Goal: Contribute content: Contribute content

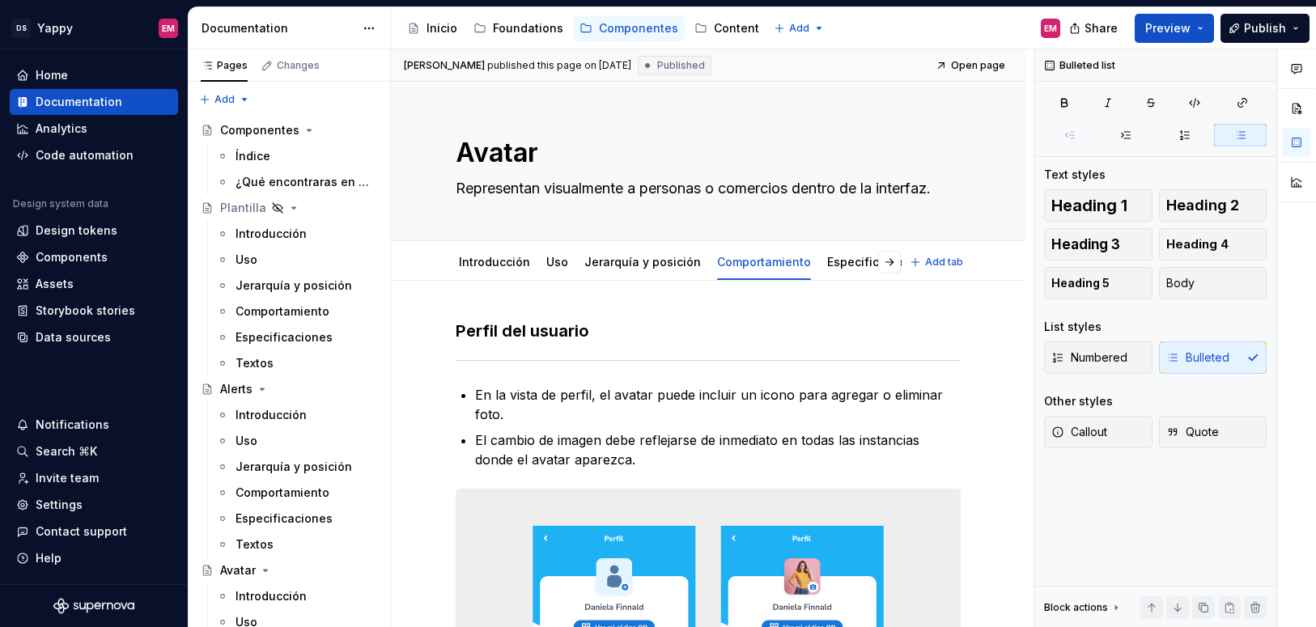
scroll to position [201, 0]
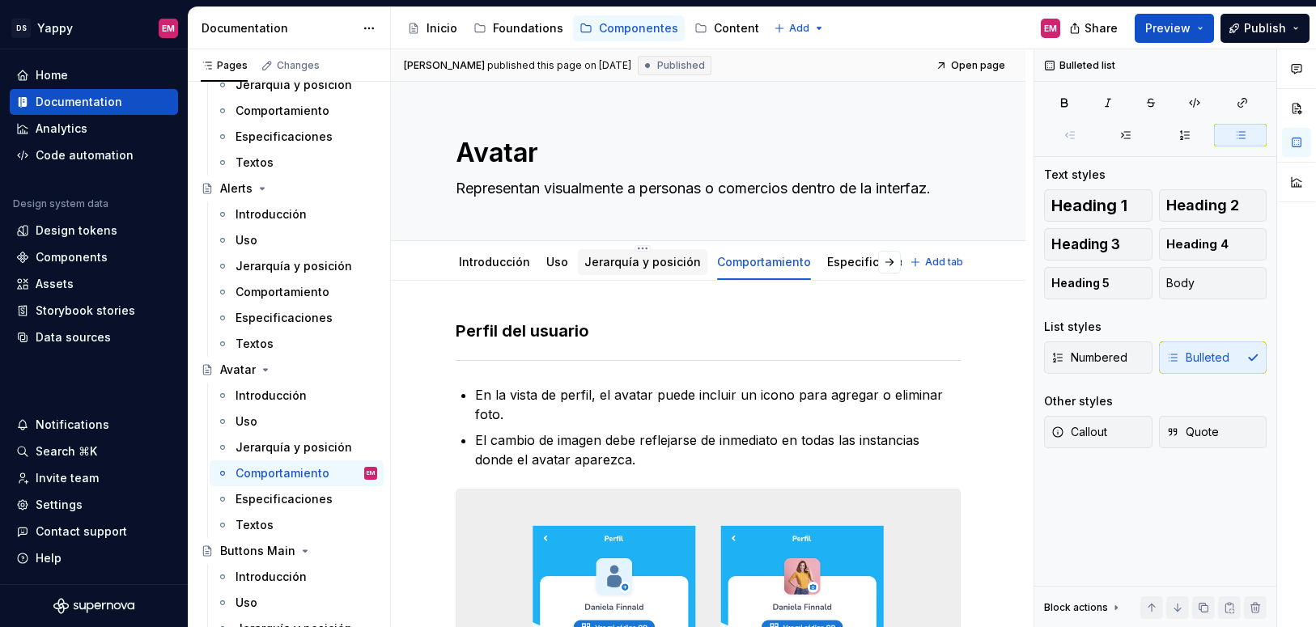
click at [606, 265] on link "Jerarquía y posición" at bounding box center [642, 262] width 117 height 14
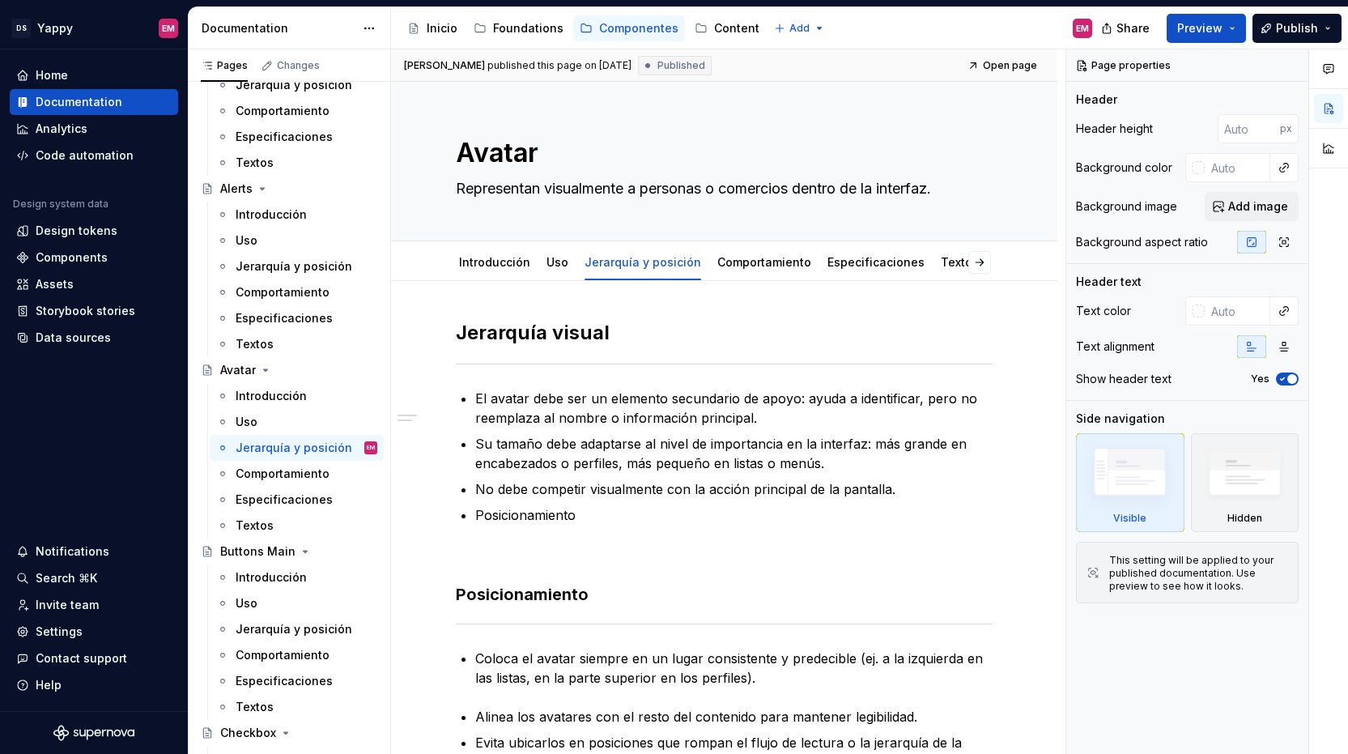
type textarea "*"
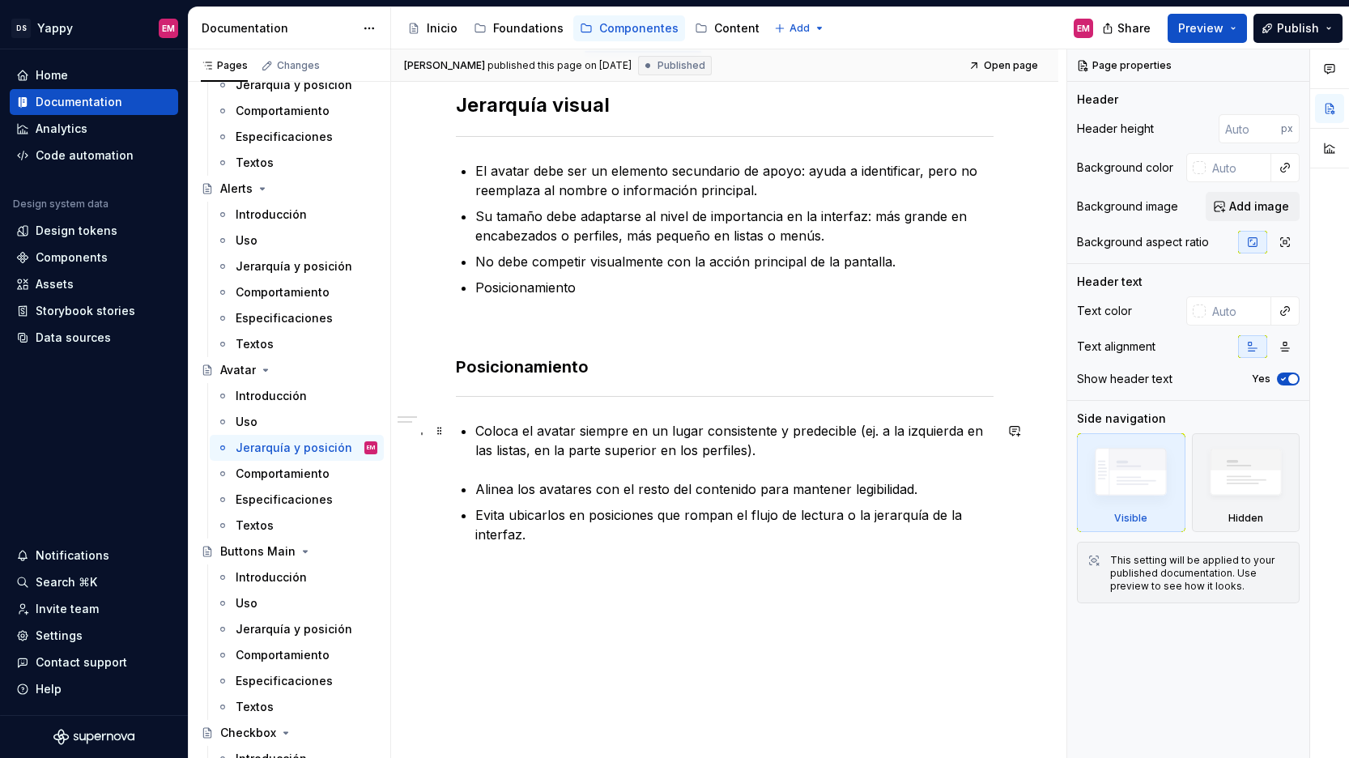
scroll to position [260, 0]
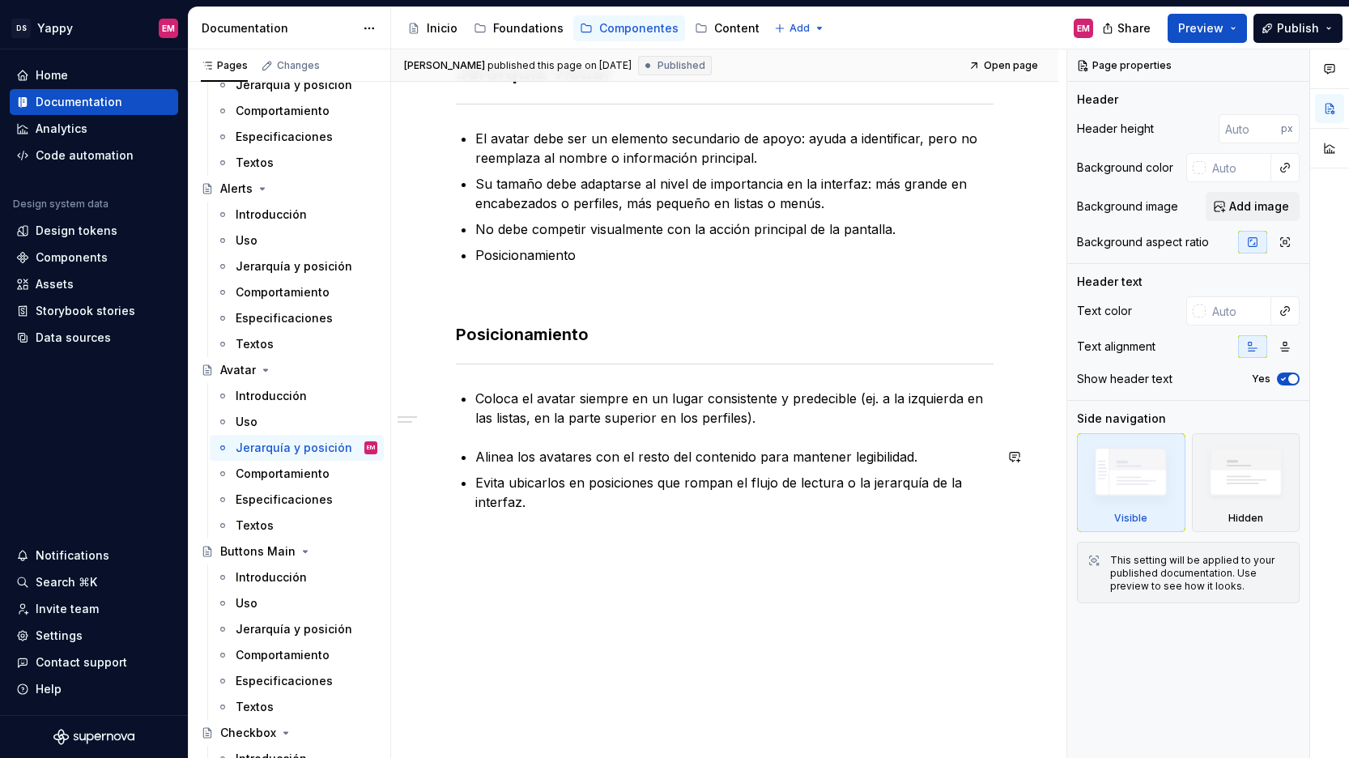
click at [614, 529] on div "[PERSON_NAME] visual El avatar debe ser un elemento secundario de apoyo: ayuda …" at bounding box center [724, 295] width 537 height 471
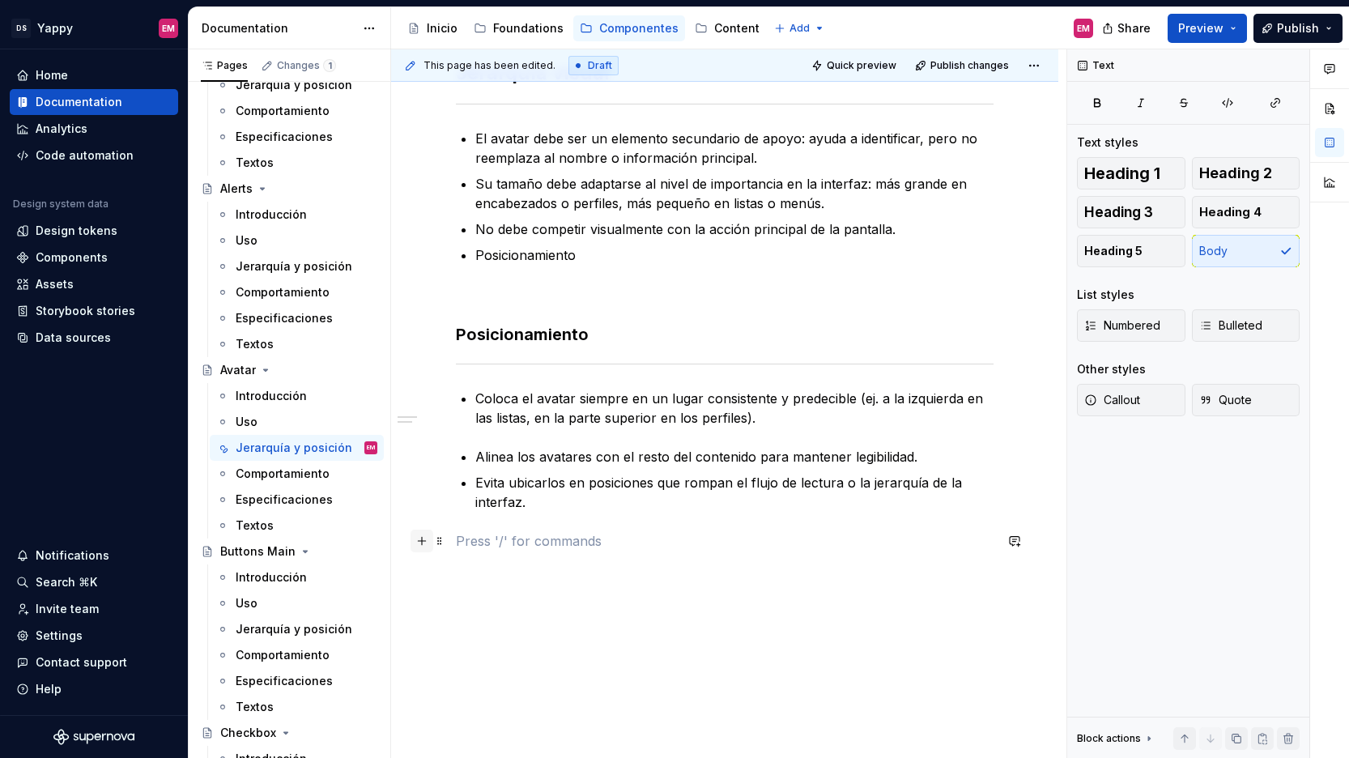
click at [421, 546] on button "button" at bounding box center [421, 540] width 23 height 23
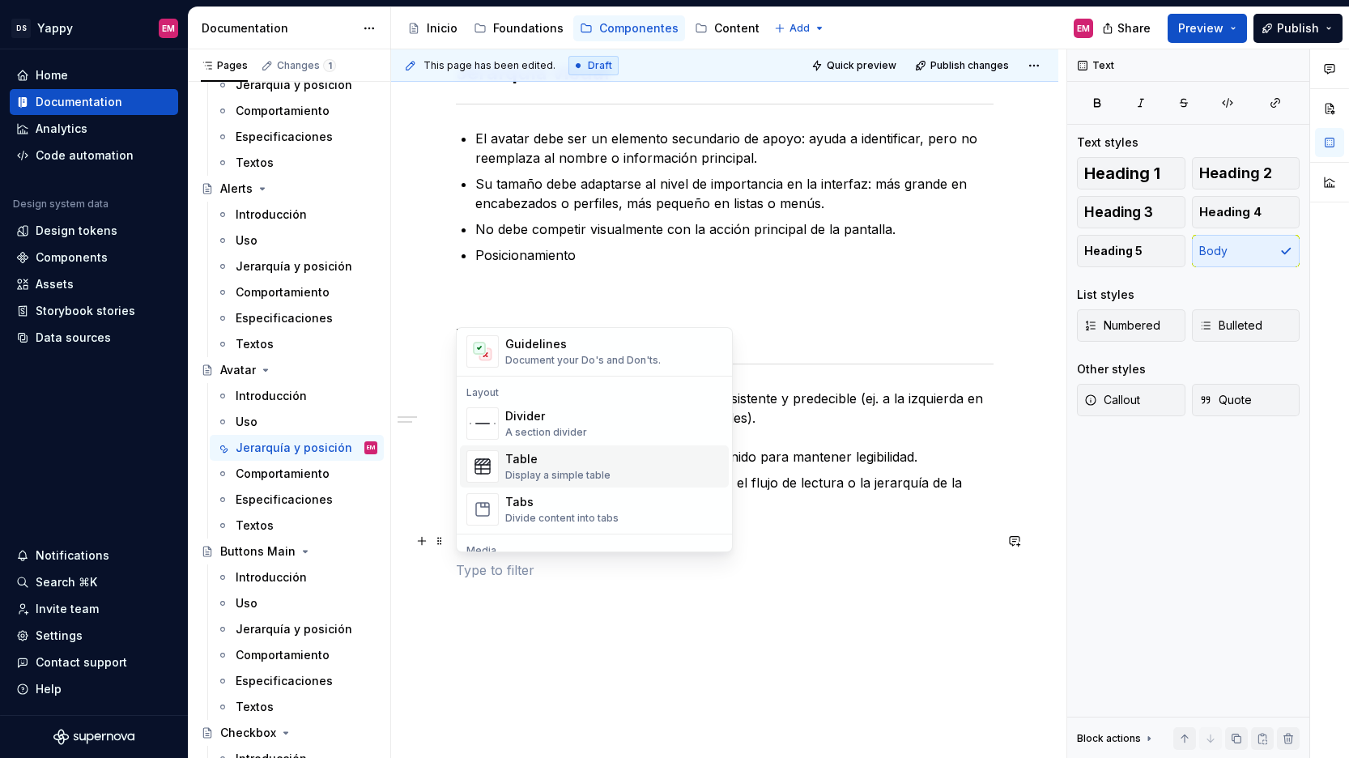
scroll to position [513, 0]
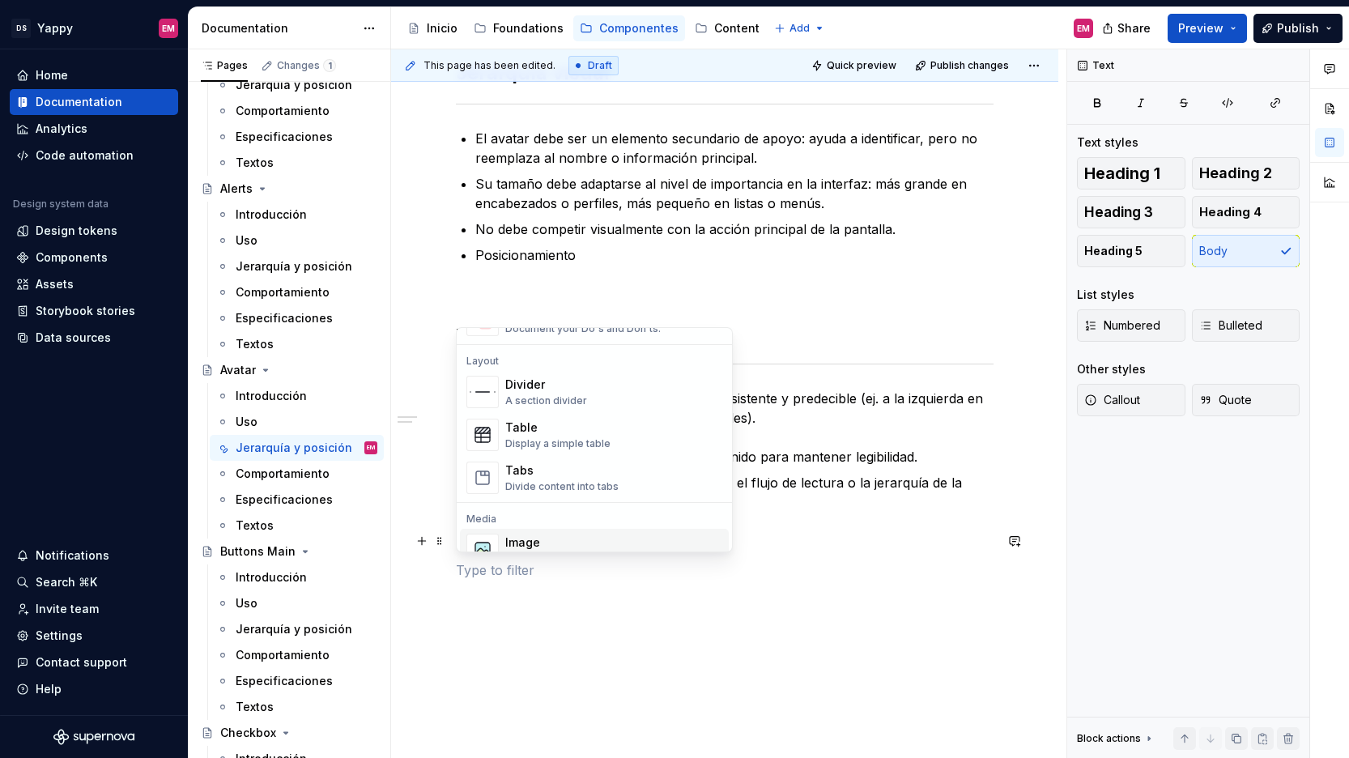
click at [526, 538] on div "Image" at bounding box center [584, 542] width 159 height 16
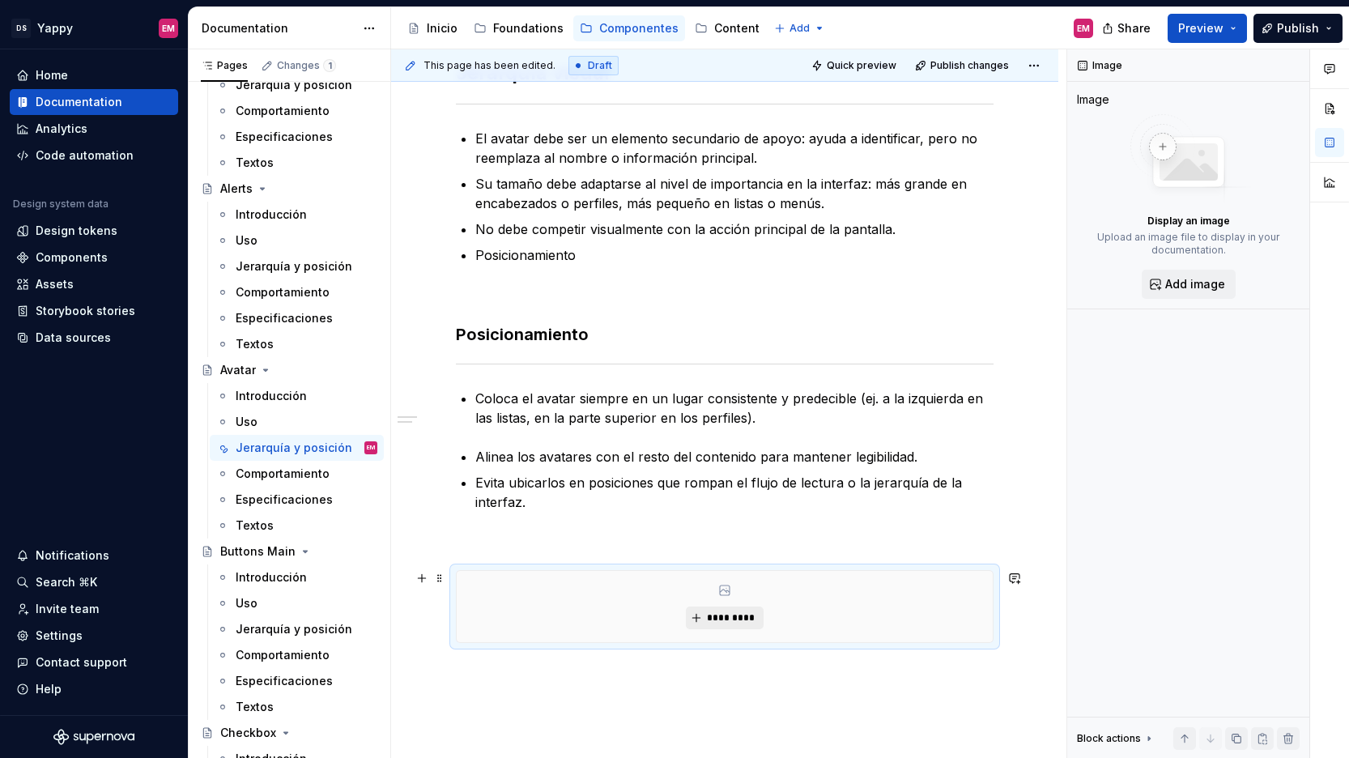
click at [739, 614] on span "*********" at bounding box center [730, 617] width 49 height 13
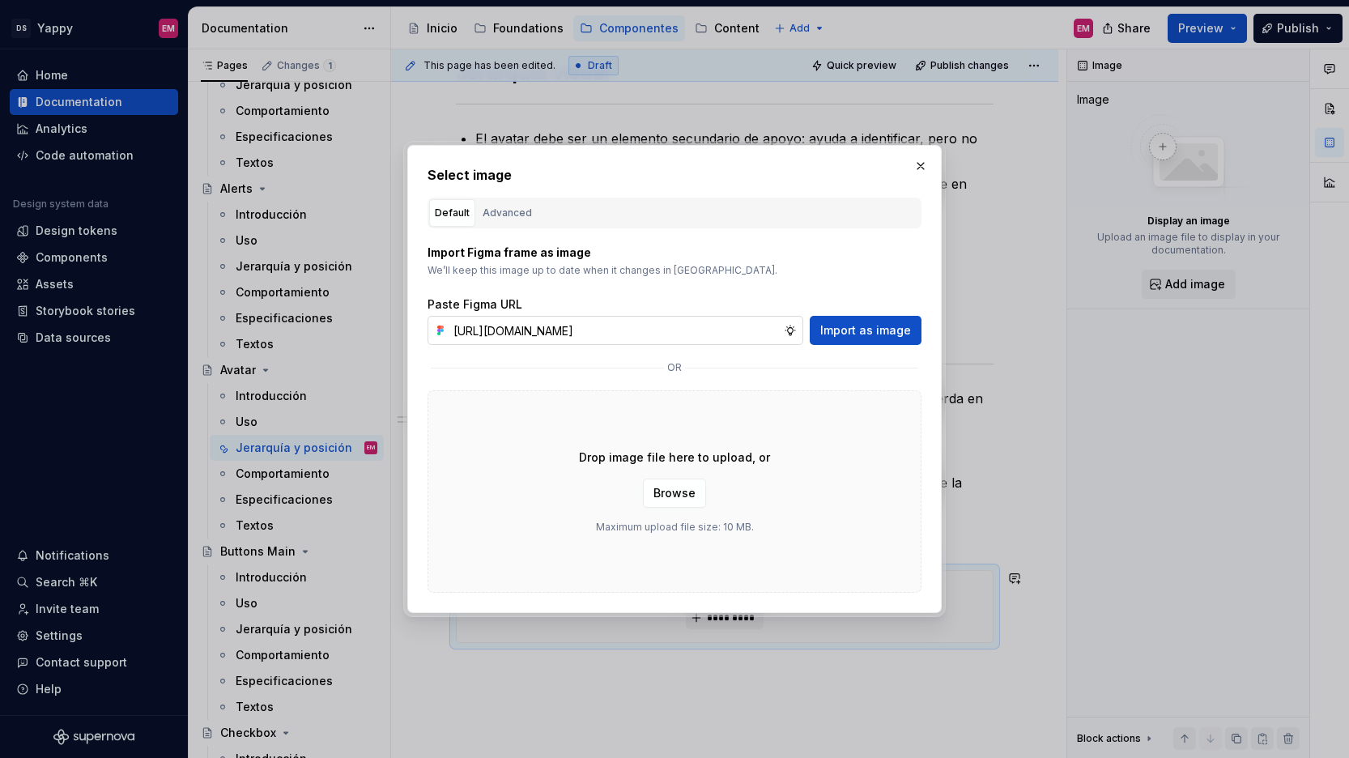
scroll to position [0, 664]
type input "[URL][DOMAIN_NAME]"
click at [865, 324] on span "Import as image" at bounding box center [865, 330] width 91 height 16
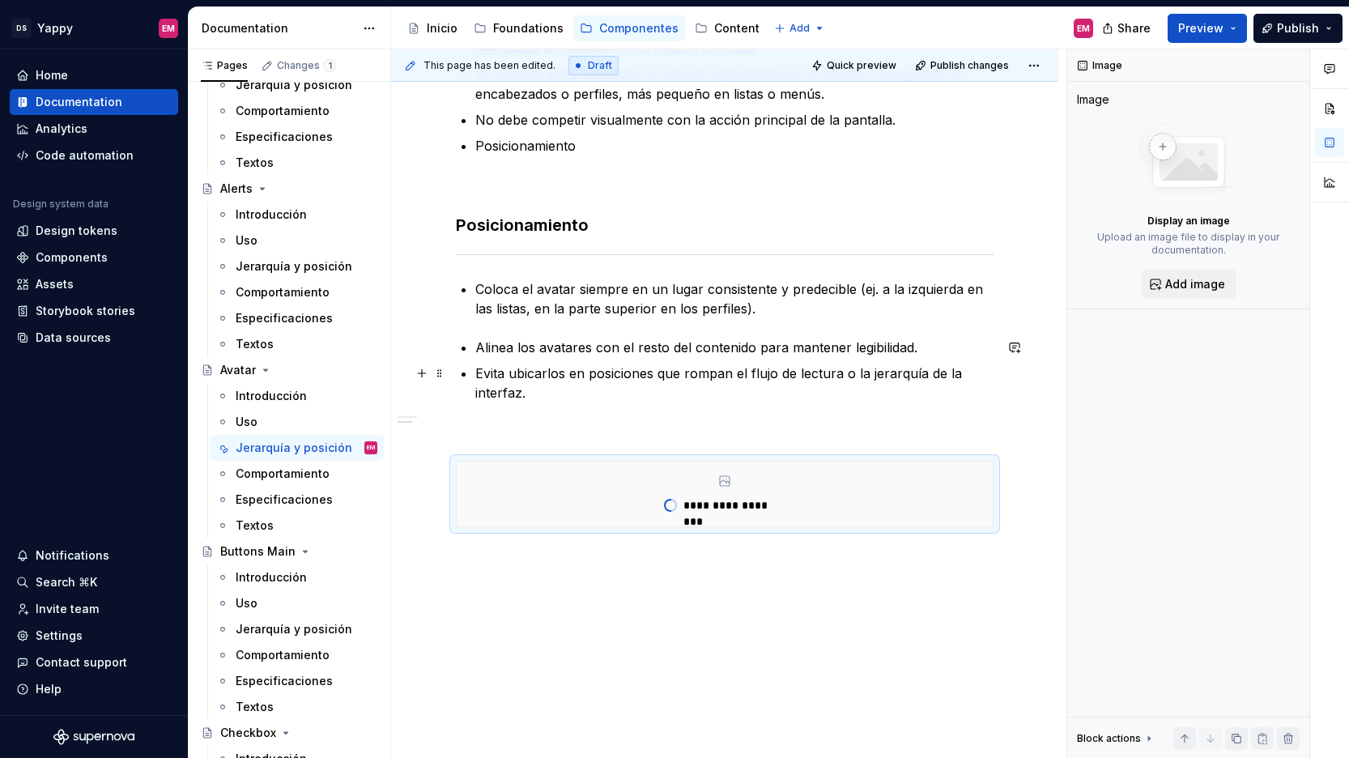
scroll to position [385, 0]
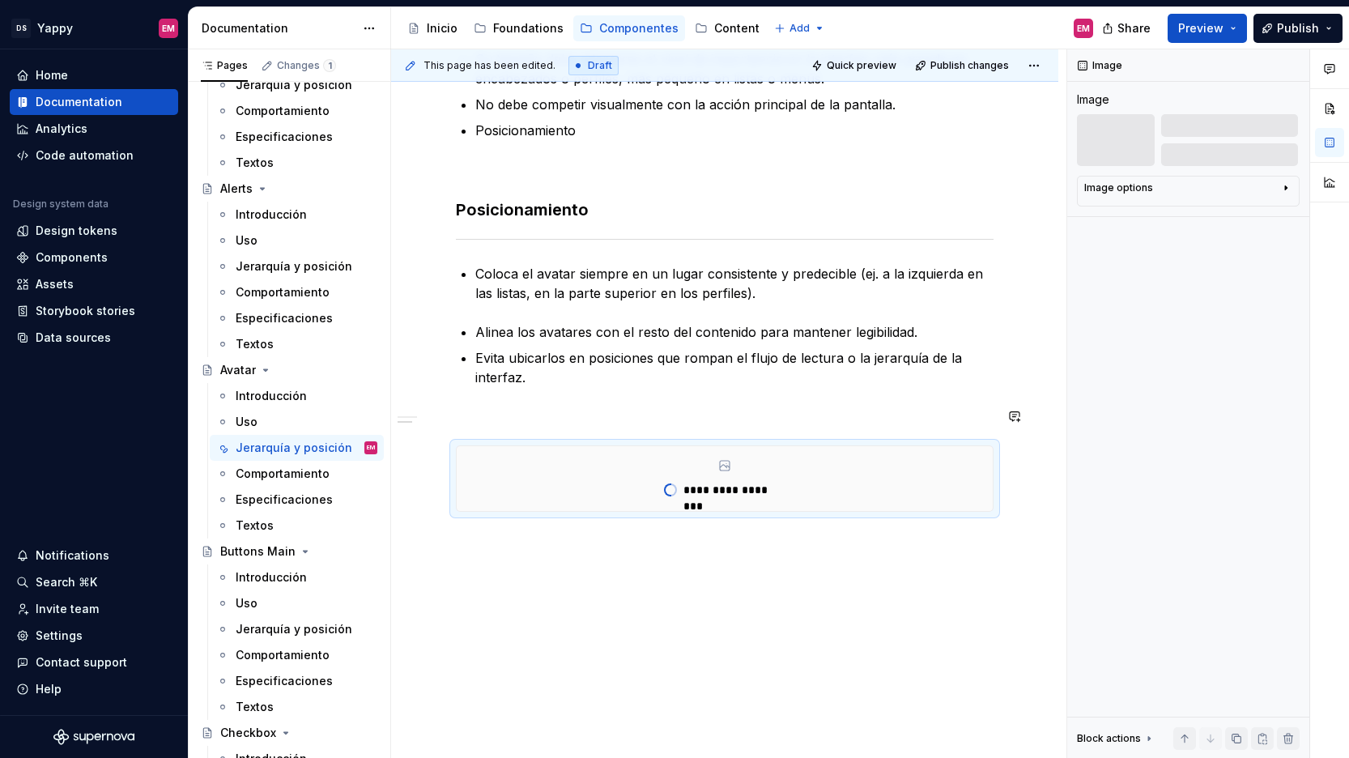
click at [593, 401] on div "**********" at bounding box center [724, 223] width 537 height 576
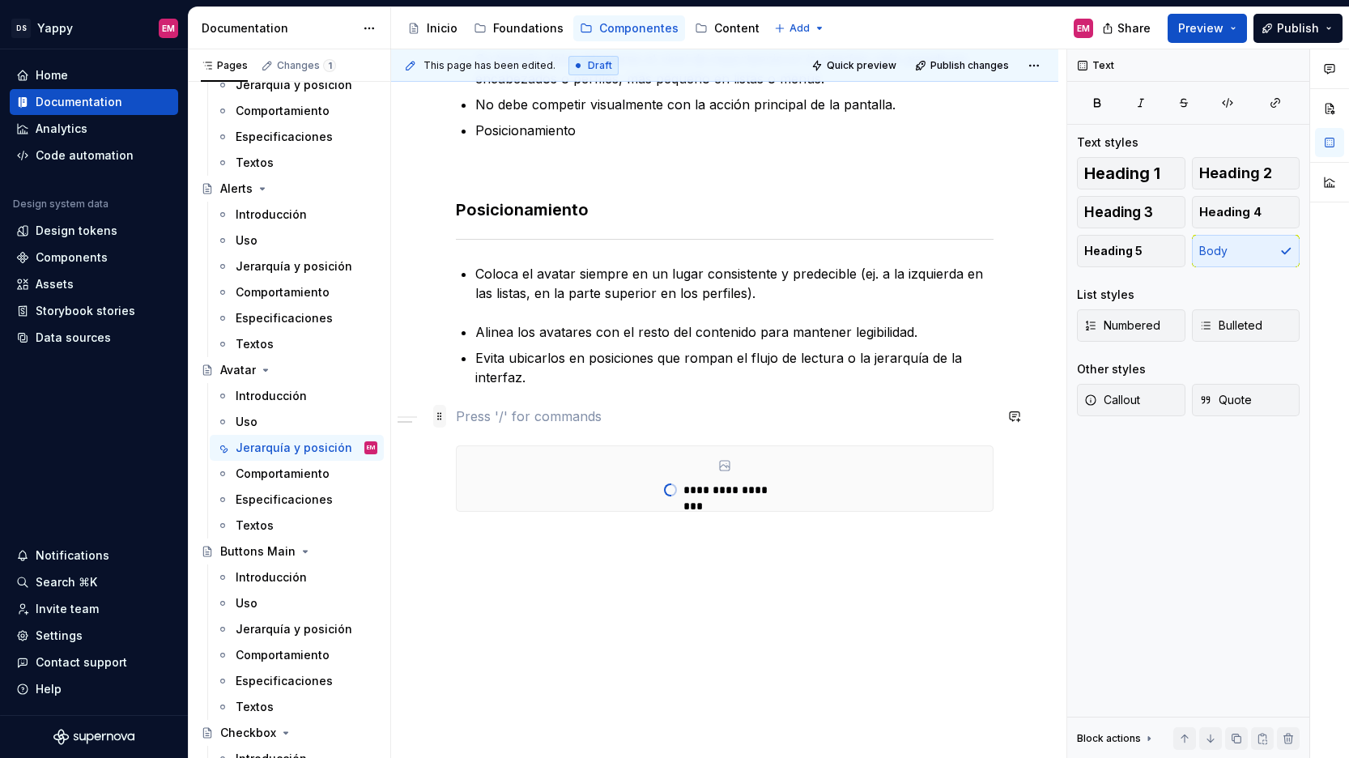
click at [443, 424] on span at bounding box center [439, 416] width 13 height 23
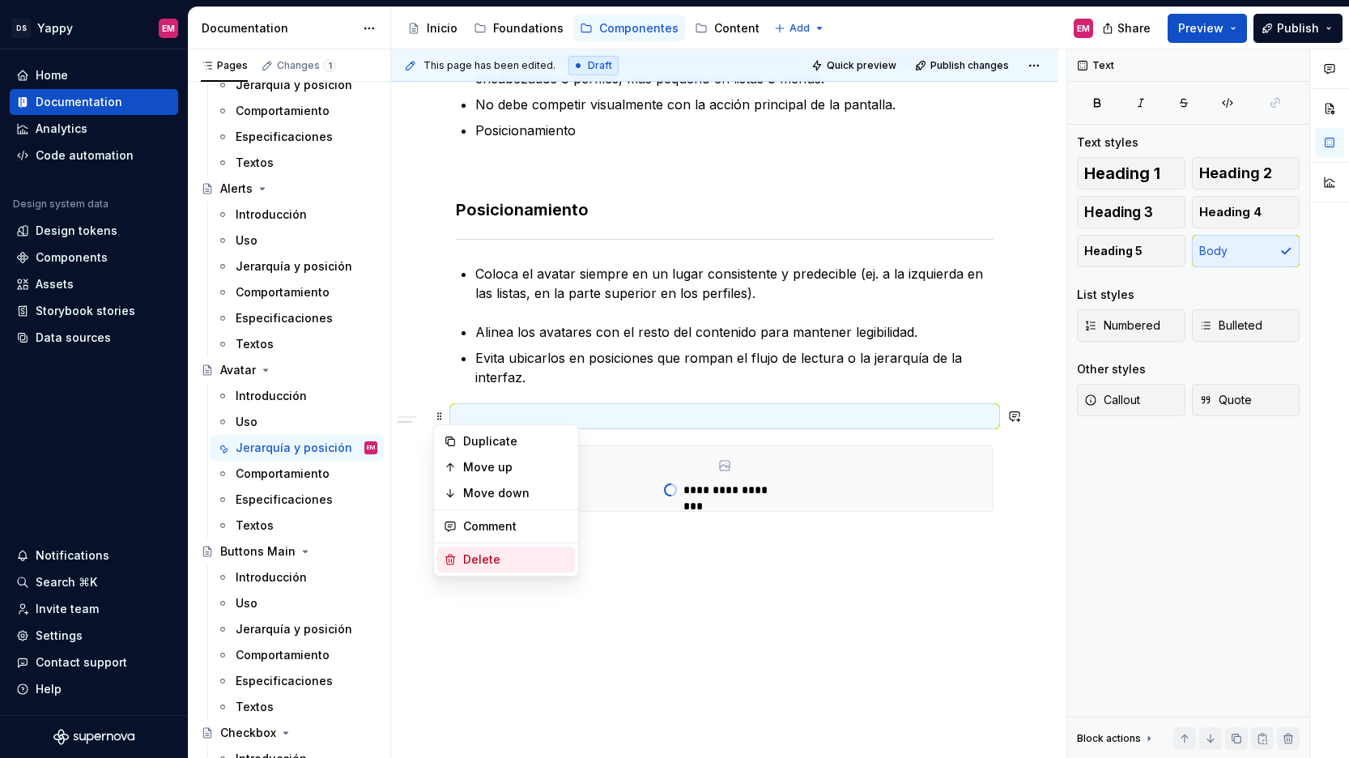
click at [483, 569] on div "Delete" at bounding box center [506, 559] width 138 height 26
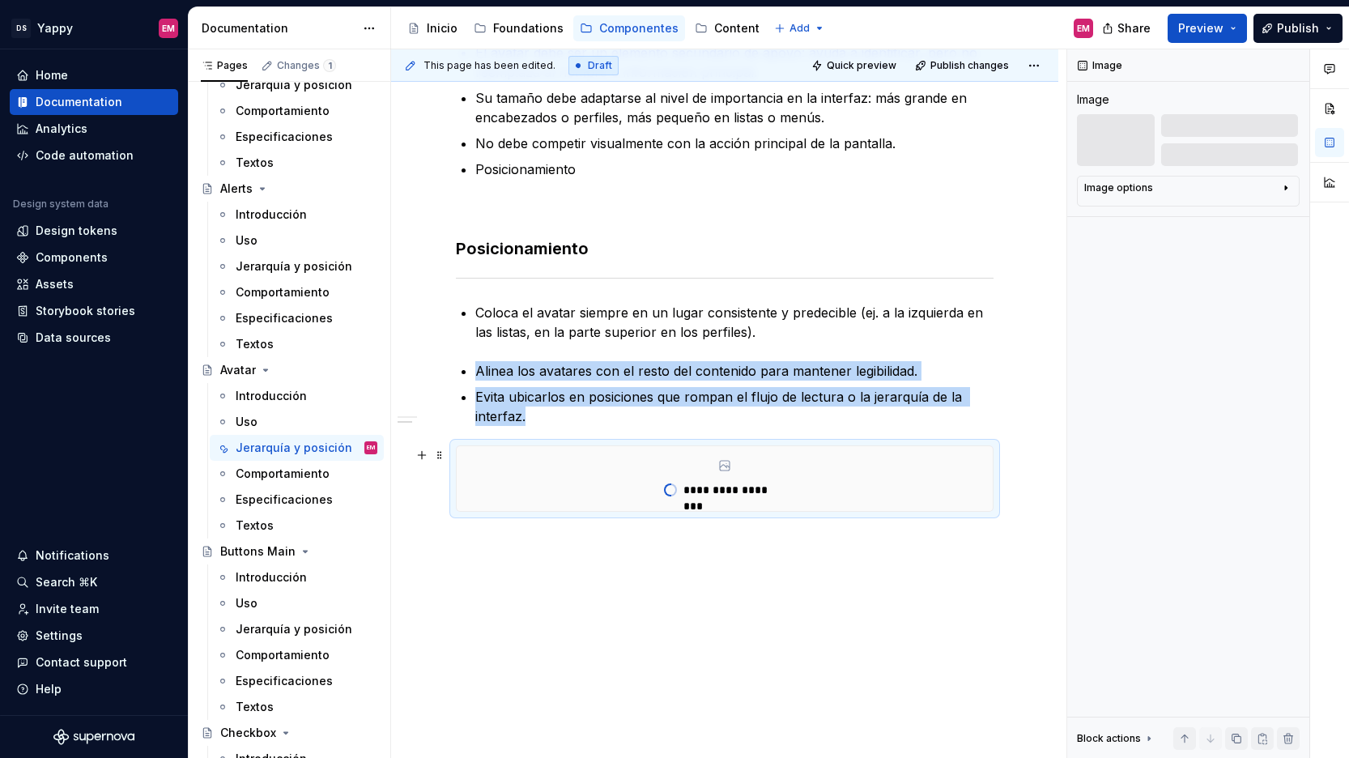
scroll to position [346, 0]
click at [592, 605] on div "**********" at bounding box center [724, 346] width 667 height 823
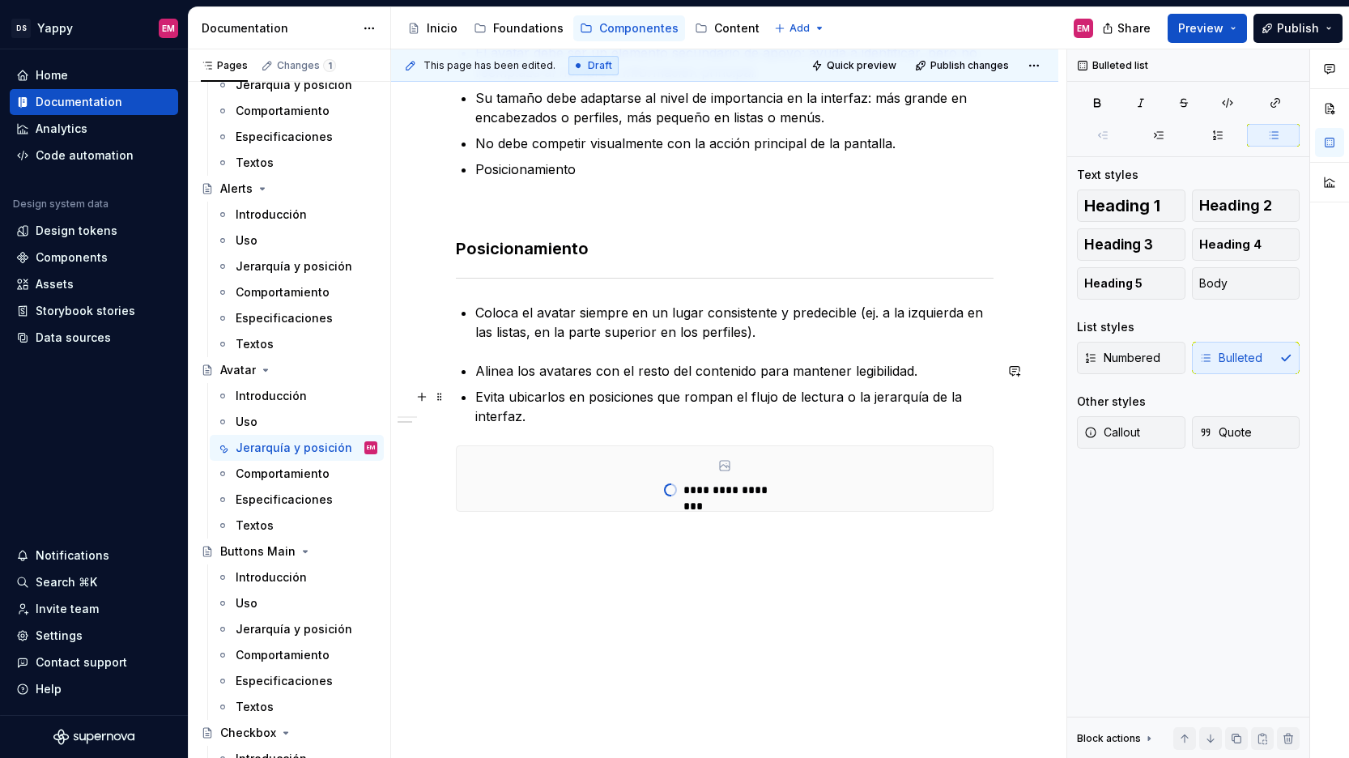
click at [559, 414] on p "Evita ubicarlos en posiciones que rompan el flujo de lectura o la jerarquía de …" at bounding box center [734, 406] width 518 height 39
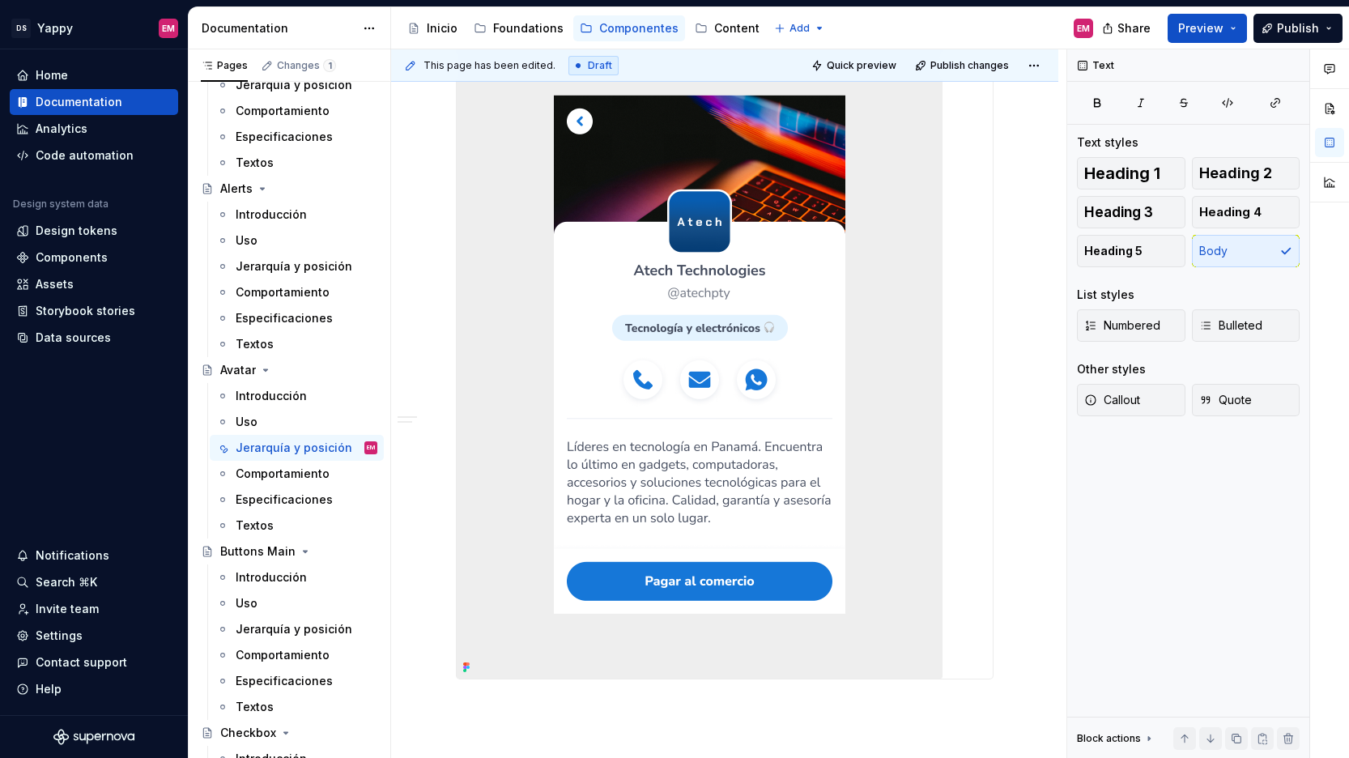
scroll to position [844, 0]
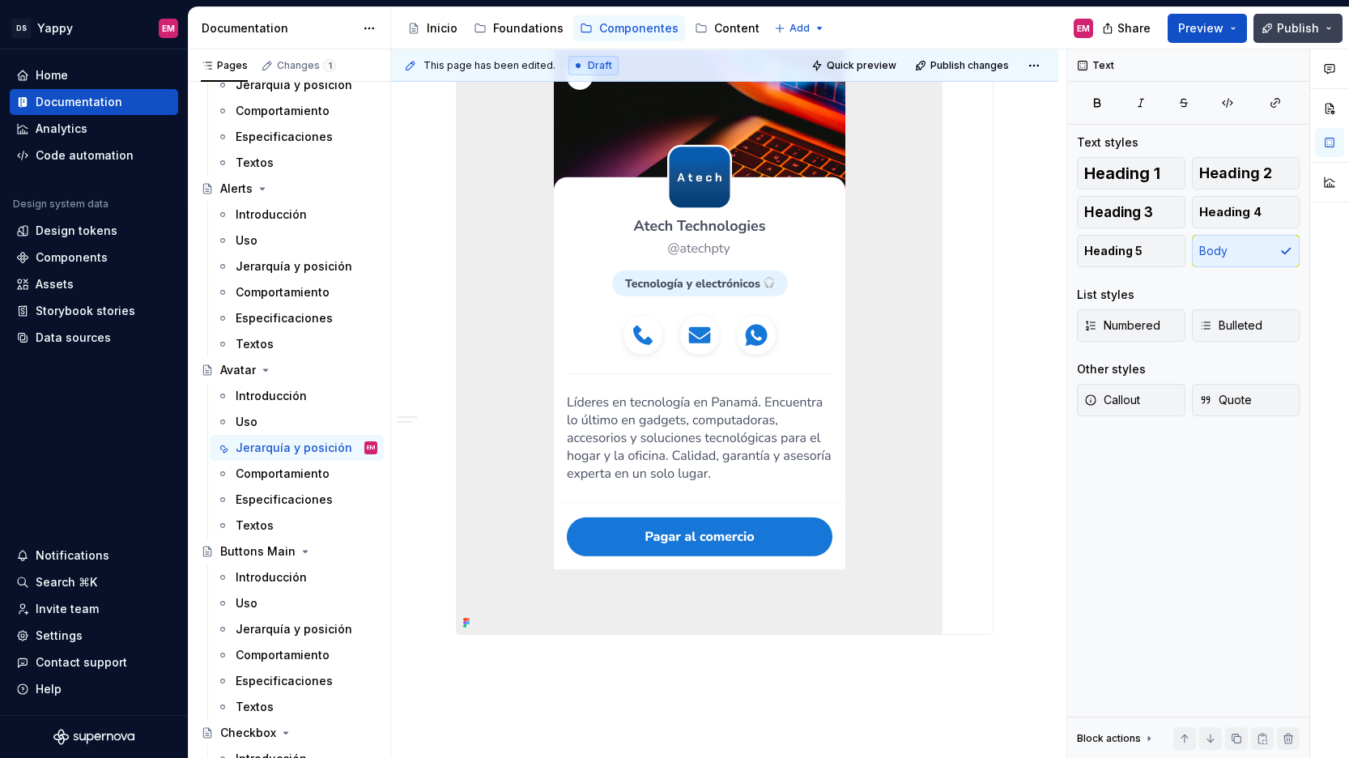
click at [1302, 32] on span "Publish" at bounding box center [1298, 28] width 42 height 16
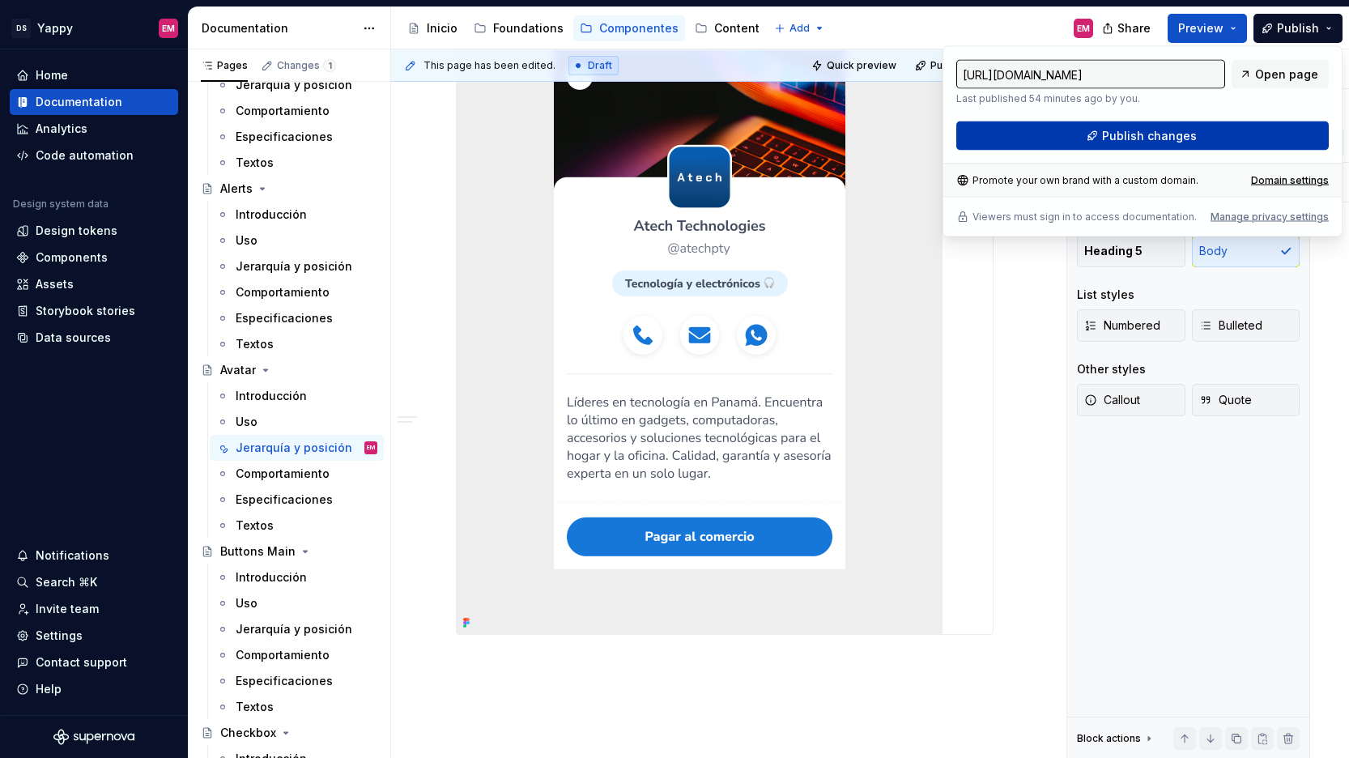
click at [1088, 134] on button "Publish changes" at bounding box center [1142, 135] width 372 height 29
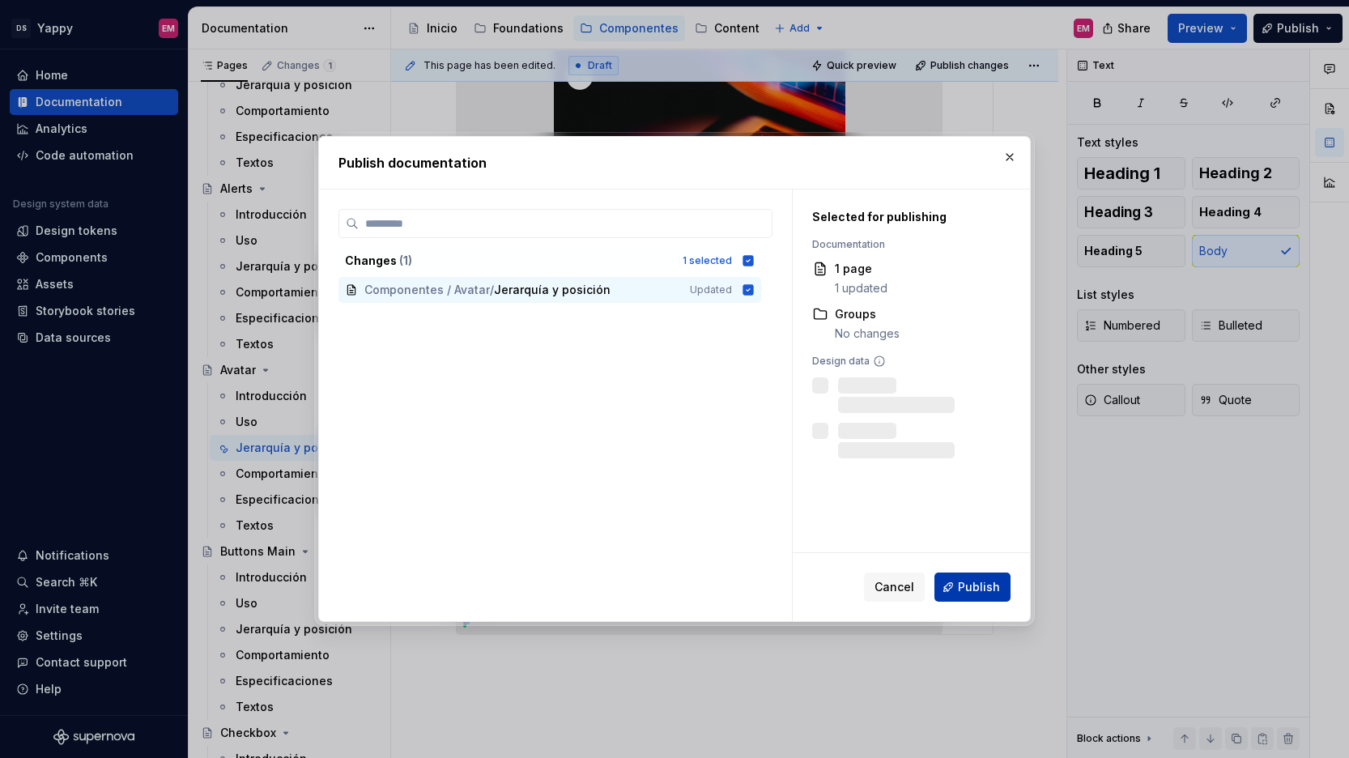
click at [984, 588] on span "Publish" at bounding box center [979, 587] width 42 height 16
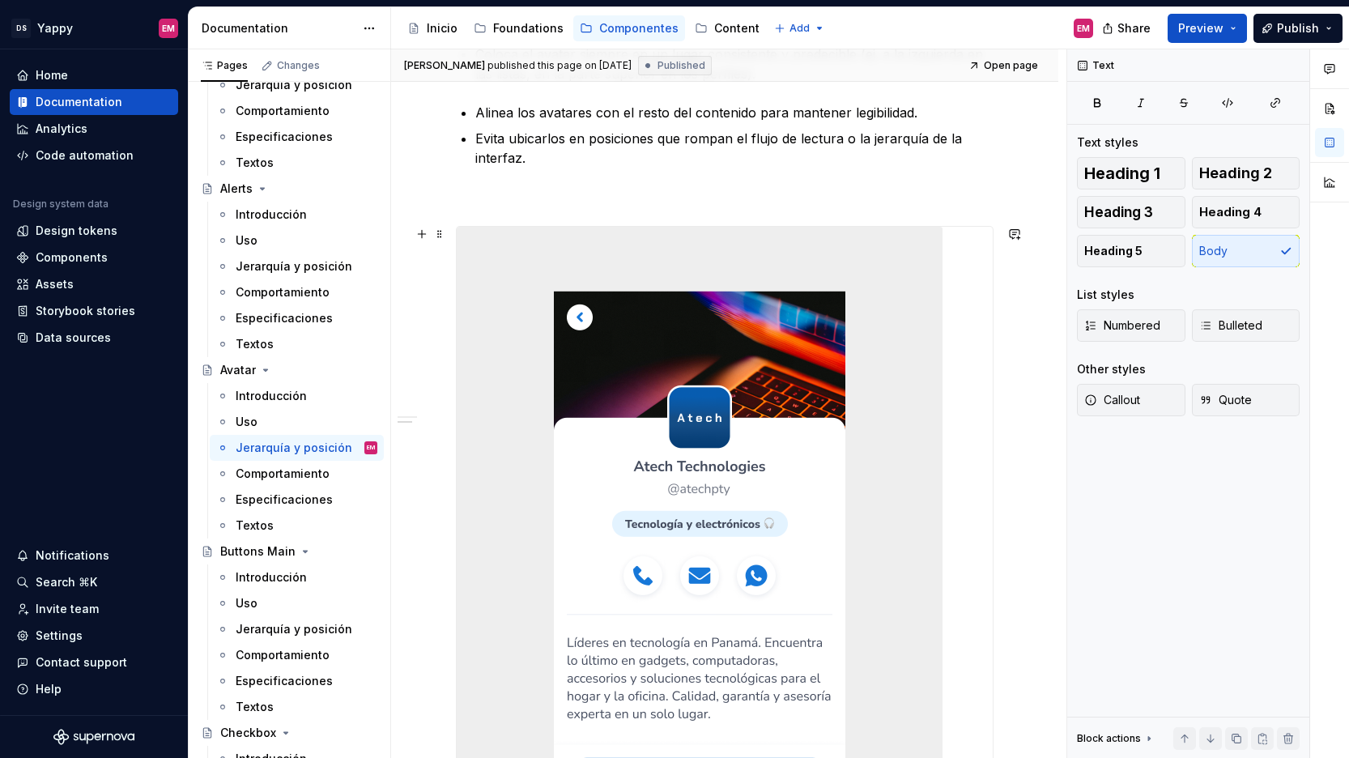
scroll to position [538, 0]
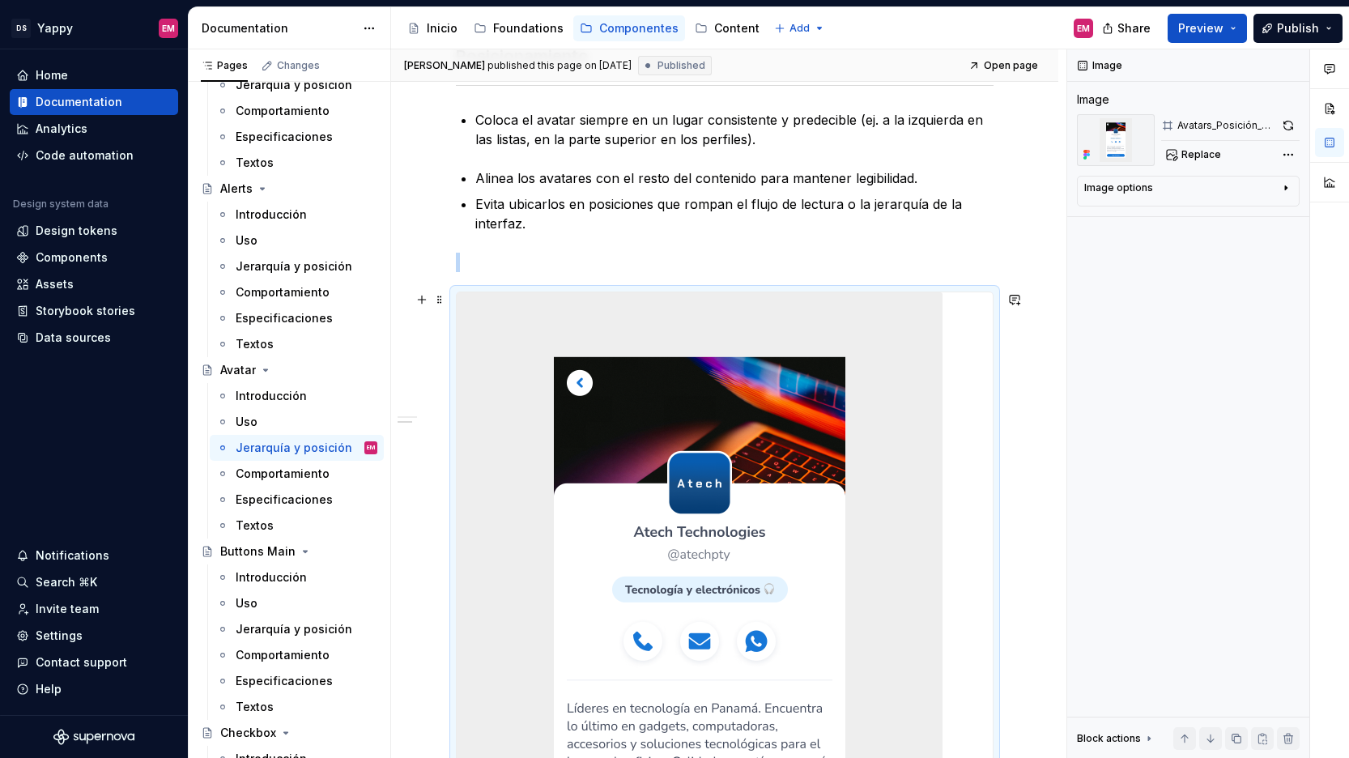
click at [693, 359] on img at bounding box center [700, 616] width 486 height 648
click at [1194, 158] on span "Replace" at bounding box center [1201, 154] width 40 height 13
type textarea "*"
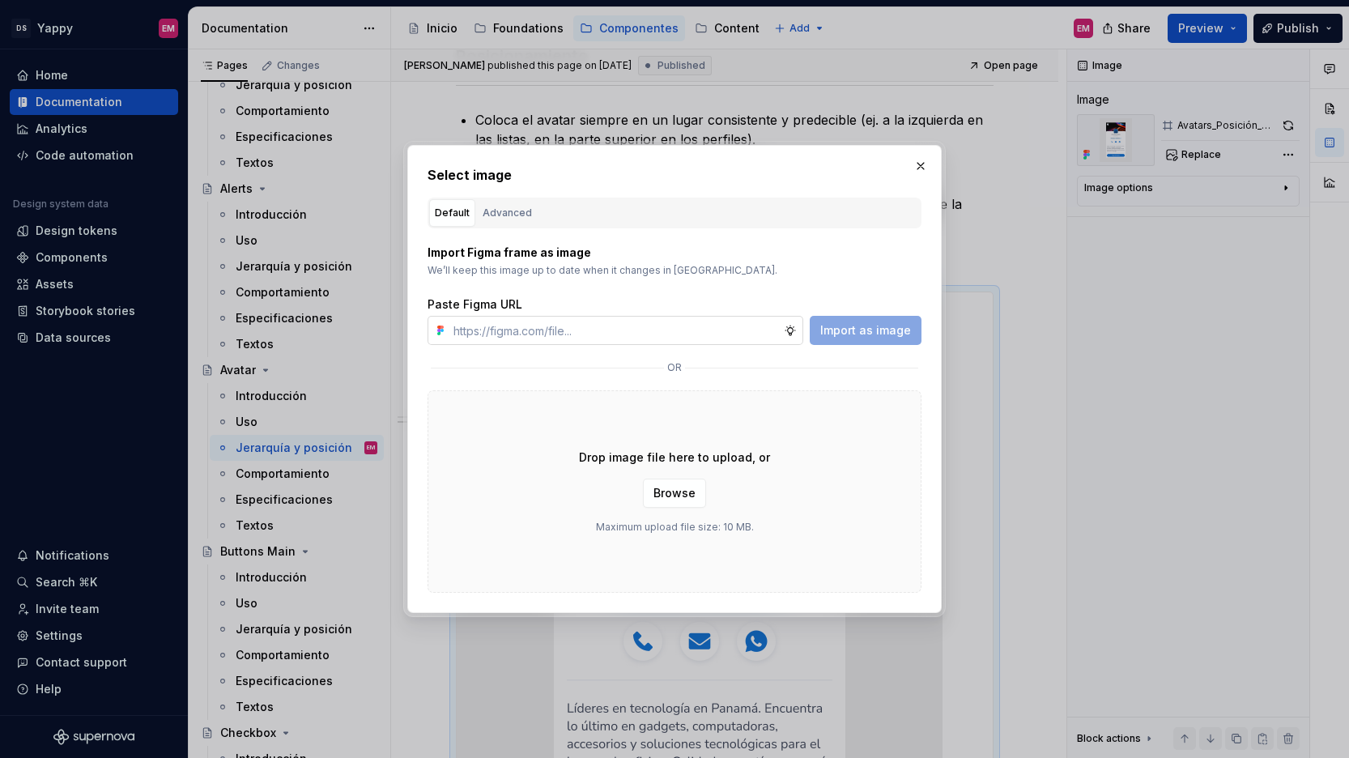
type input "[URL][DOMAIN_NAME]"
click at [869, 322] on span "Import as image" at bounding box center [865, 330] width 91 height 16
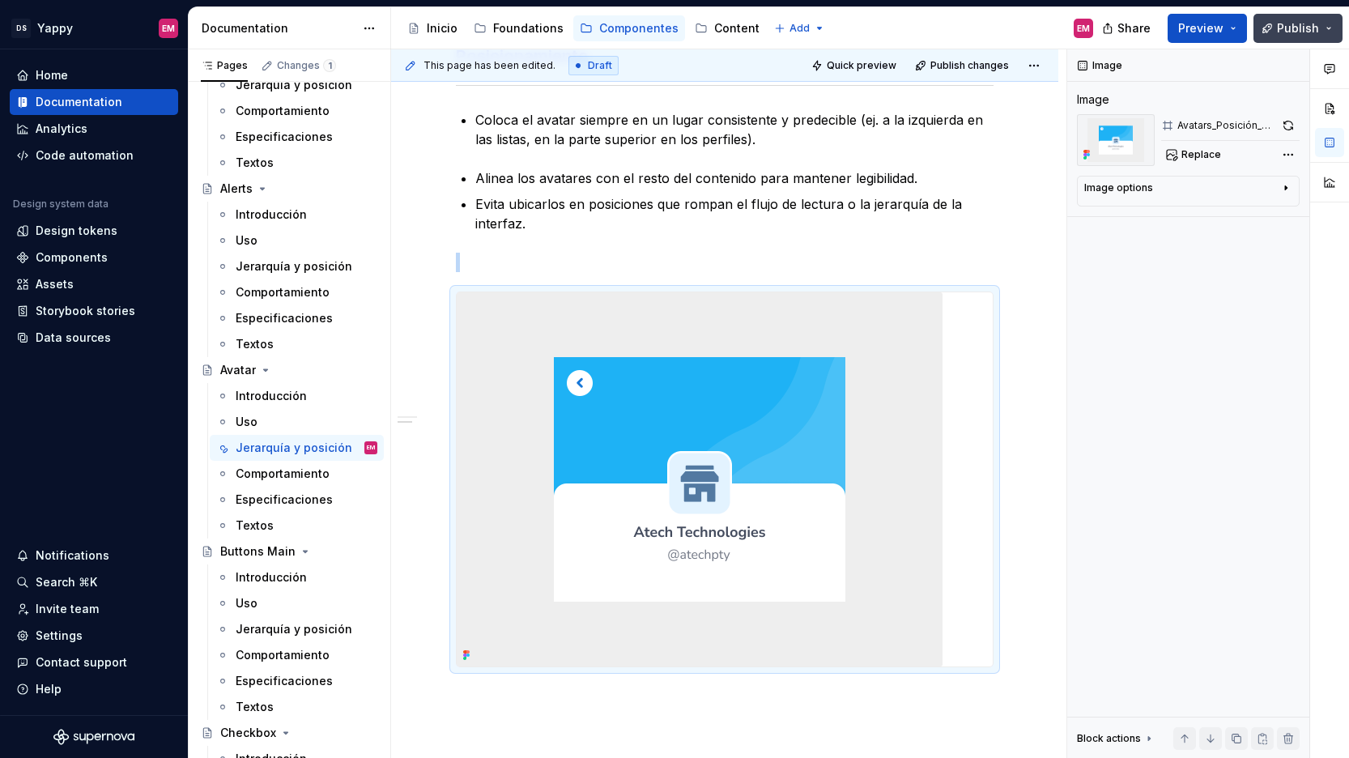
click at [1268, 29] on button "Publish" at bounding box center [1297, 28] width 89 height 29
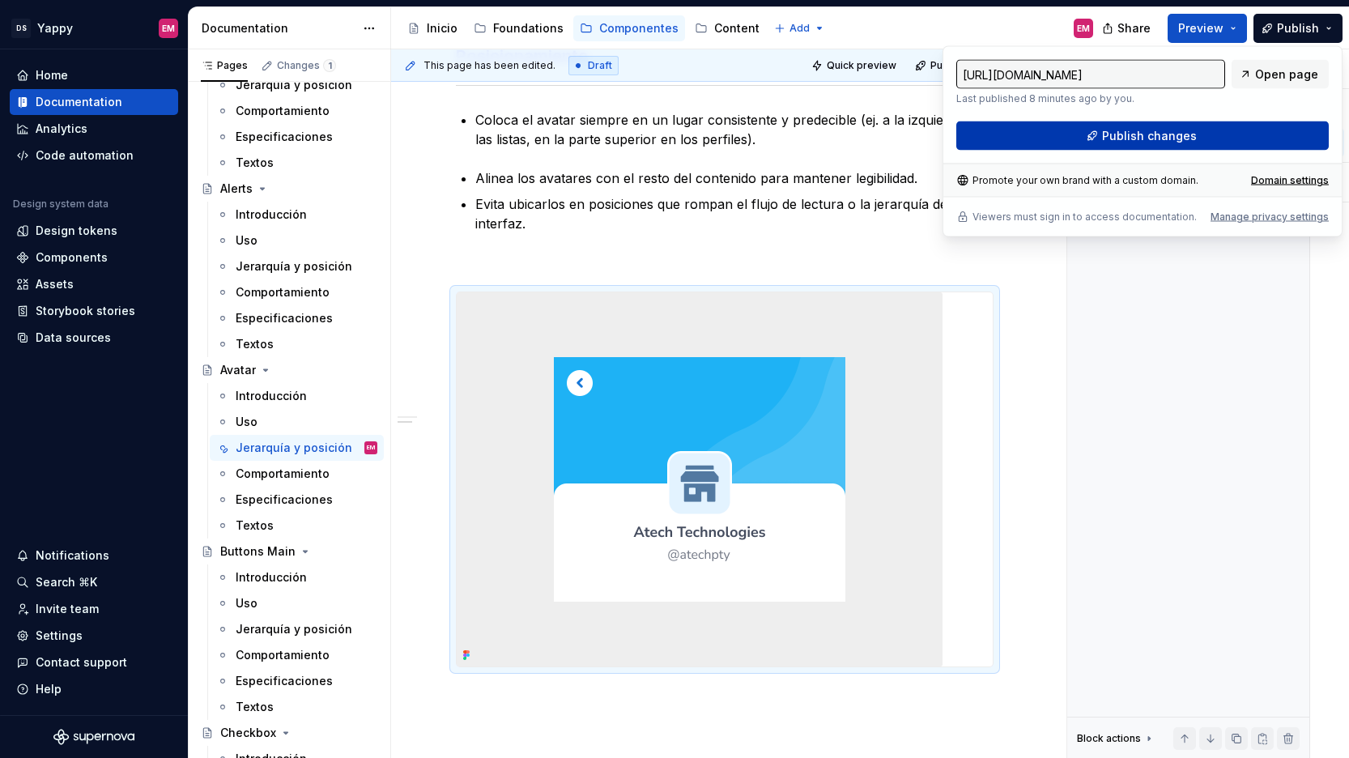
click at [992, 137] on button "Publish changes" at bounding box center [1142, 135] width 372 height 29
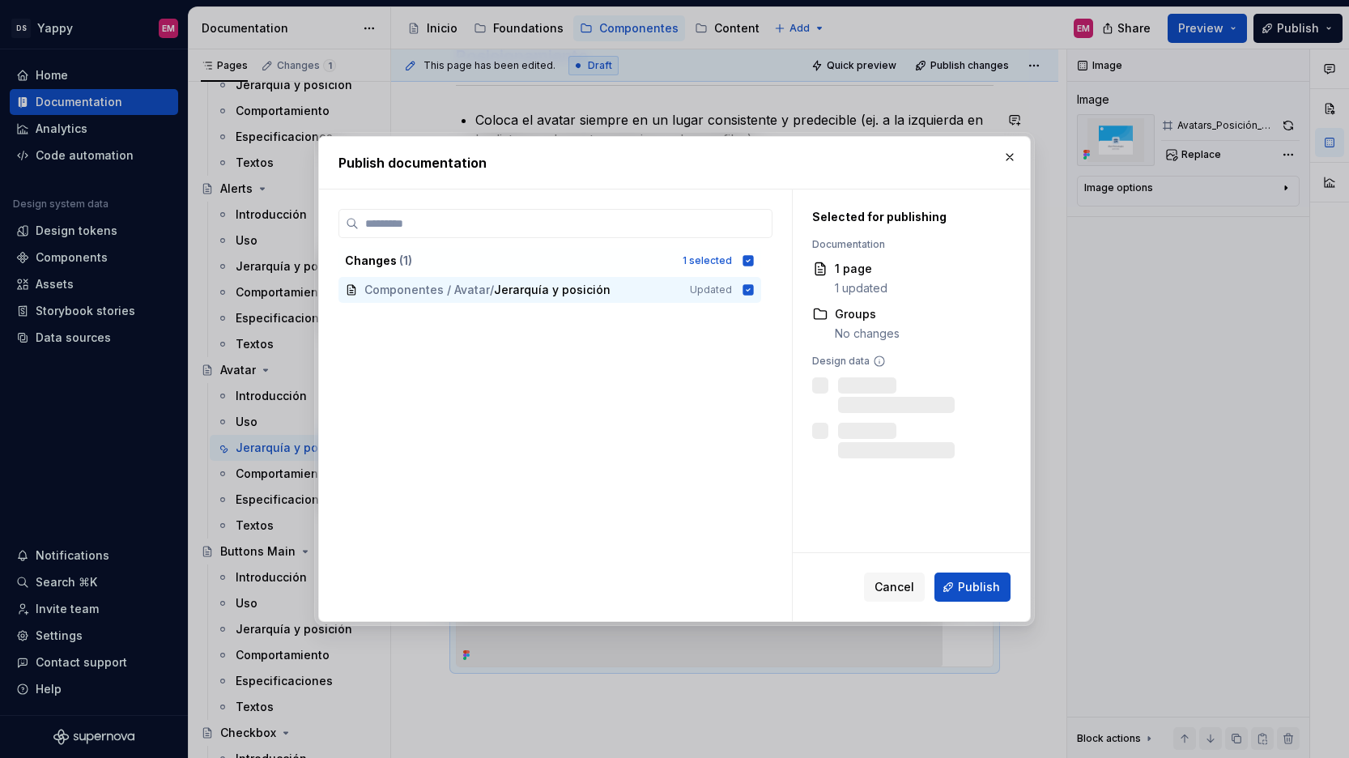
click at [971, 569] on div "Cancel Publish" at bounding box center [910, 587] width 237 height 68
click at [971, 585] on span "Publish" at bounding box center [979, 587] width 42 height 16
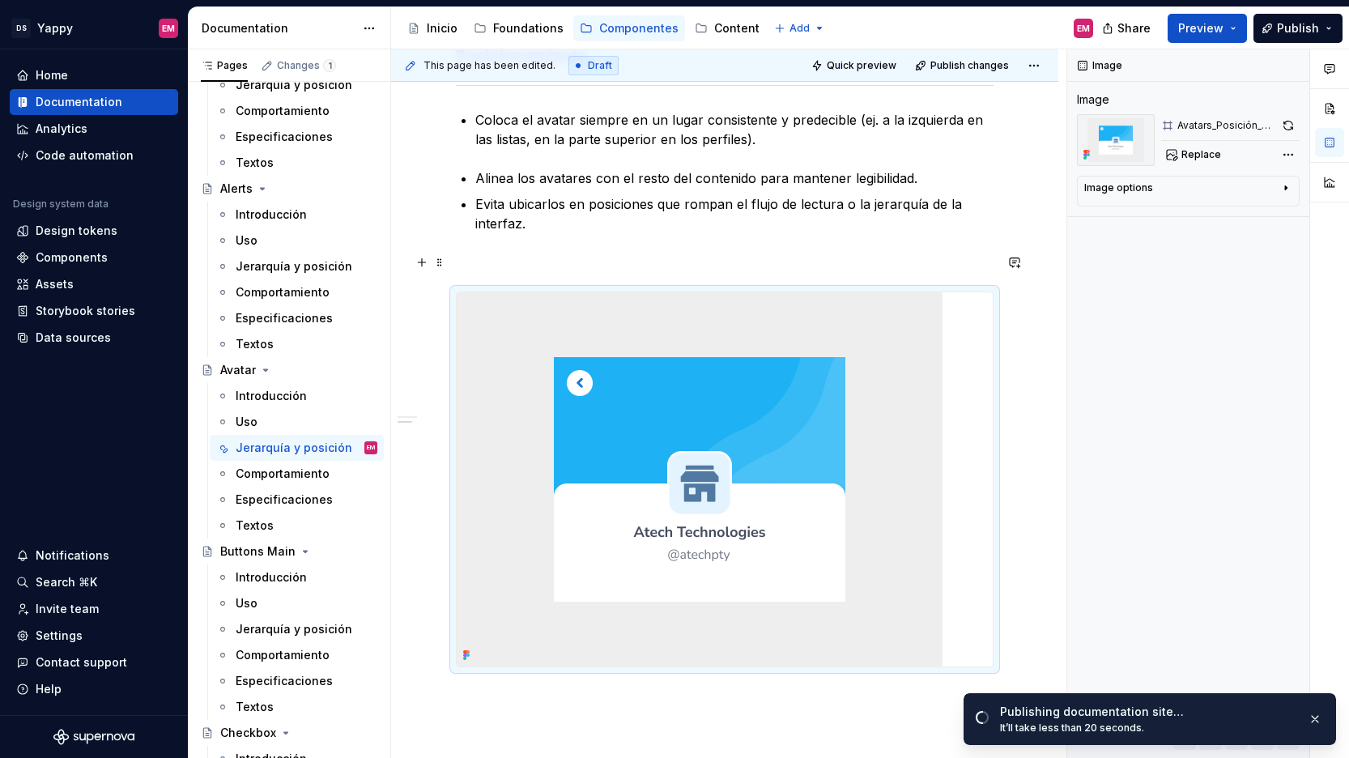
click at [486, 273] on div "[PERSON_NAME] visual El avatar debe ser un elemento secundario de apoyo: ayuda …" at bounding box center [724, 243] width 537 height 924
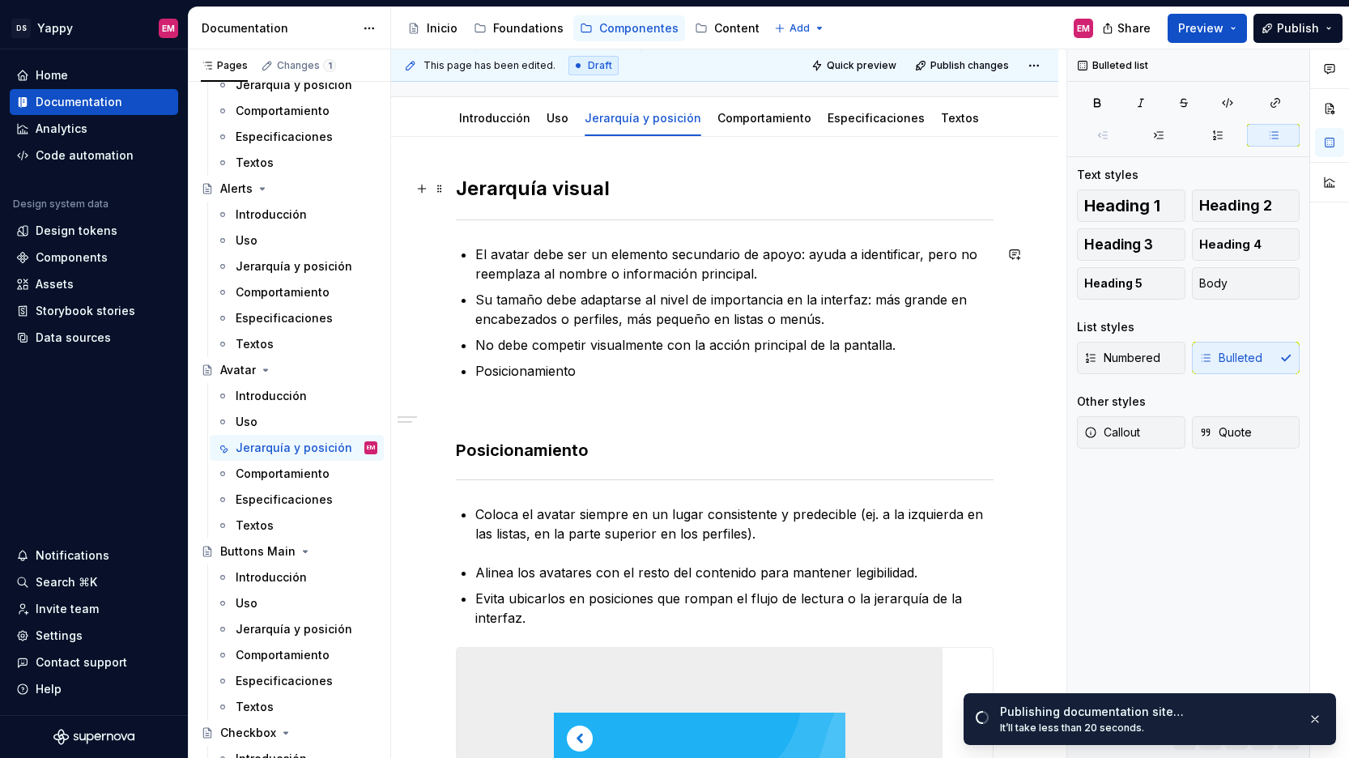
scroll to position [0, 0]
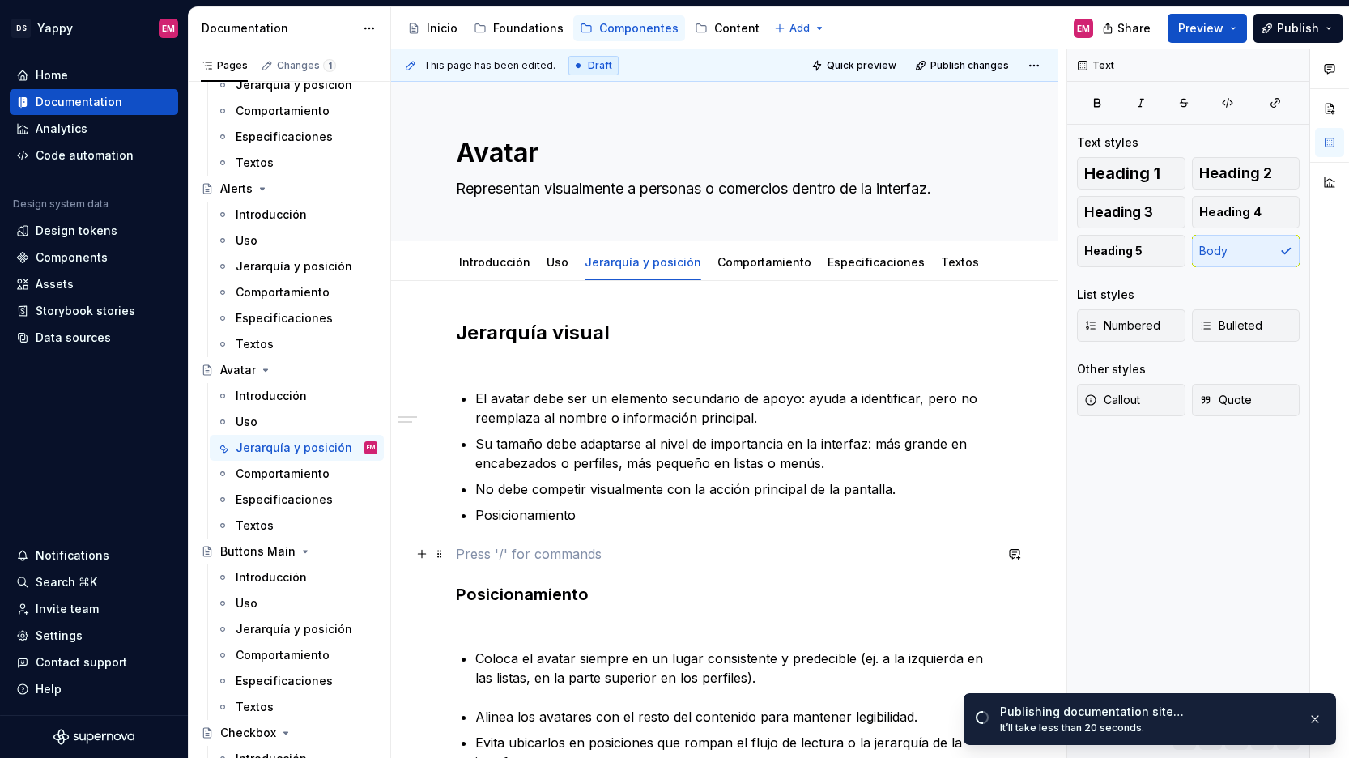
click at [514, 551] on p at bounding box center [724, 553] width 537 height 19
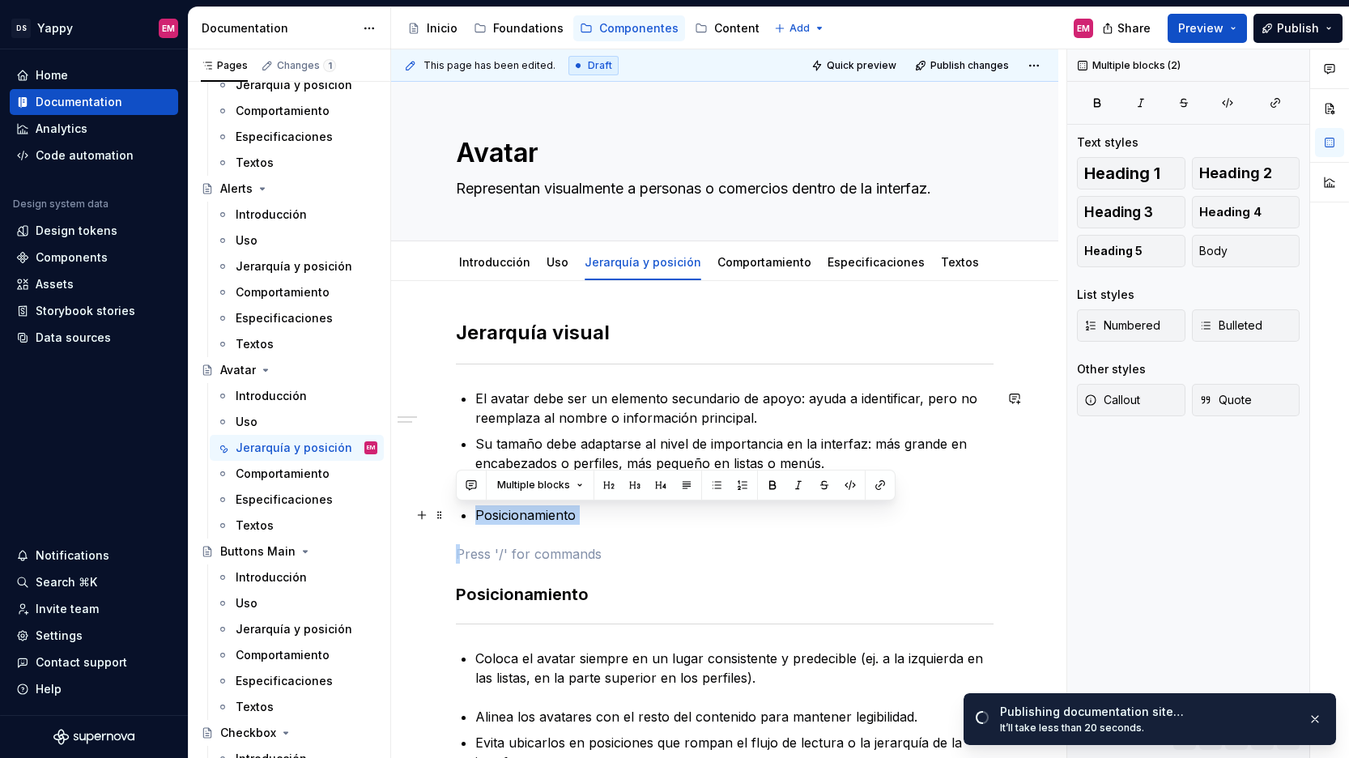
drag, startPoint x: 545, startPoint y: 561, endPoint x: 457, endPoint y: 520, distance: 96.7
click at [457, 520] on div "[PERSON_NAME] visual El avatar debe ser un elemento secundario de apoyo: ayuda …" at bounding box center [724, 763] width 537 height 886
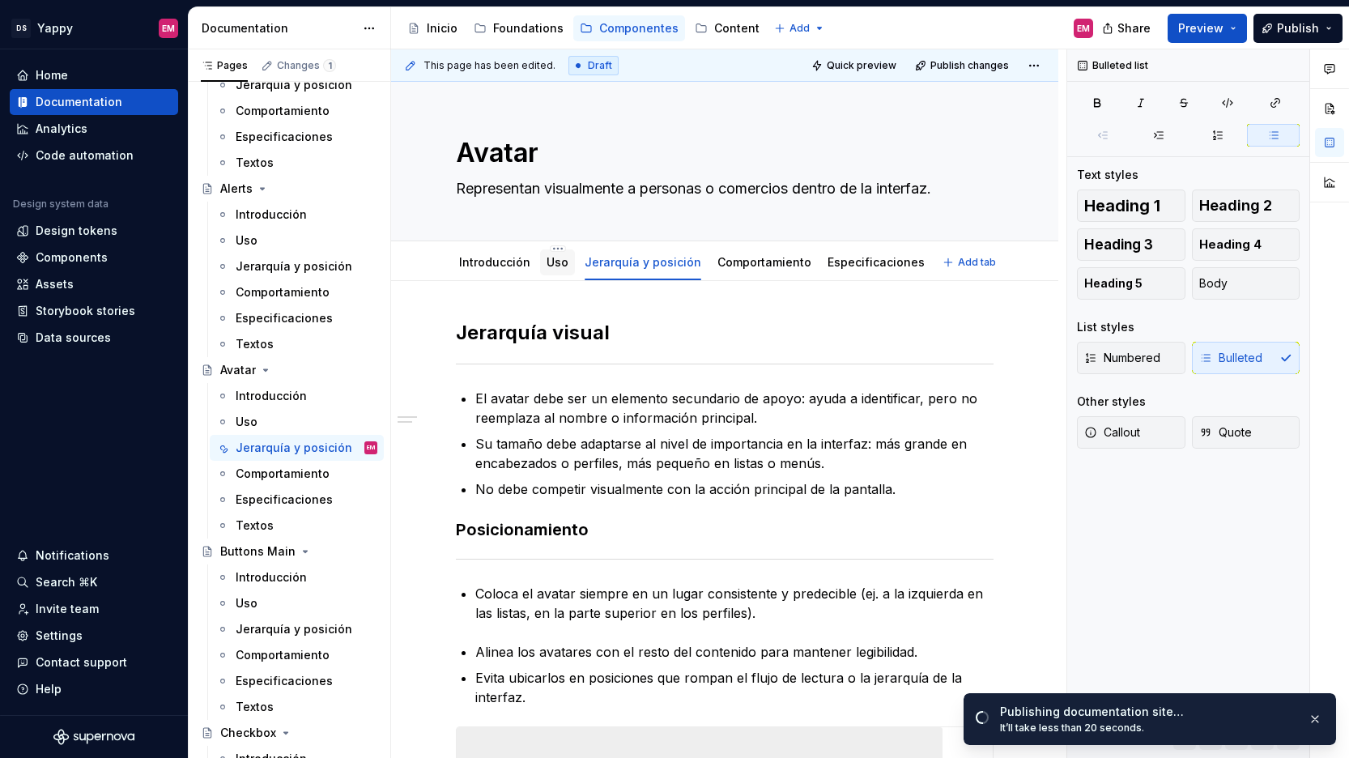
click at [556, 268] on link "Uso" at bounding box center [557, 262] width 22 height 14
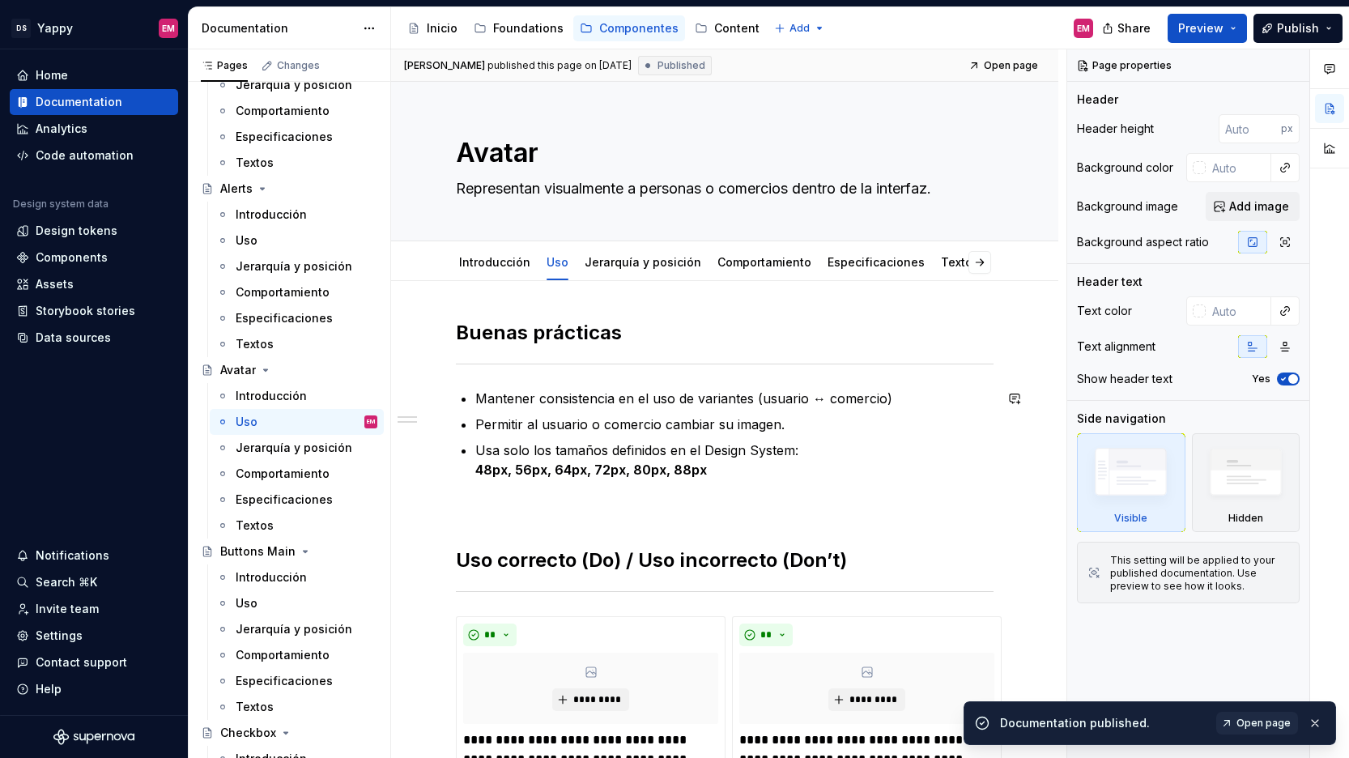
scroll to position [86, 0]
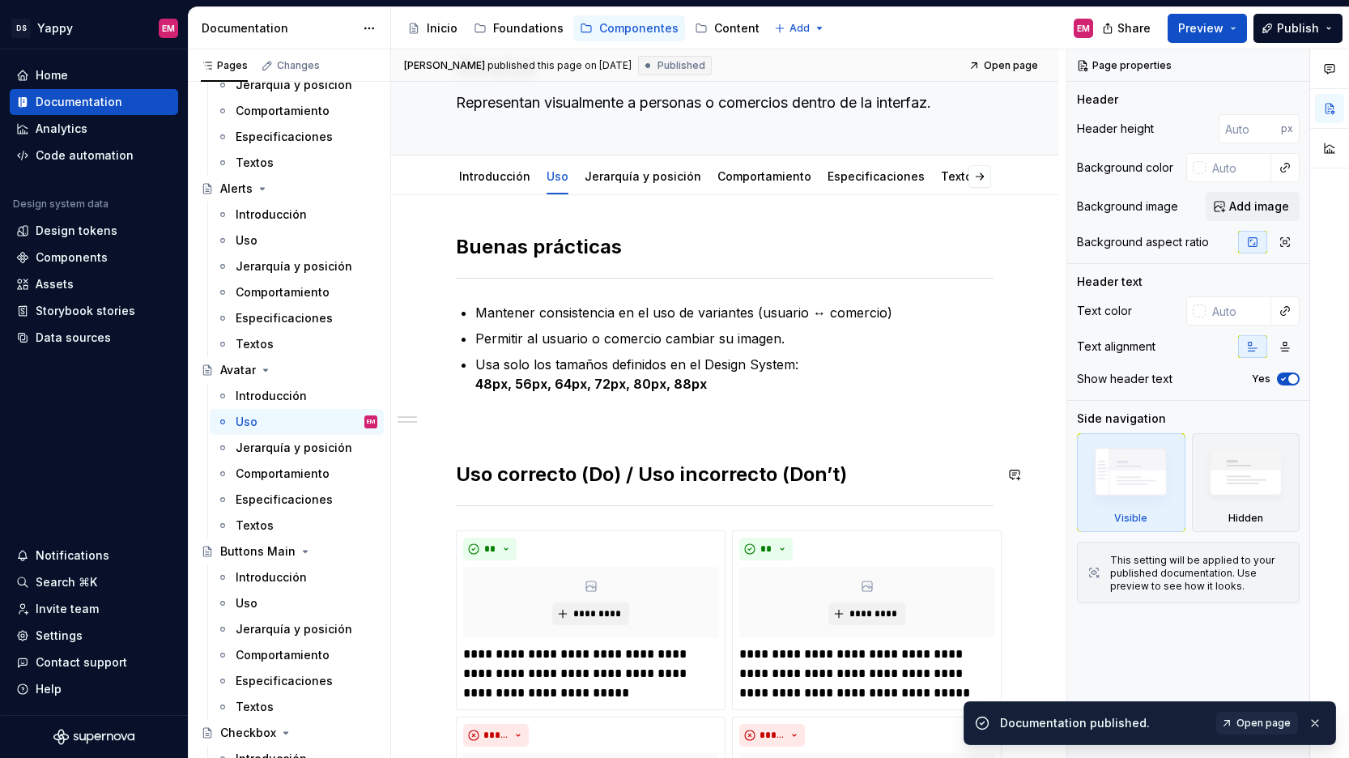
click at [516, 441] on div "**********" at bounding box center [724, 601] width 537 height 735
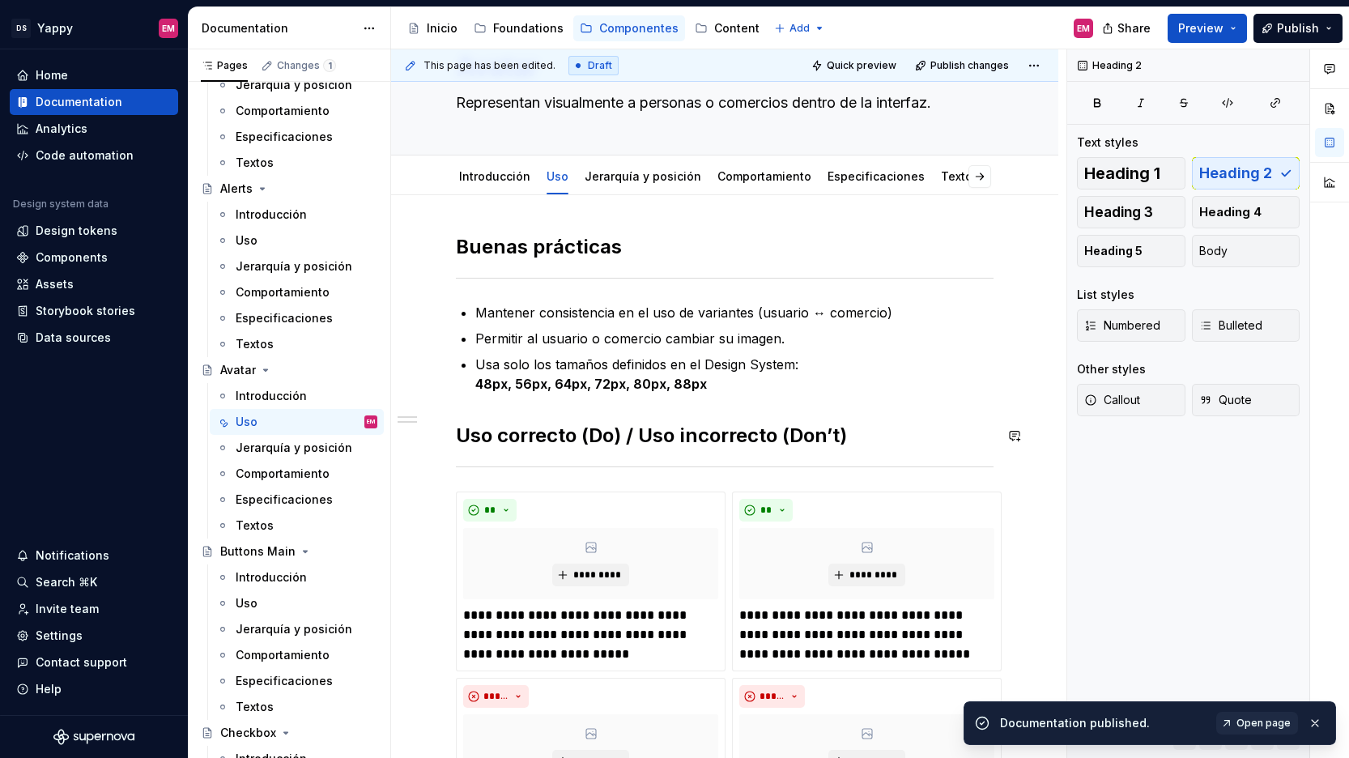
click at [496, 406] on div "**********" at bounding box center [724, 582] width 537 height 696
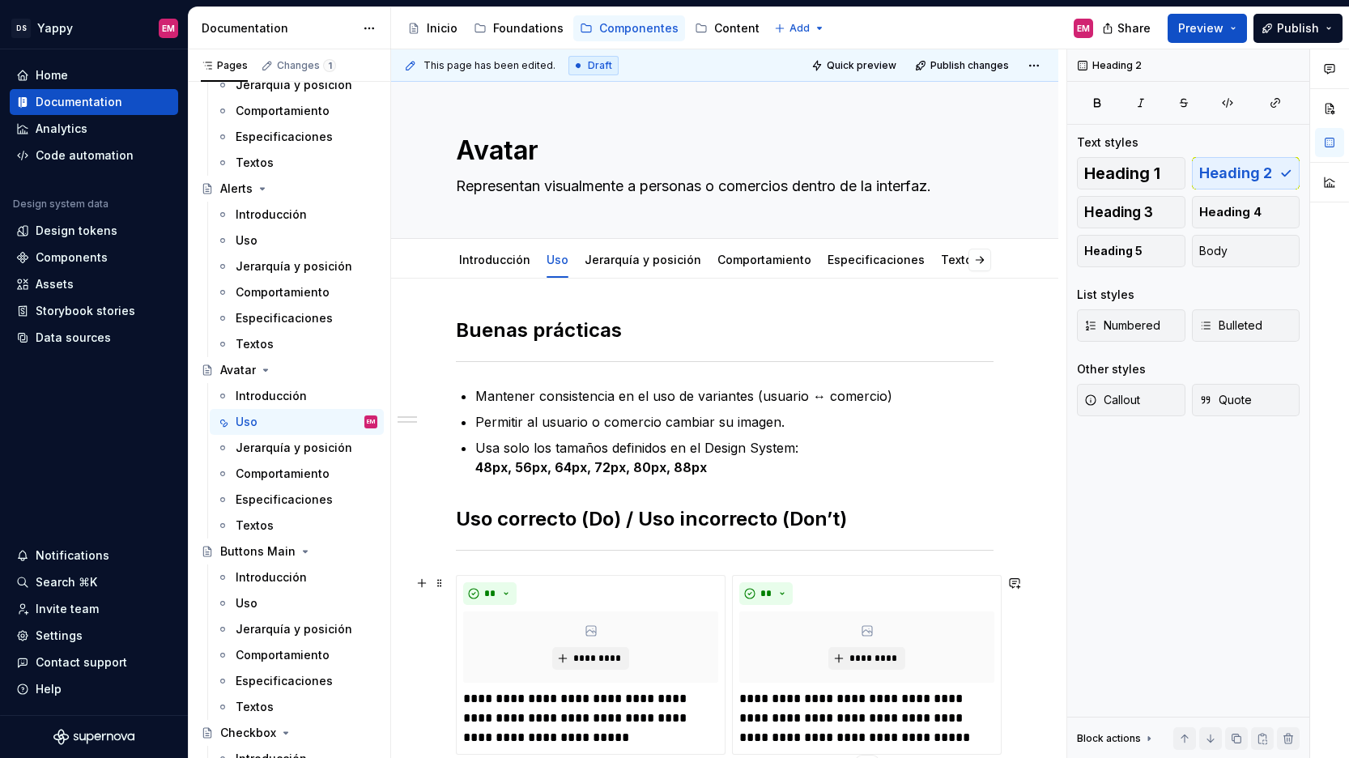
scroll to position [0, 0]
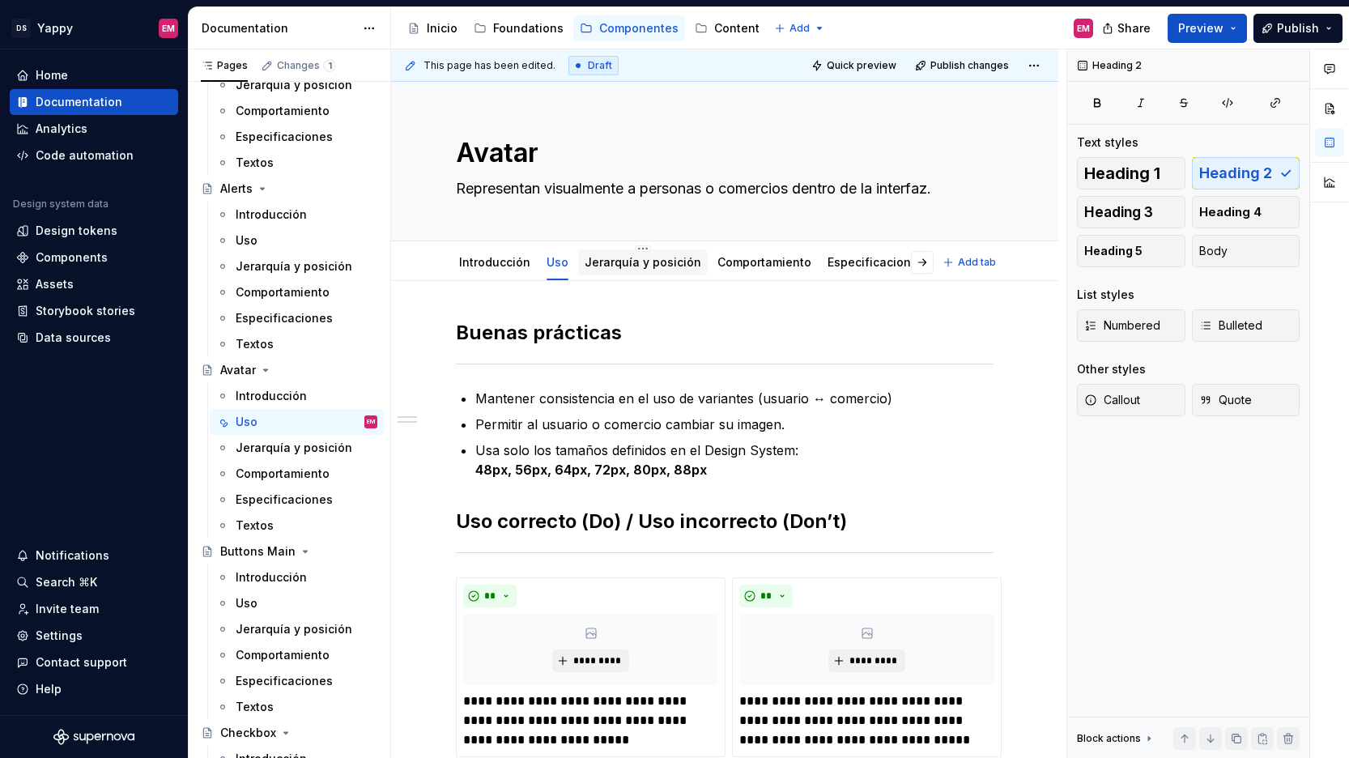
click at [610, 264] on link "Jerarquía y posición" at bounding box center [642, 262] width 117 height 14
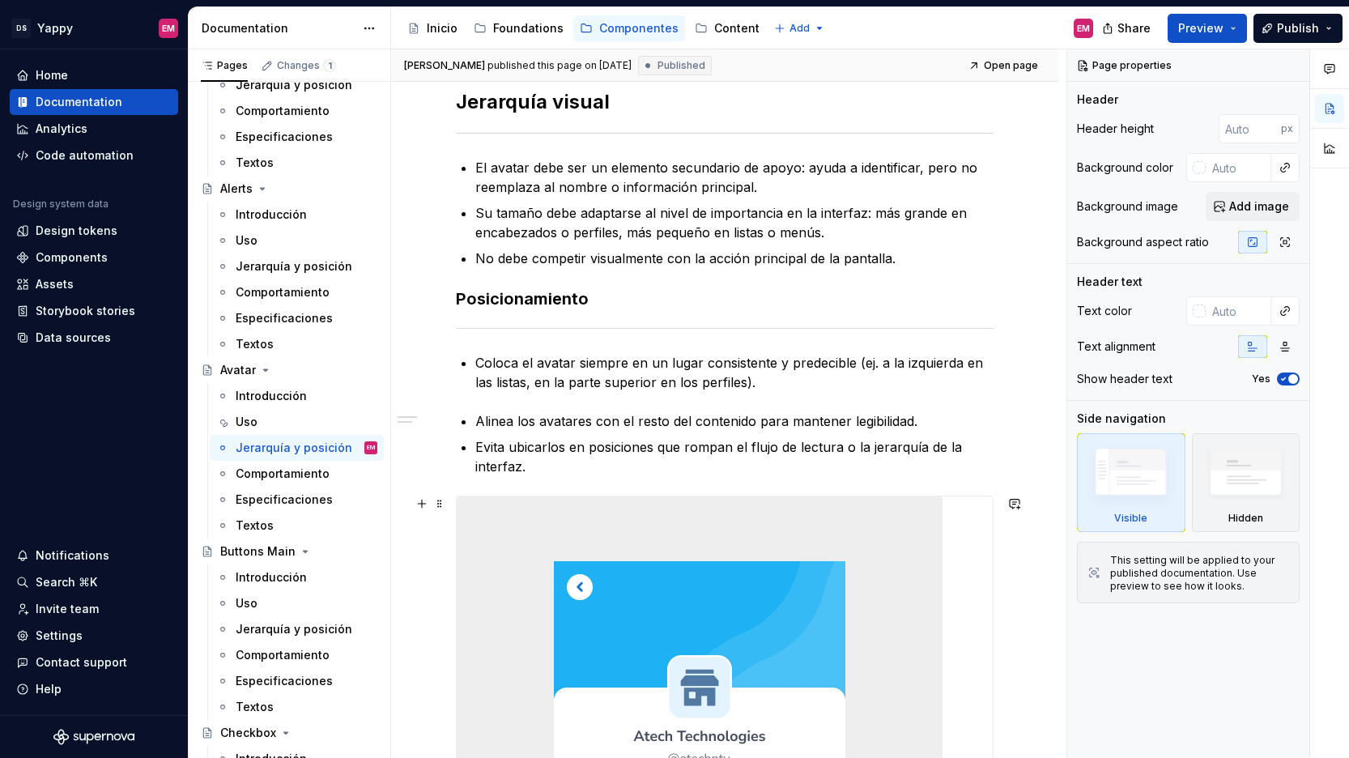
scroll to position [260, 0]
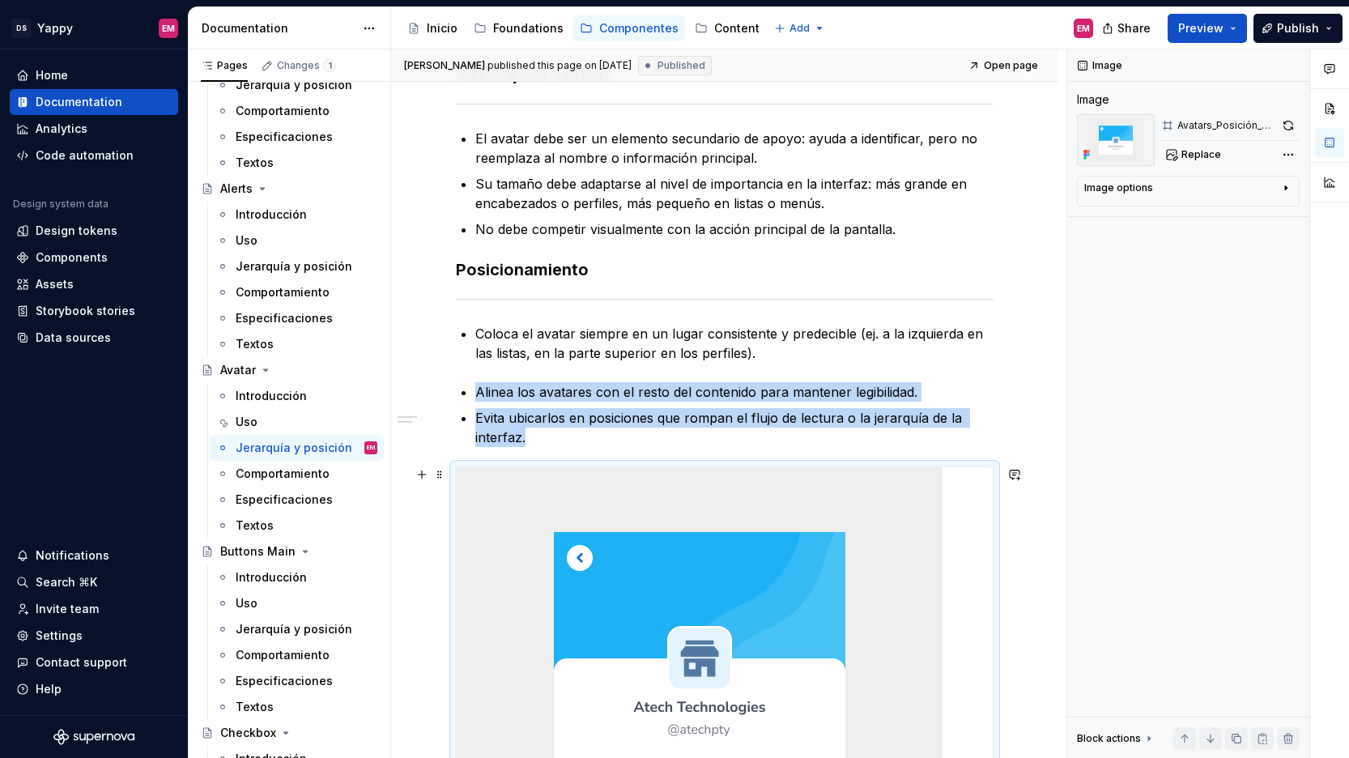
click at [529, 543] on img at bounding box center [700, 654] width 486 height 374
click at [440, 476] on span at bounding box center [439, 474] width 13 height 23
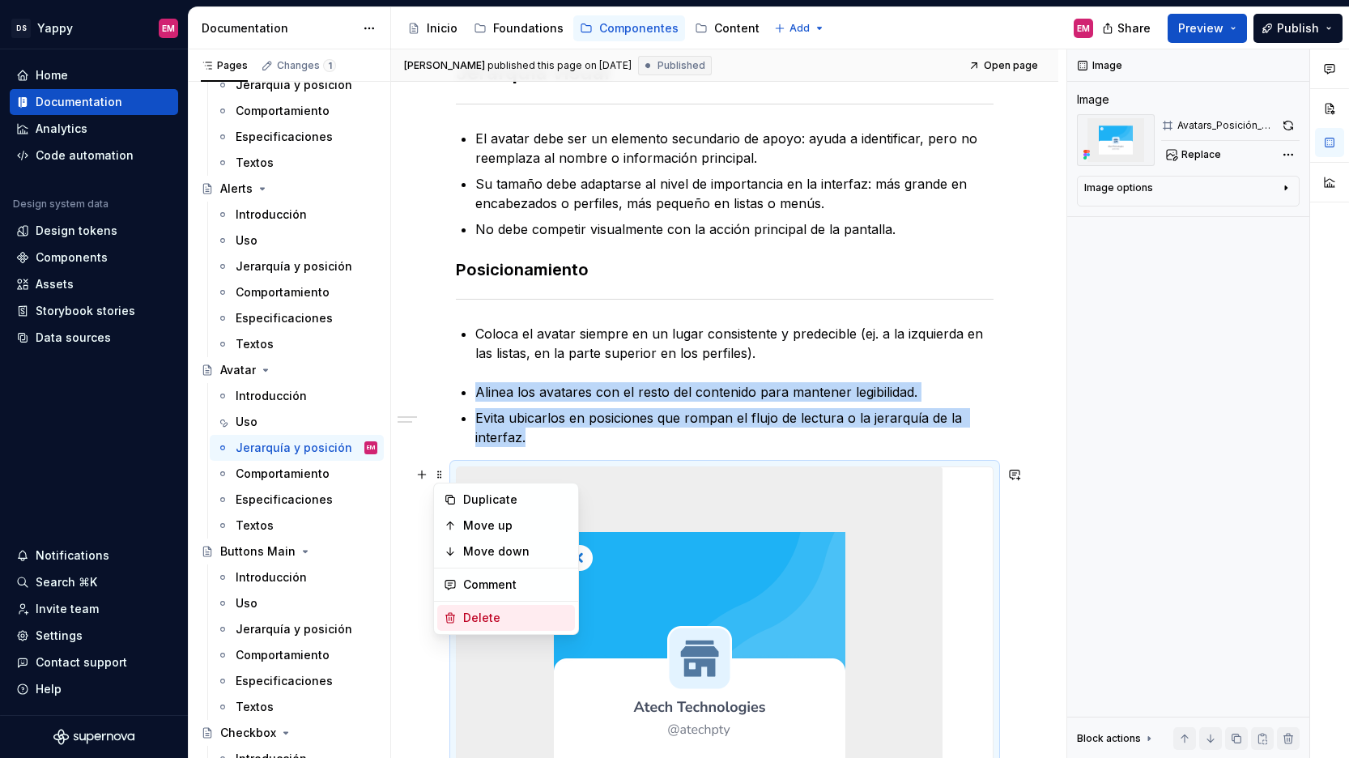
click at [512, 622] on div "Delete" at bounding box center [515, 618] width 105 height 16
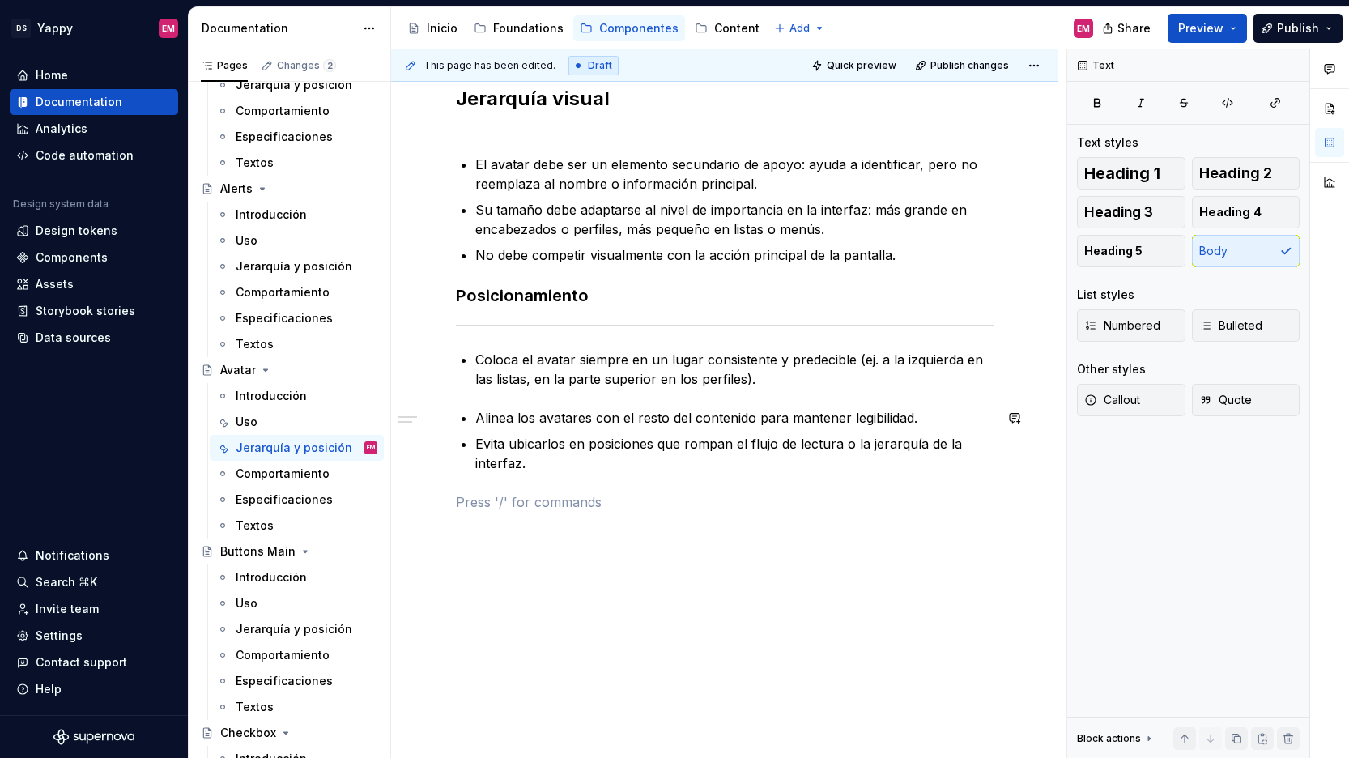
scroll to position [130, 0]
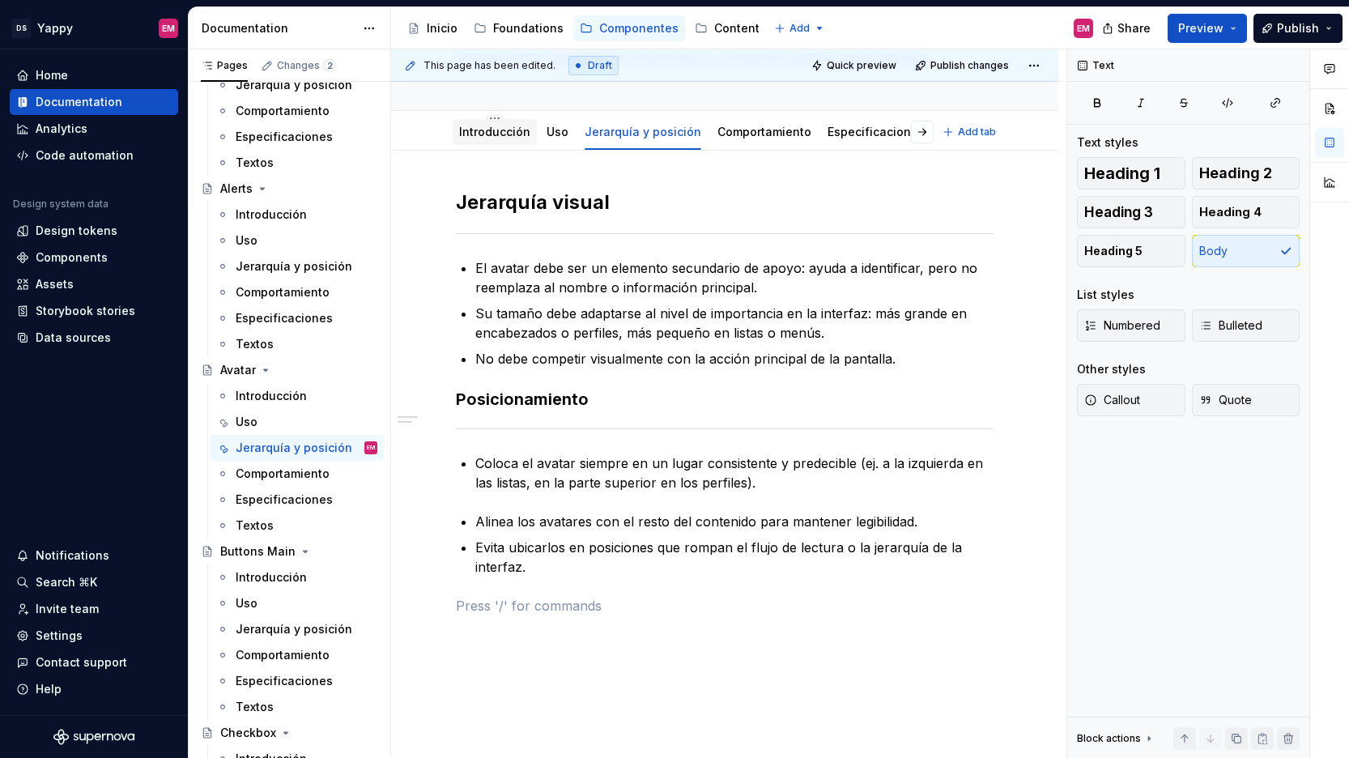
click at [494, 135] on link "Introducción" at bounding box center [494, 132] width 71 height 14
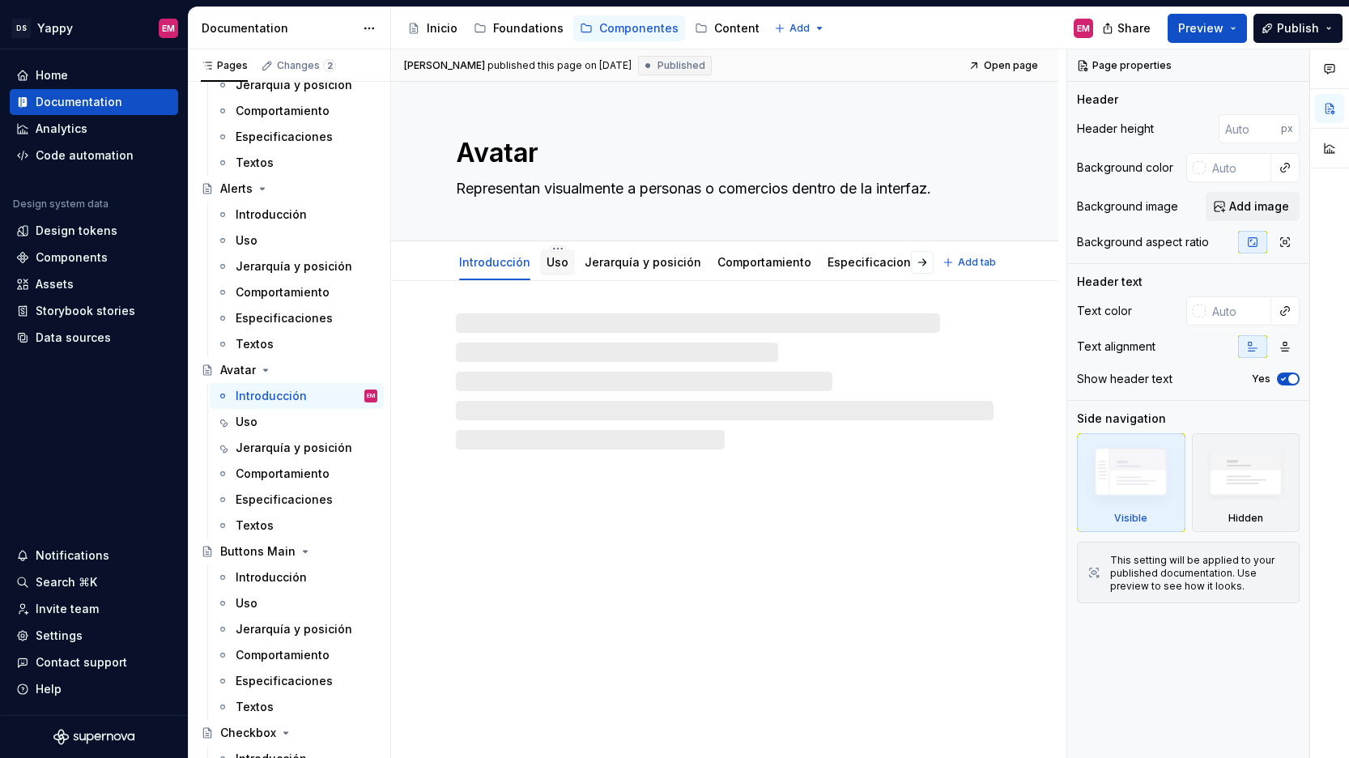
click at [555, 268] on link "Uso" at bounding box center [557, 262] width 22 height 14
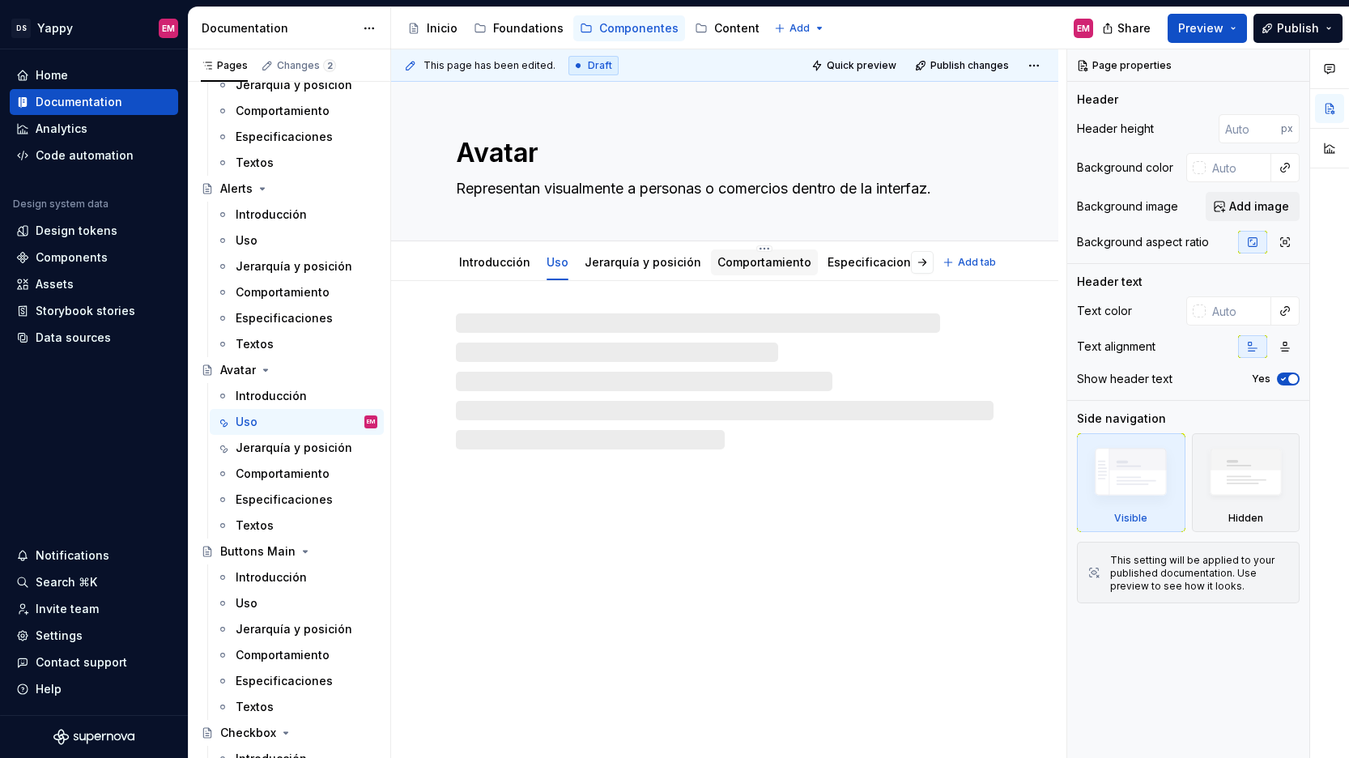
click at [757, 262] on link "Comportamiento" at bounding box center [764, 262] width 94 height 14
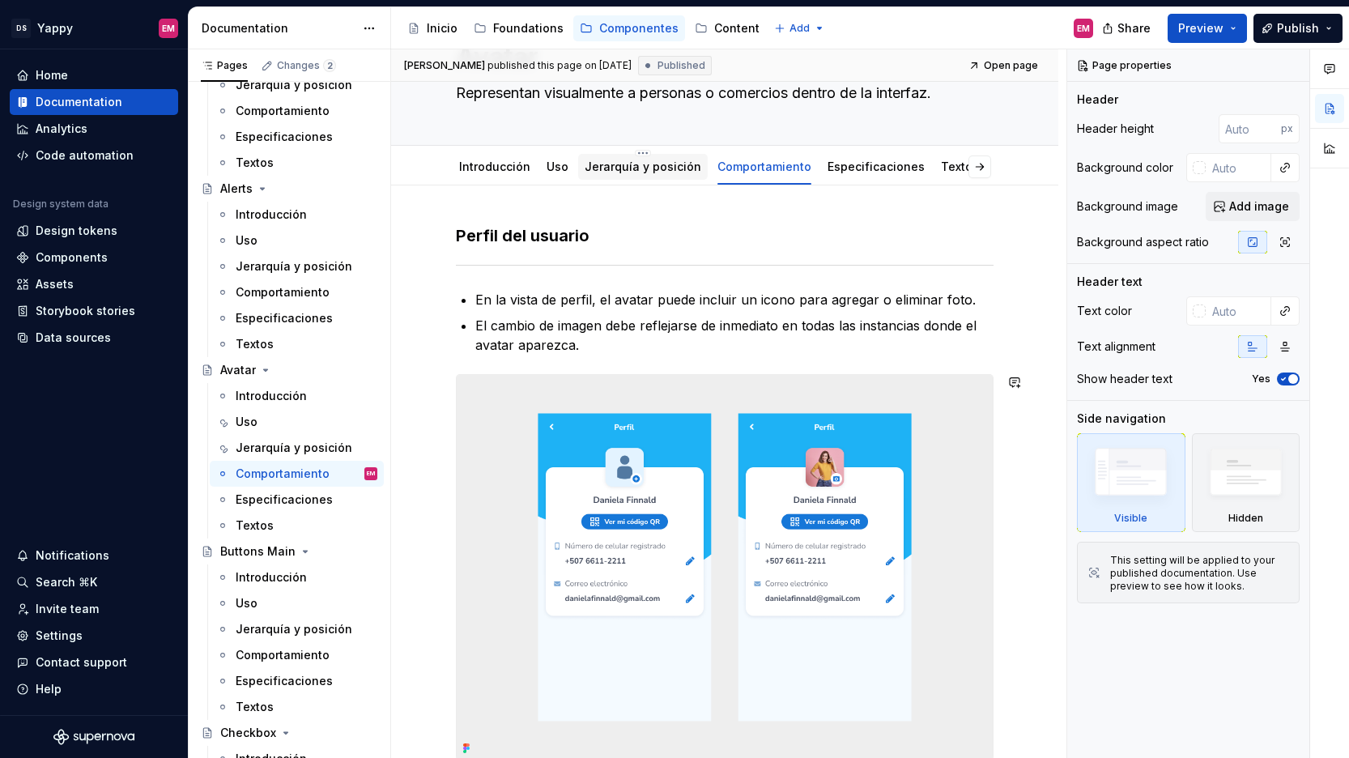
scroll to position [5, 0]
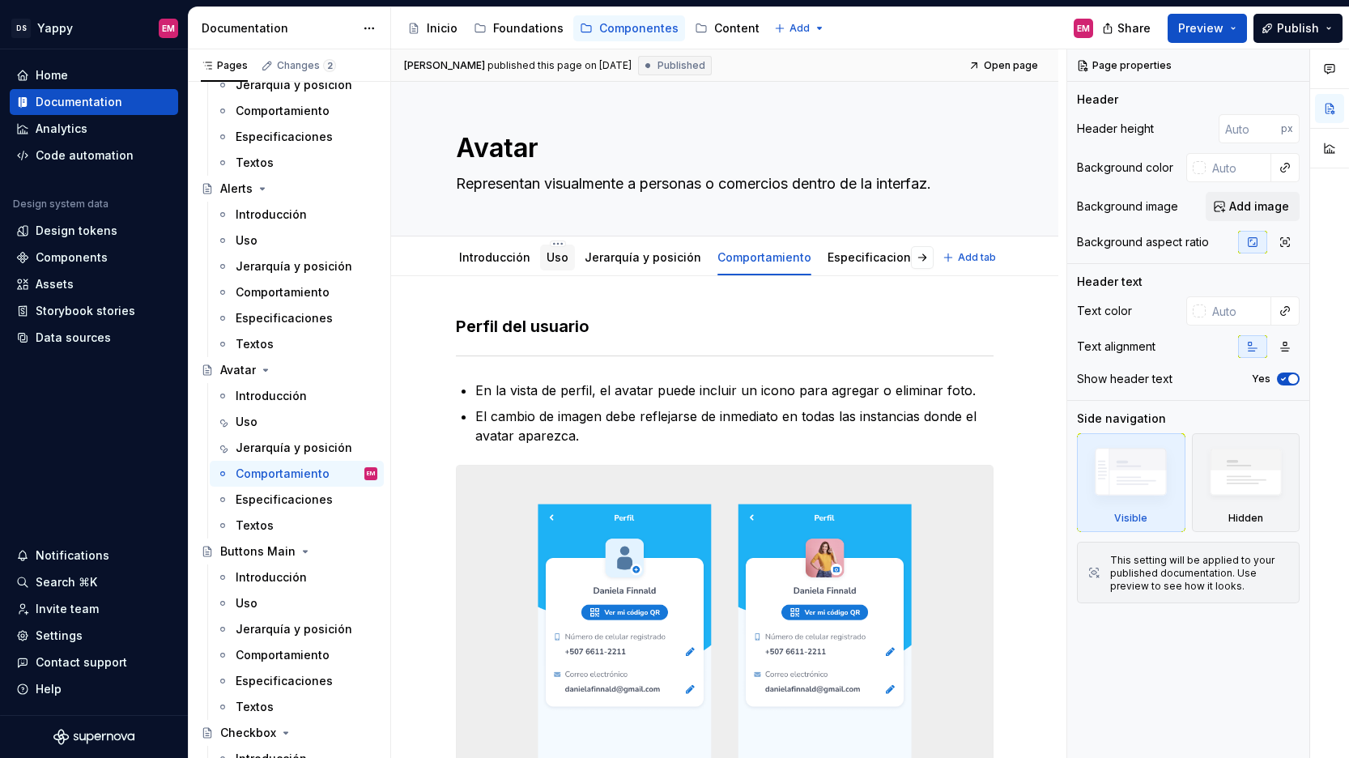
click at [552, 260] on link "Uso" at bounding box center [557, 257] width 22 height 14
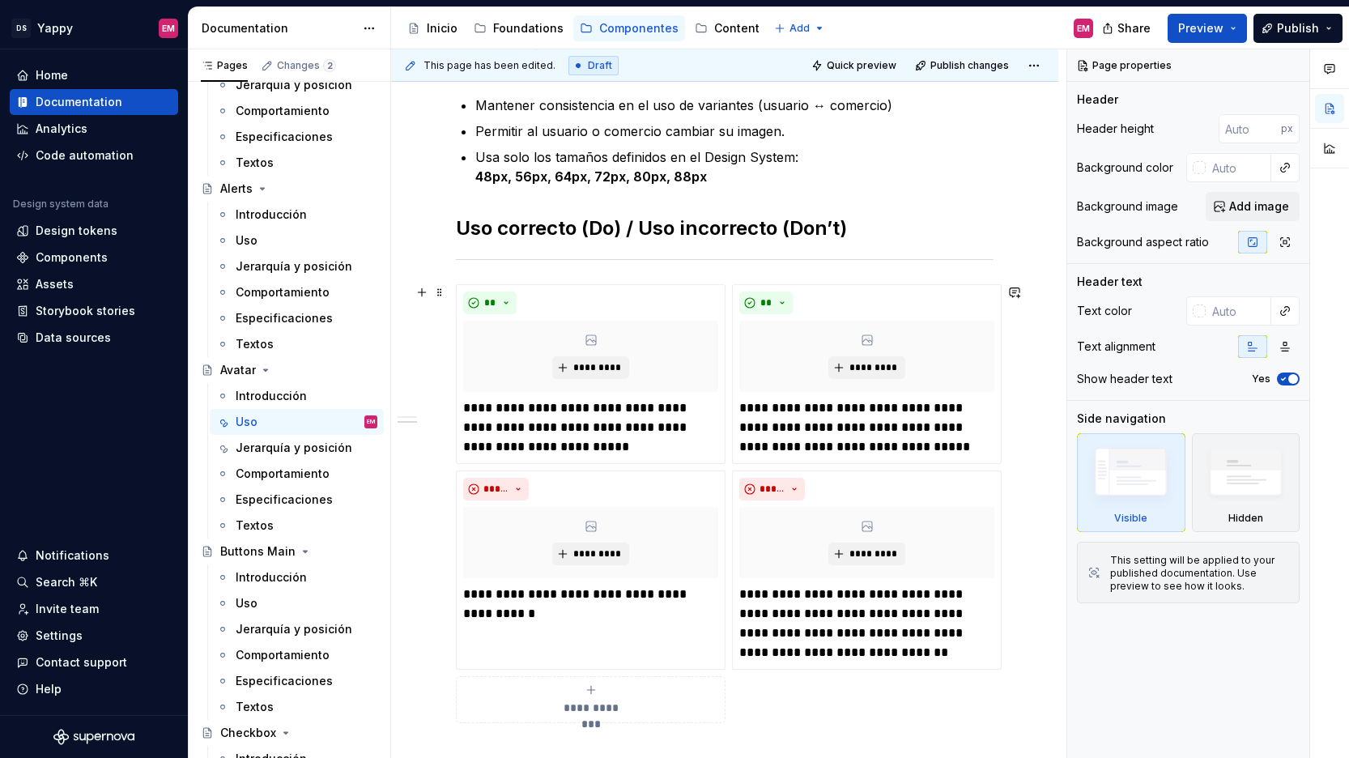
scroll to position [301, 0]
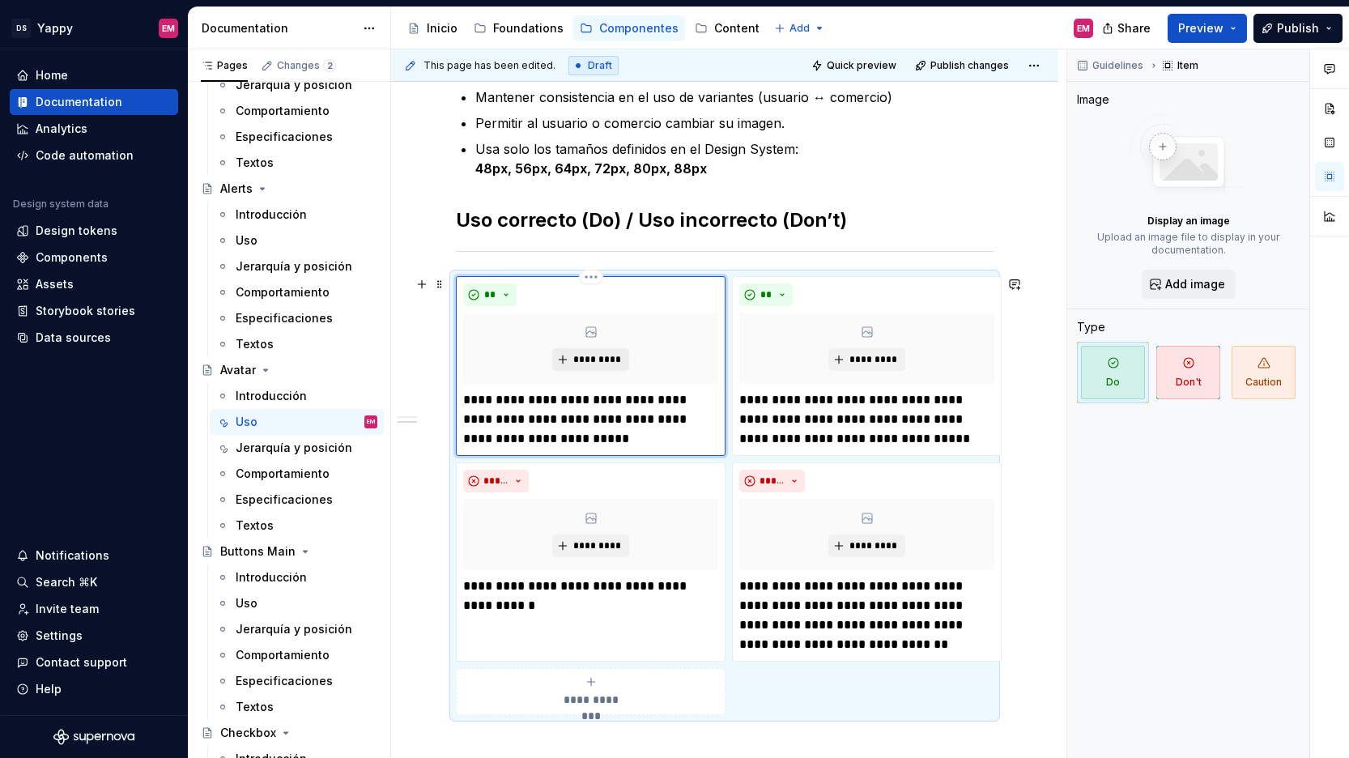
click at [581, 365] on span "*********" at bounding box center [596, 359] width 49 height 13
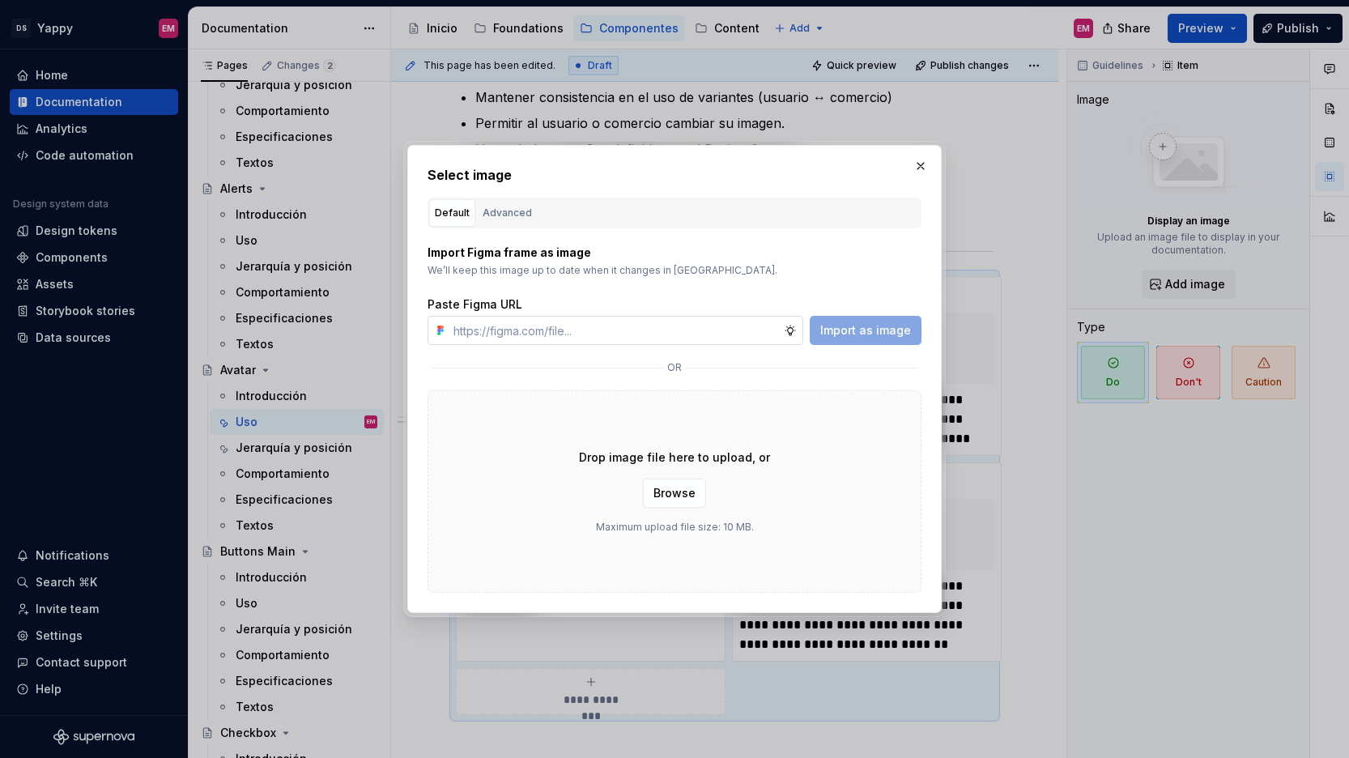
type textarea "*"
type input "[URL][DOMAIN_NAME]"
click at [840, 325] on span "Import as image" at bounding box center [865, 330] width 91 height 16
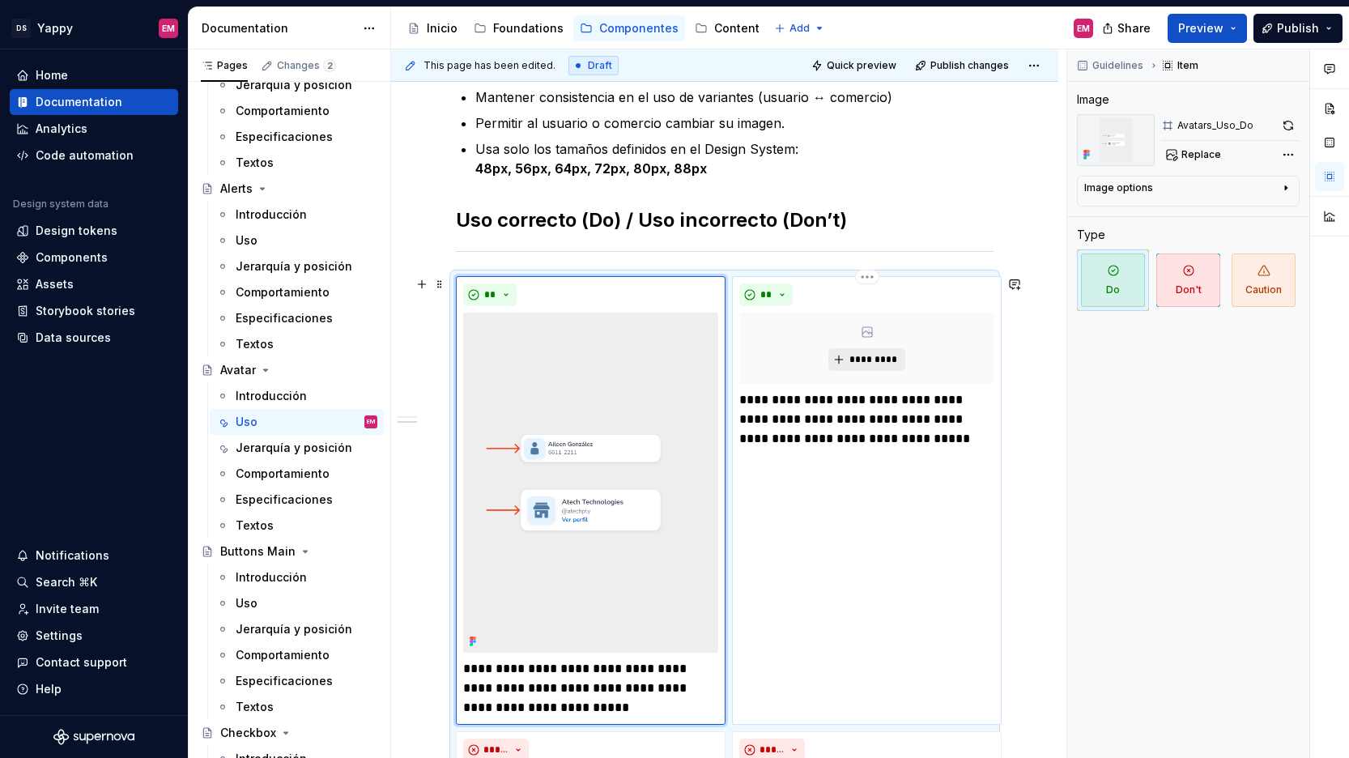
click at [859, 360] on span "*********" at bounding box center [872, 359] width 49 height 13
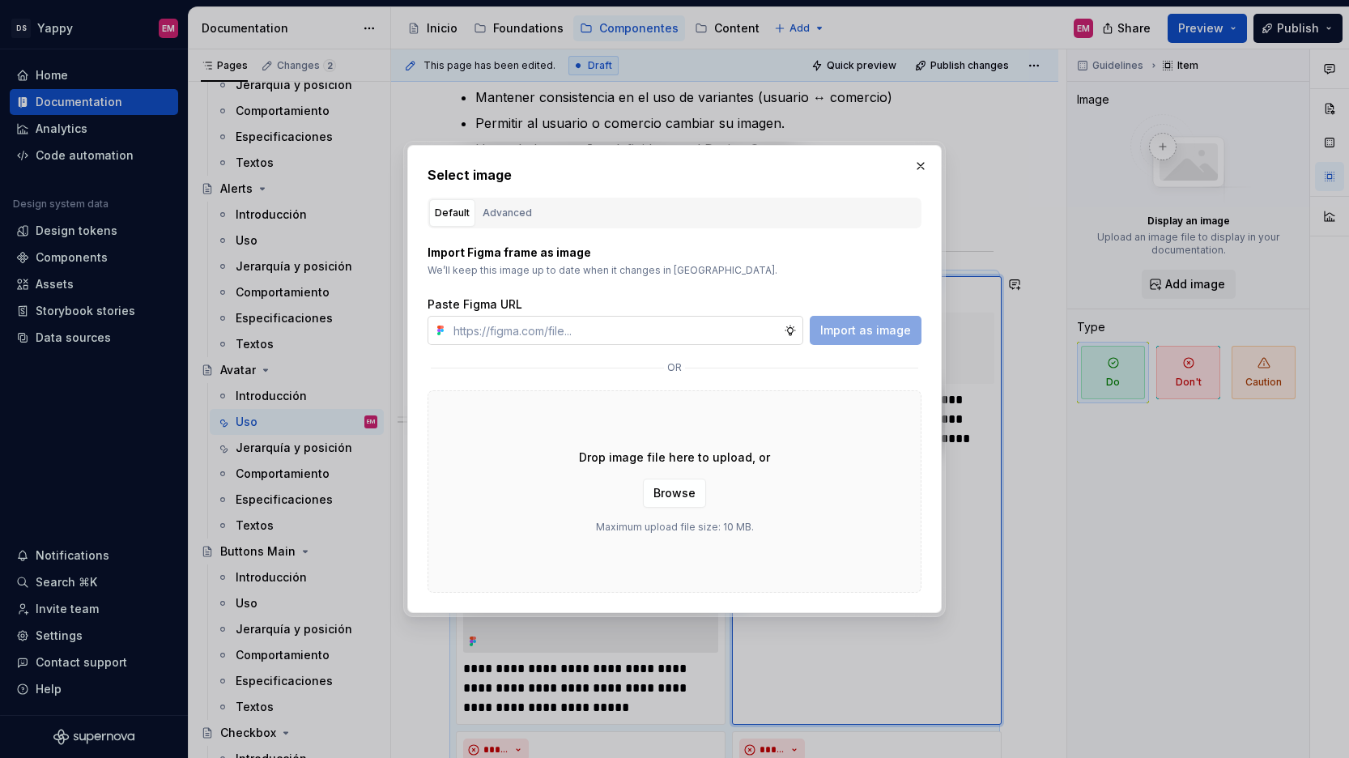
type textarea "*"
type input "[URL][DOMAIN_NAME]"
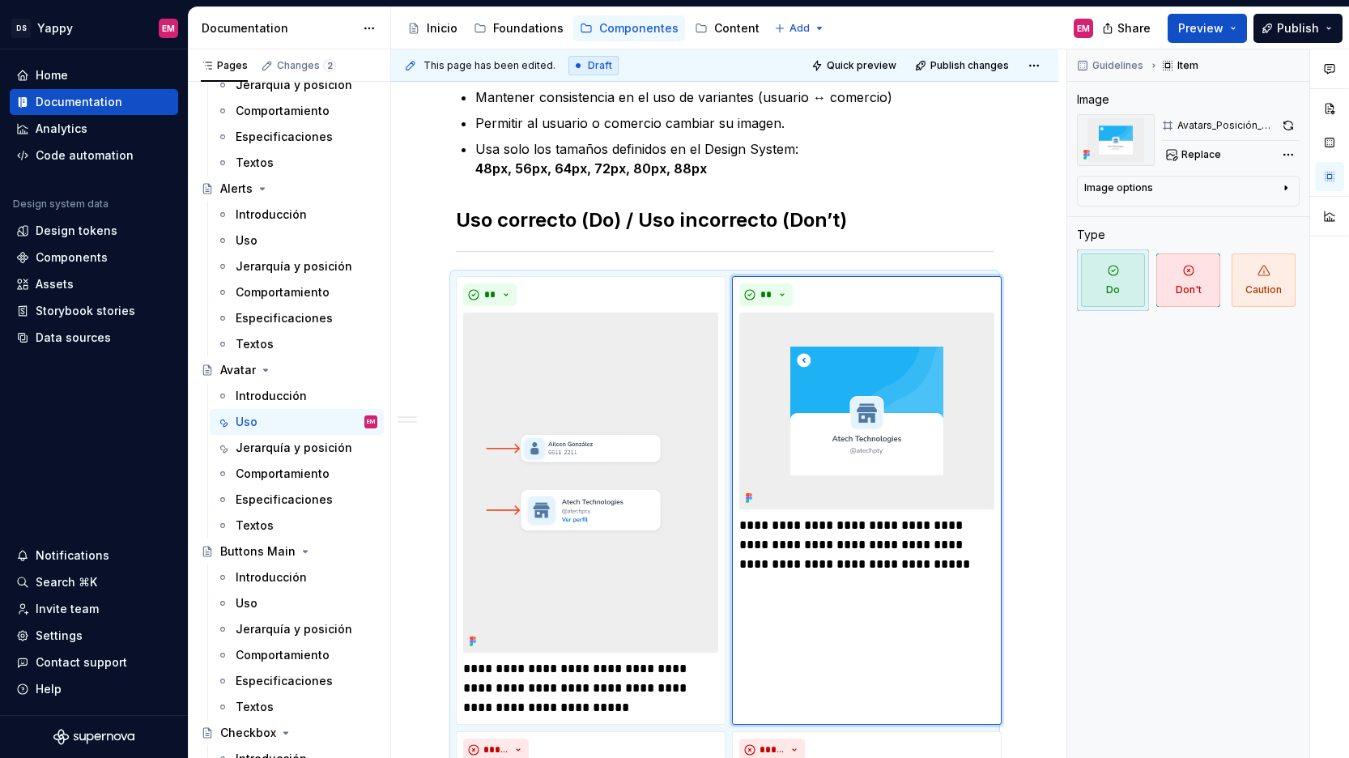
scroll to position [530, 0]
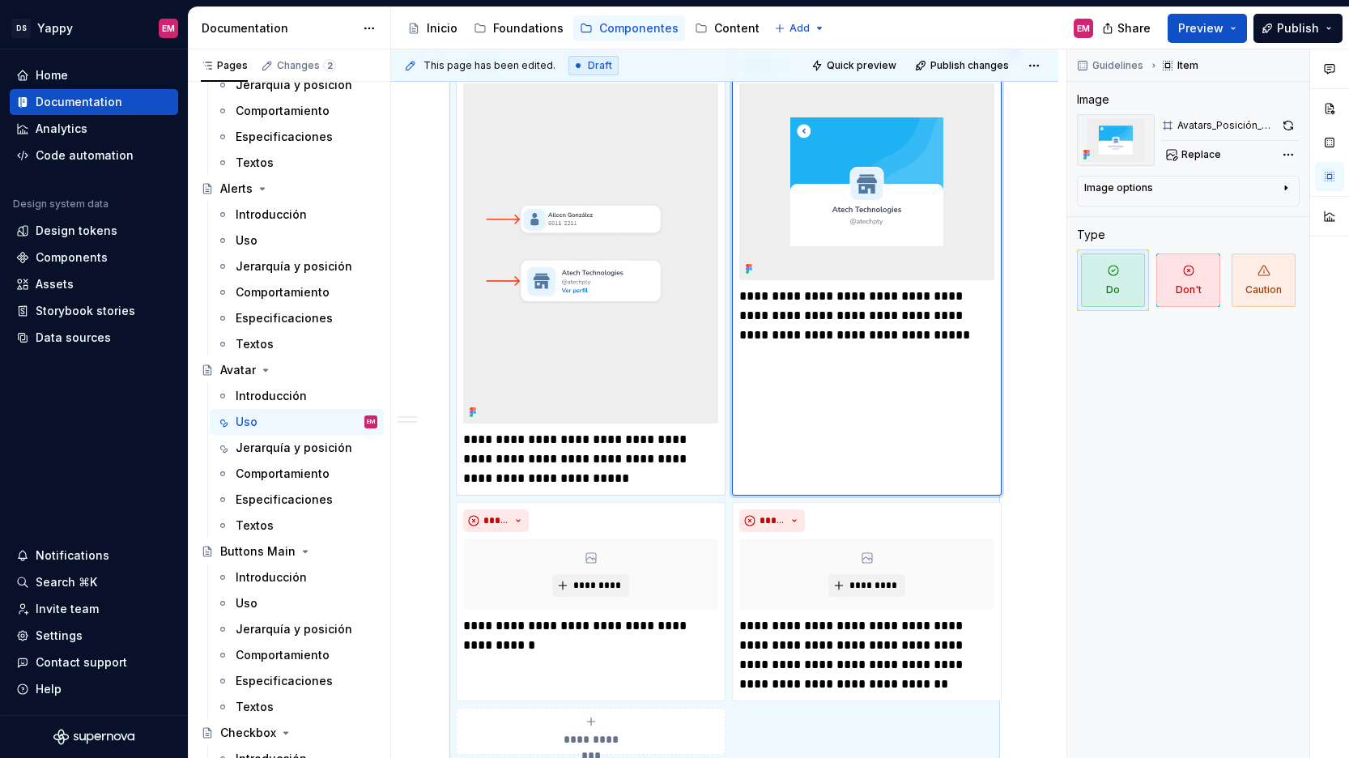
click at [588, 227] on img at bounding box center [590, 253] width 255 height 340
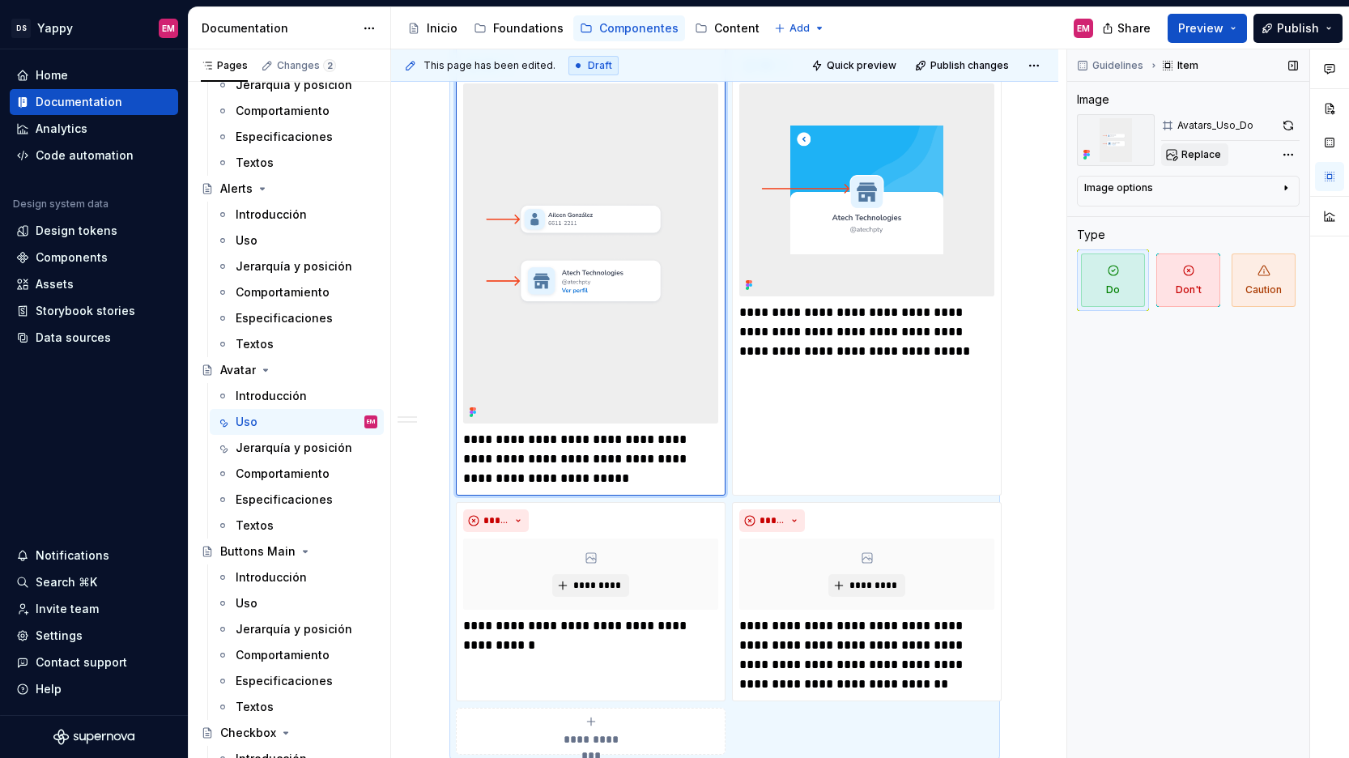
click at [1192, 151] on span "Replace" at bounding box center [1201, 154] width 40 height 13
type textarea "*"
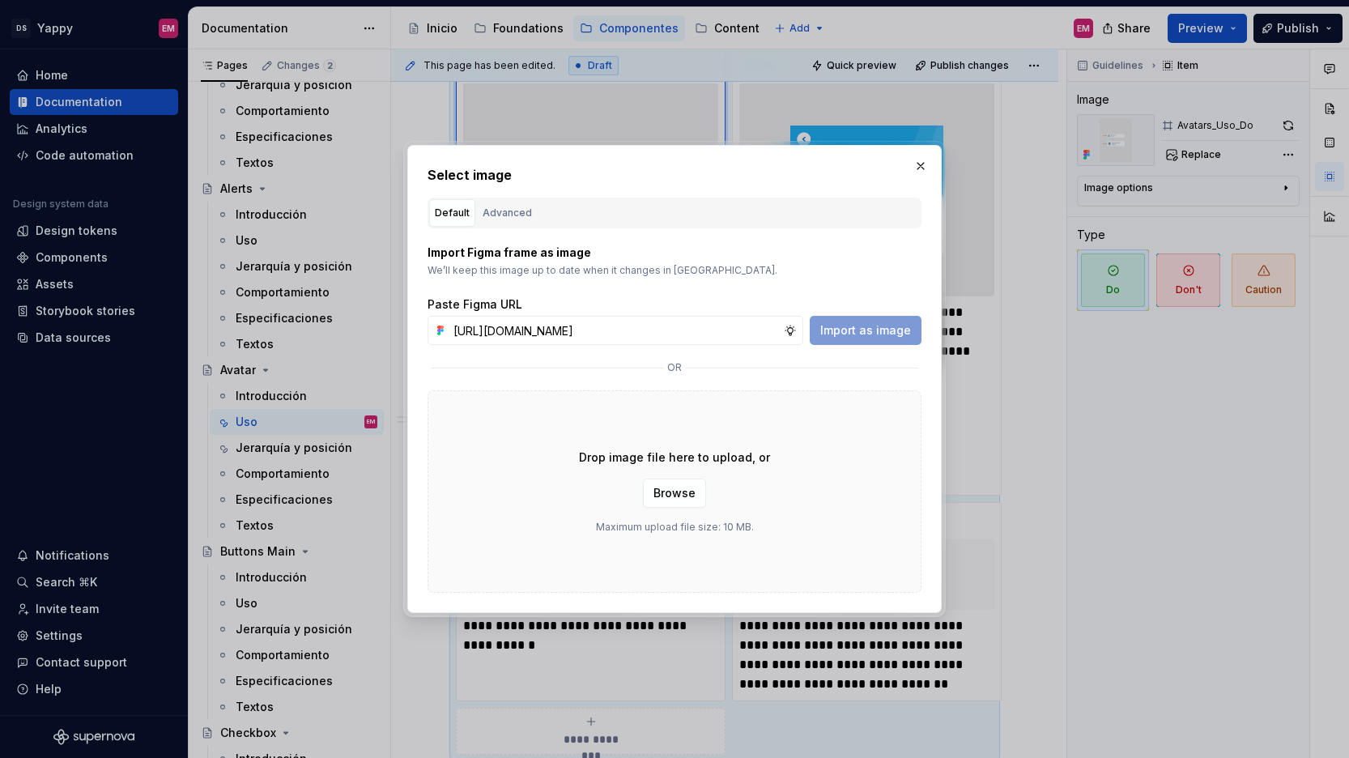
scroll to position [0, 666]
type input "[URL][DOMAIN_NAME]"
click at [841, 317] on button "Import as image" at bounding box center [865, 330] width 112 height 29
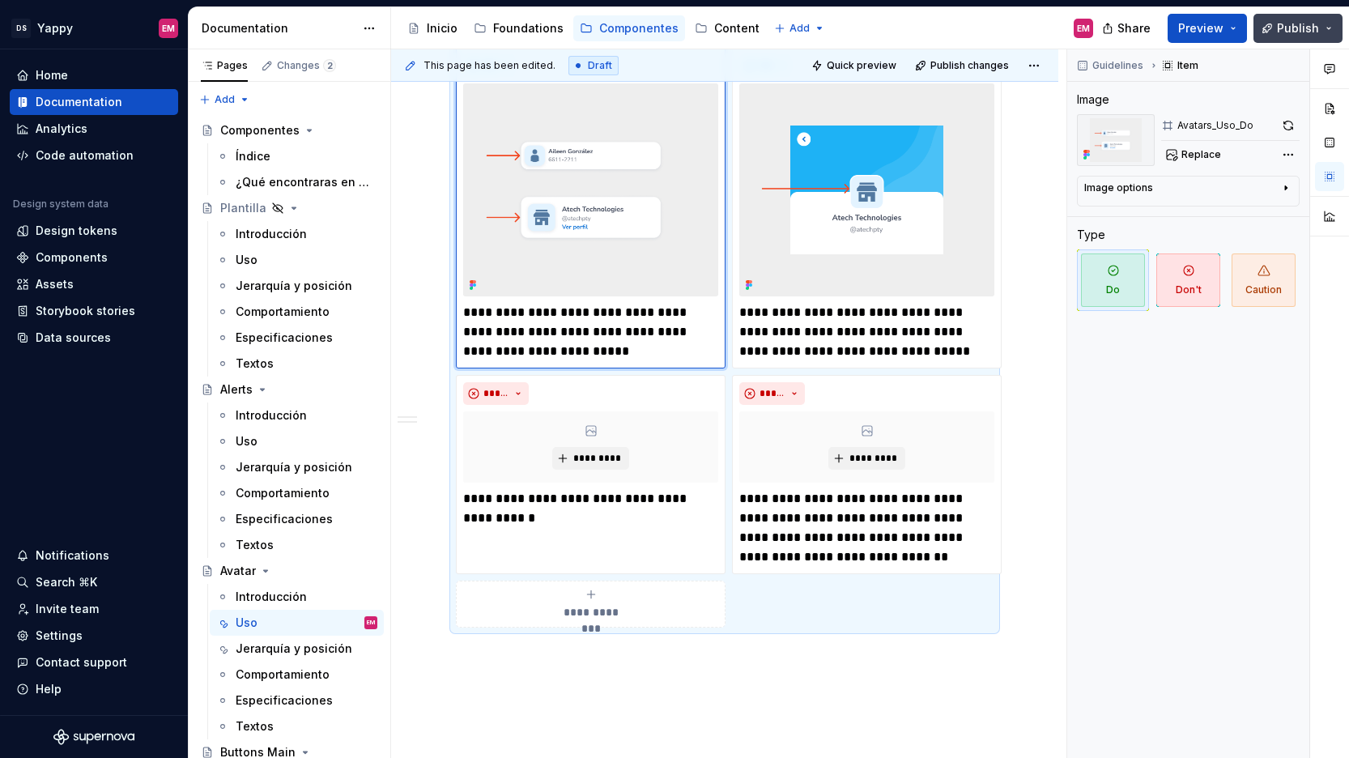
click at [1301, 35] on span "Publish" at bounding box center [1298, 28] width 42 height 16
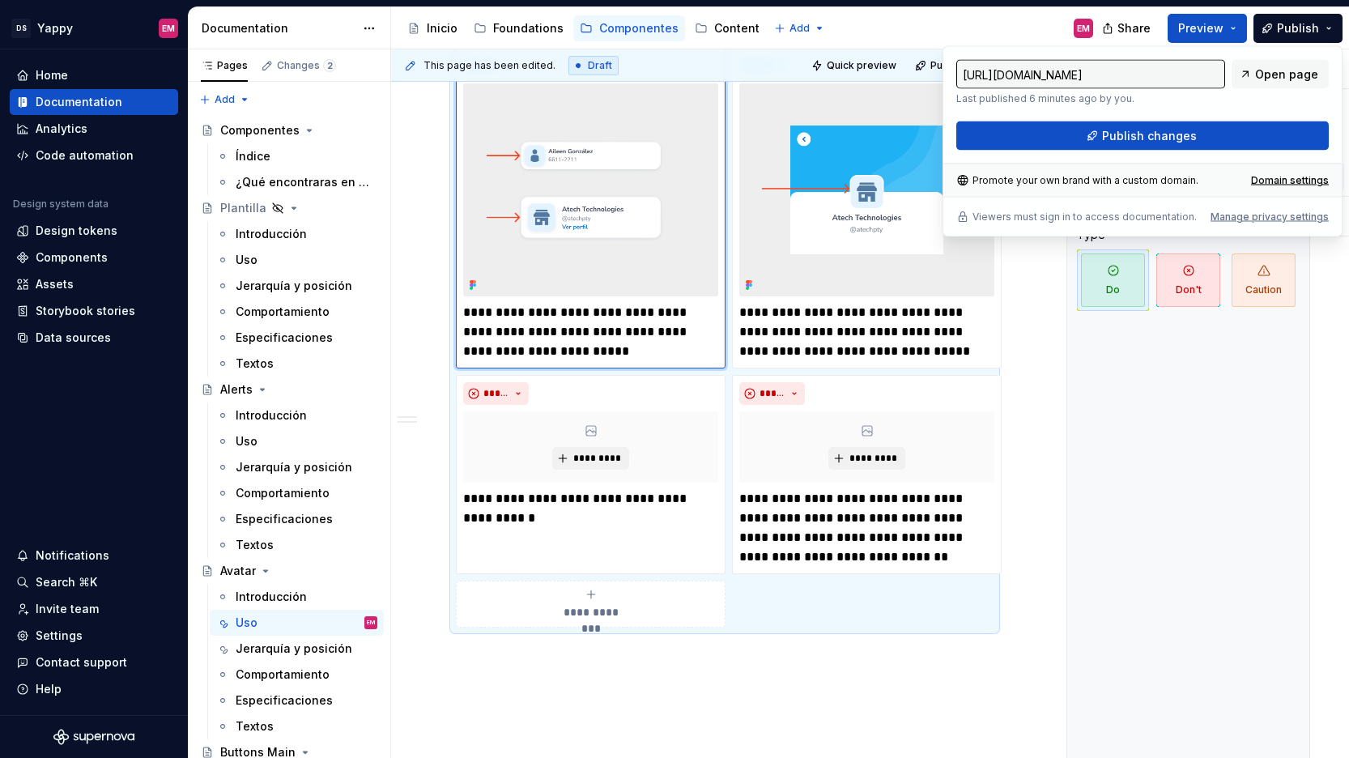
click at [1145, 151] on div "[URL][DOMAIN_NAME] Last published 6 minutes ago by you. Open page Publish chang…" at bounding box center [1142, 141] width 400 height 191
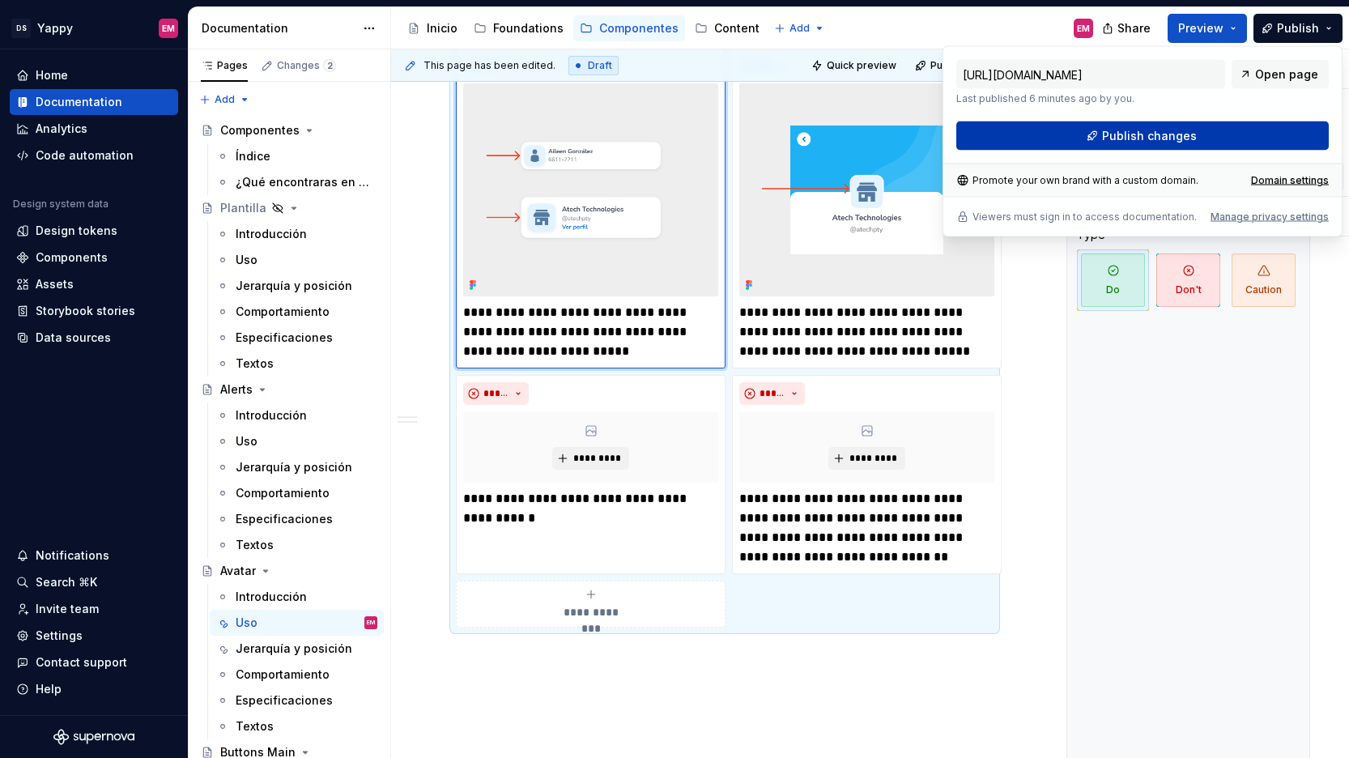
click at [1144, 142] on span "Publish changes" at bounding box center [1149, 136] width 95 height 16
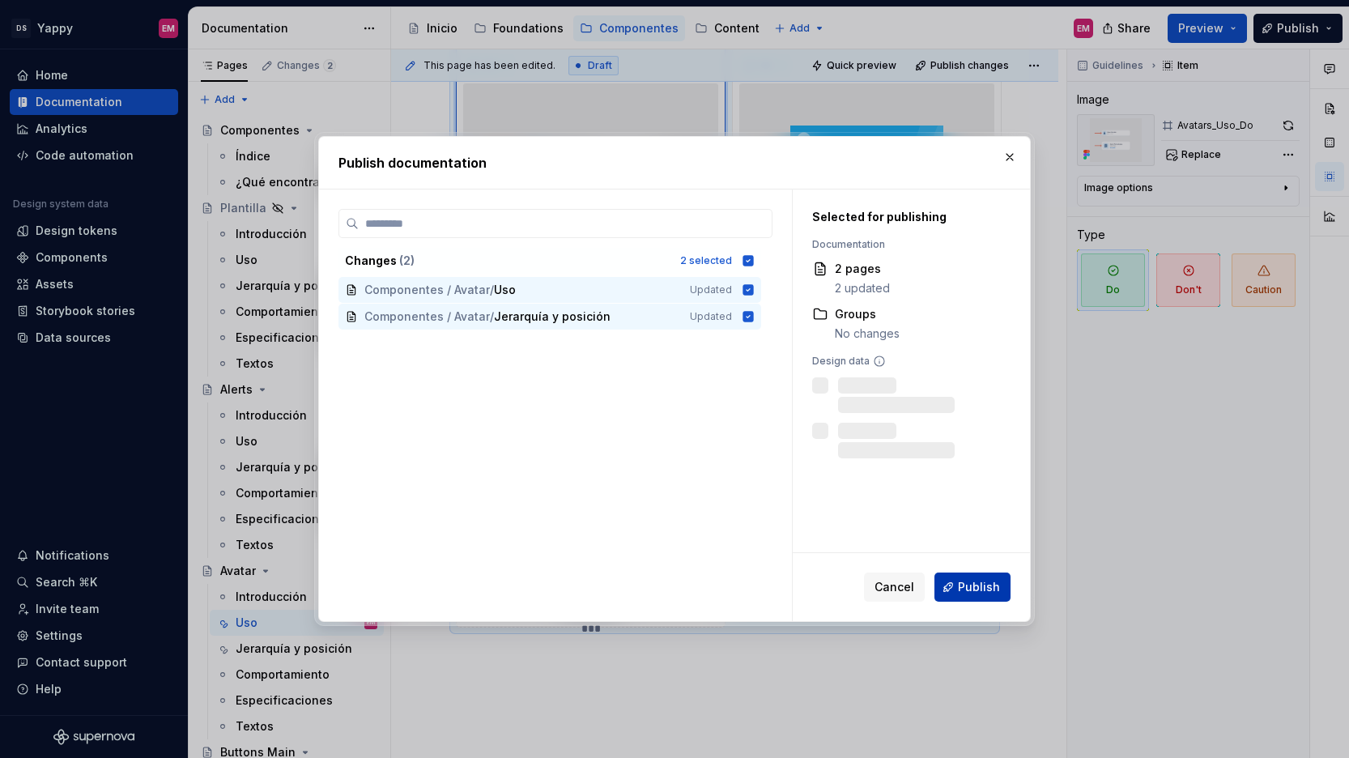
click at [983, 587] on span "Publish" at bounding box center [979, 587] width 42 height 16
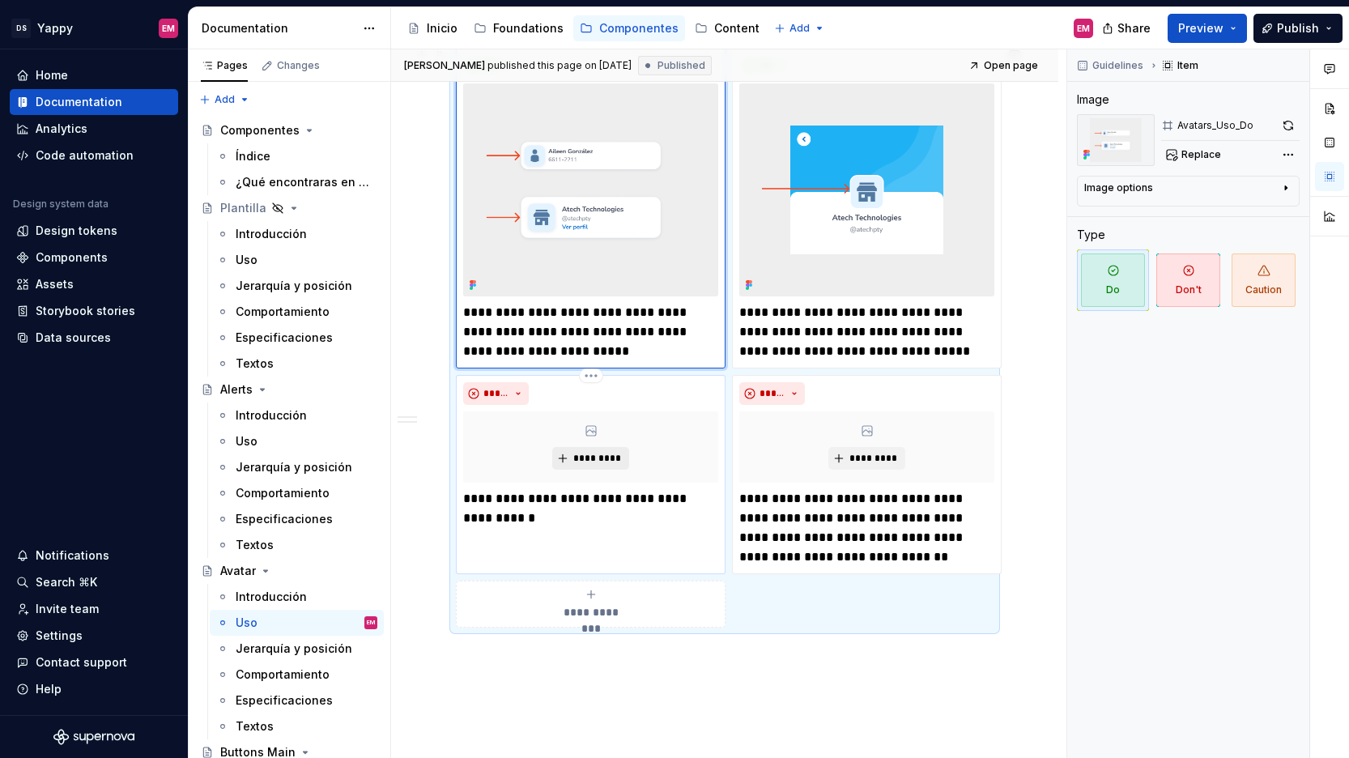
click at [554, 452] on button "*********" at bounding box center [590, 458] width 77 height 23
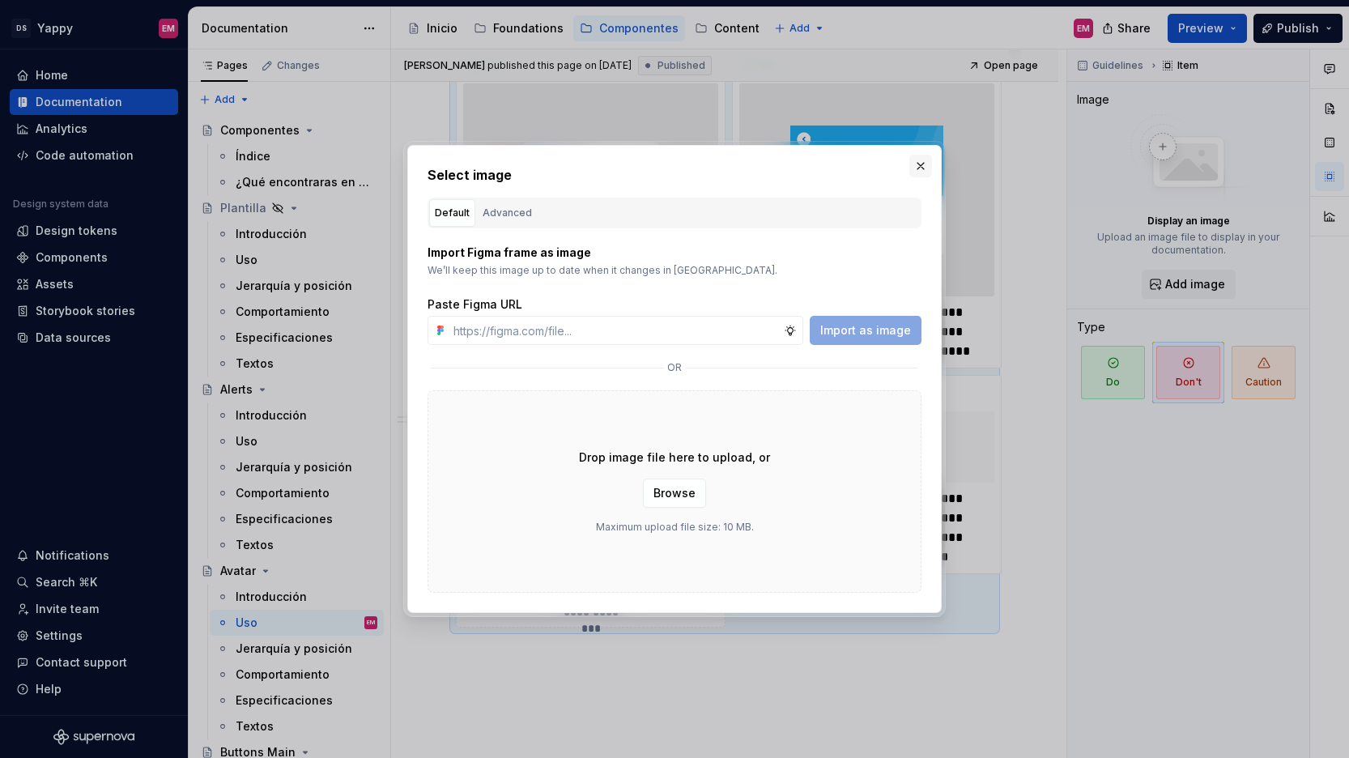
click at [916, 164] on button "button" at bounding box center [920, 166] width 23 height 23
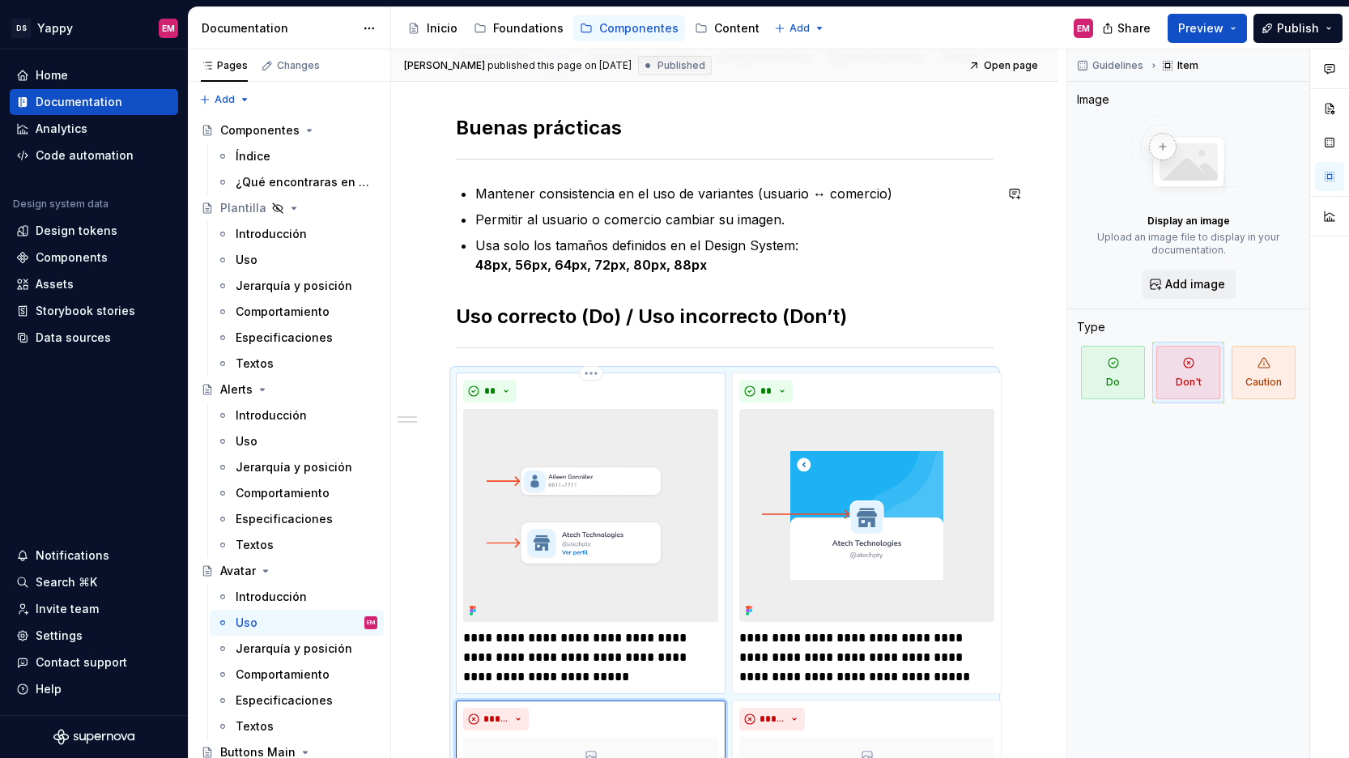
scroll to position [57, 0]
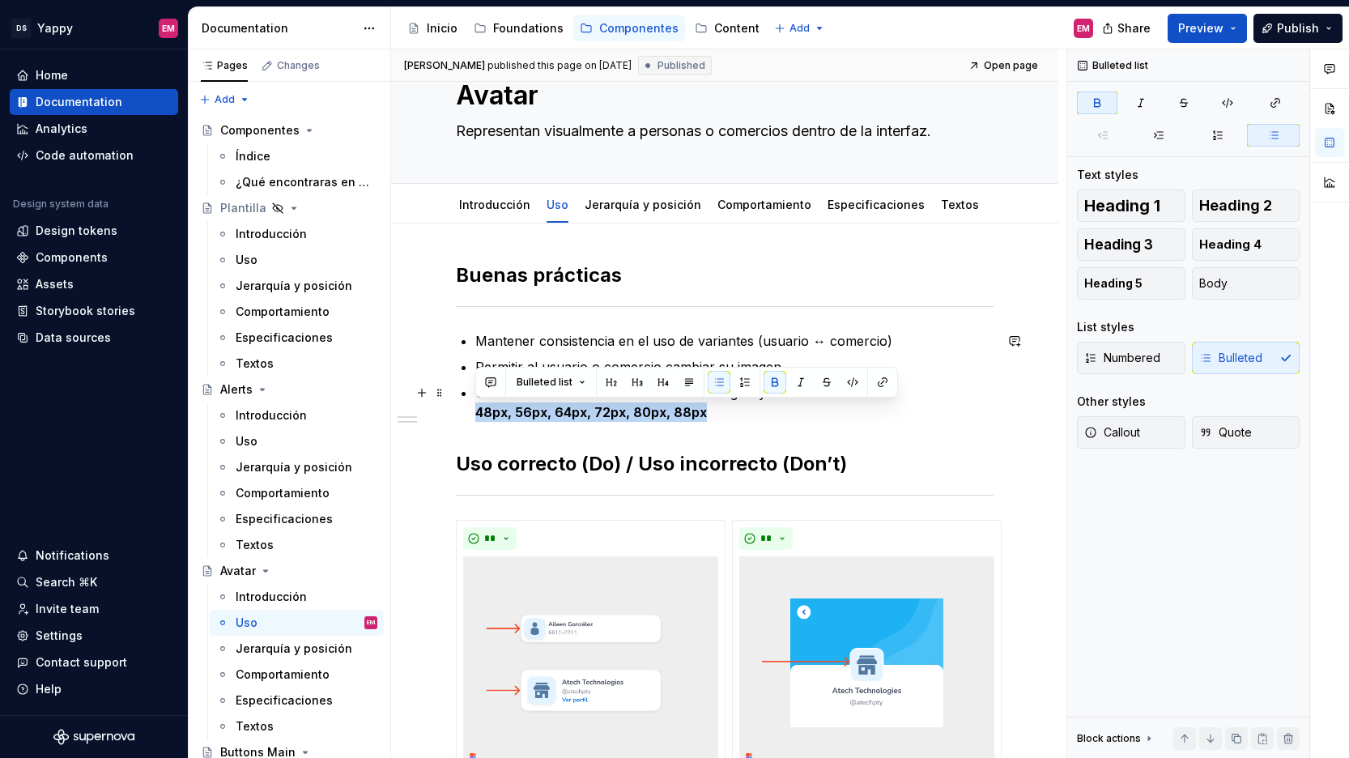
drag, startPoint x: 476, startPoint y: 407, endPoint x: 747, endPoint y: 408, distance: 271.2
click at [747, 408] on p "Usa solo los tamaños definidos en el Design System: 48px, 56px, 64px, 72px, 80p…" at bounding box center [734, 402] width 518 height 39
copy strong "48px, 56px, 64px, 72px, 80px, 88px"
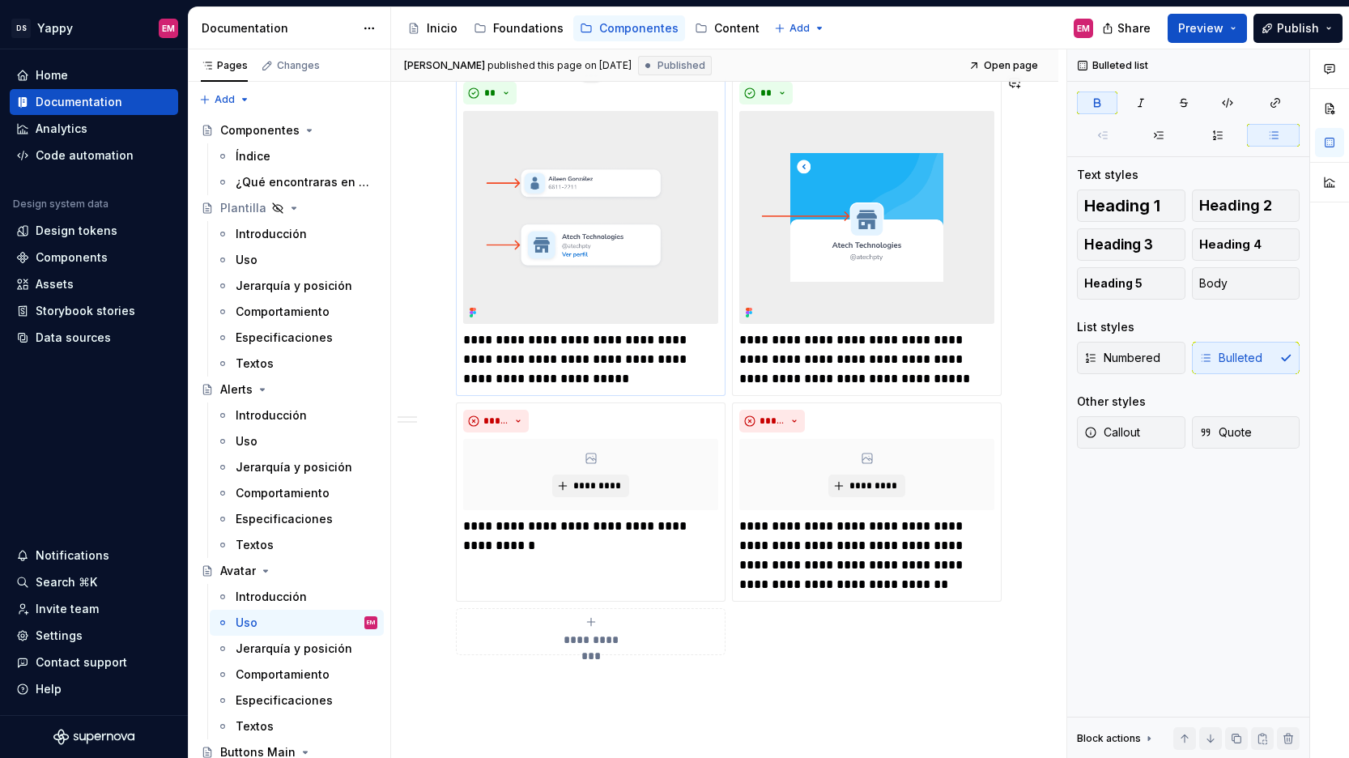
scroll to position [645, 0]
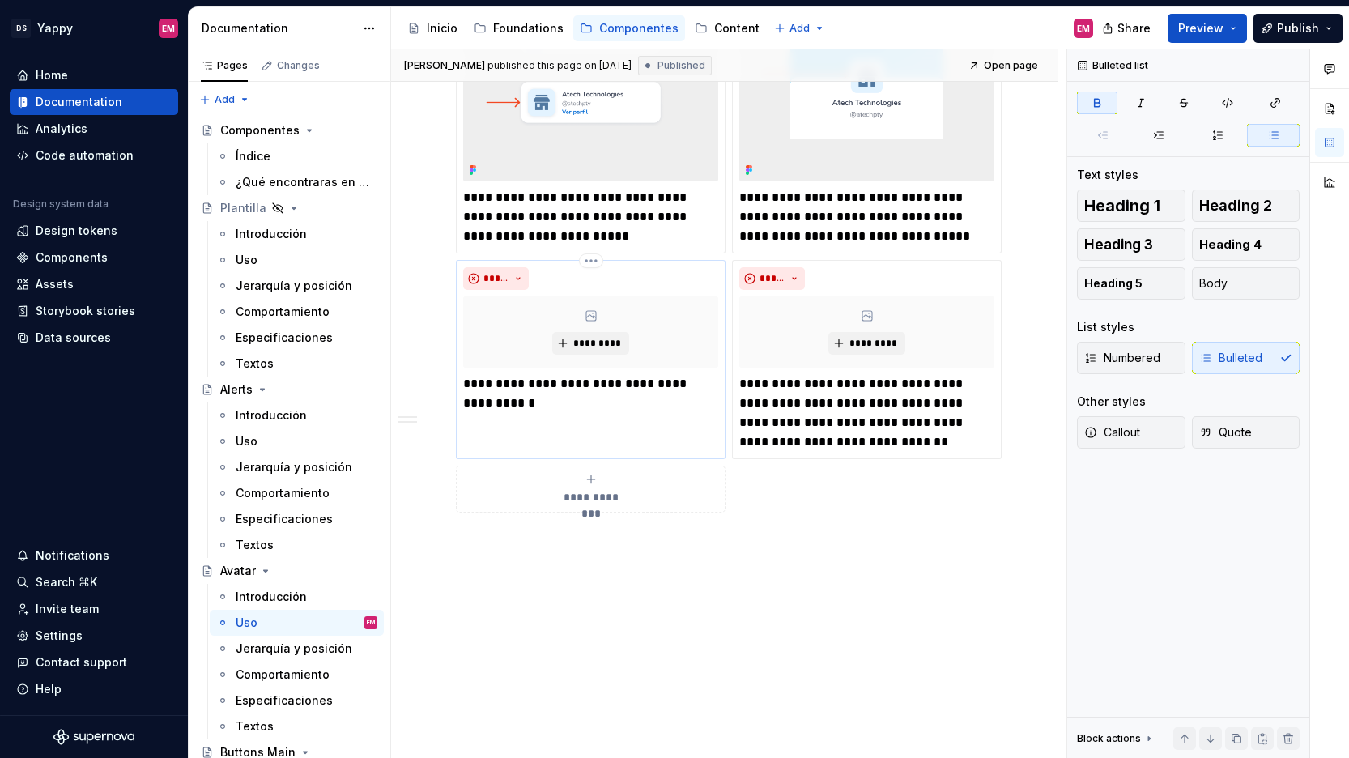
click at [561, 409] on p "**********" at bounding box center [590, 393] width 255 height 39
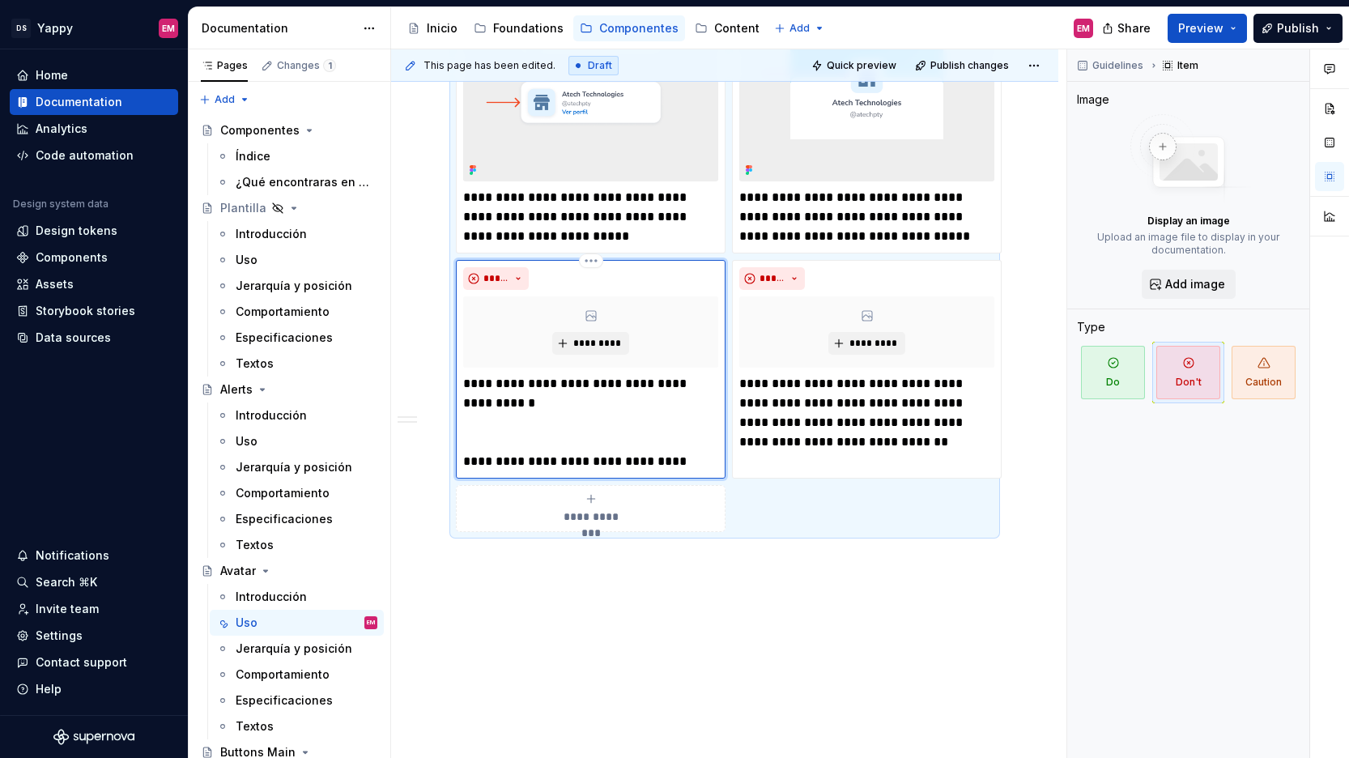
click at [486, 441] on div "**********" at bounding box center [590, 422] width 255 height 97
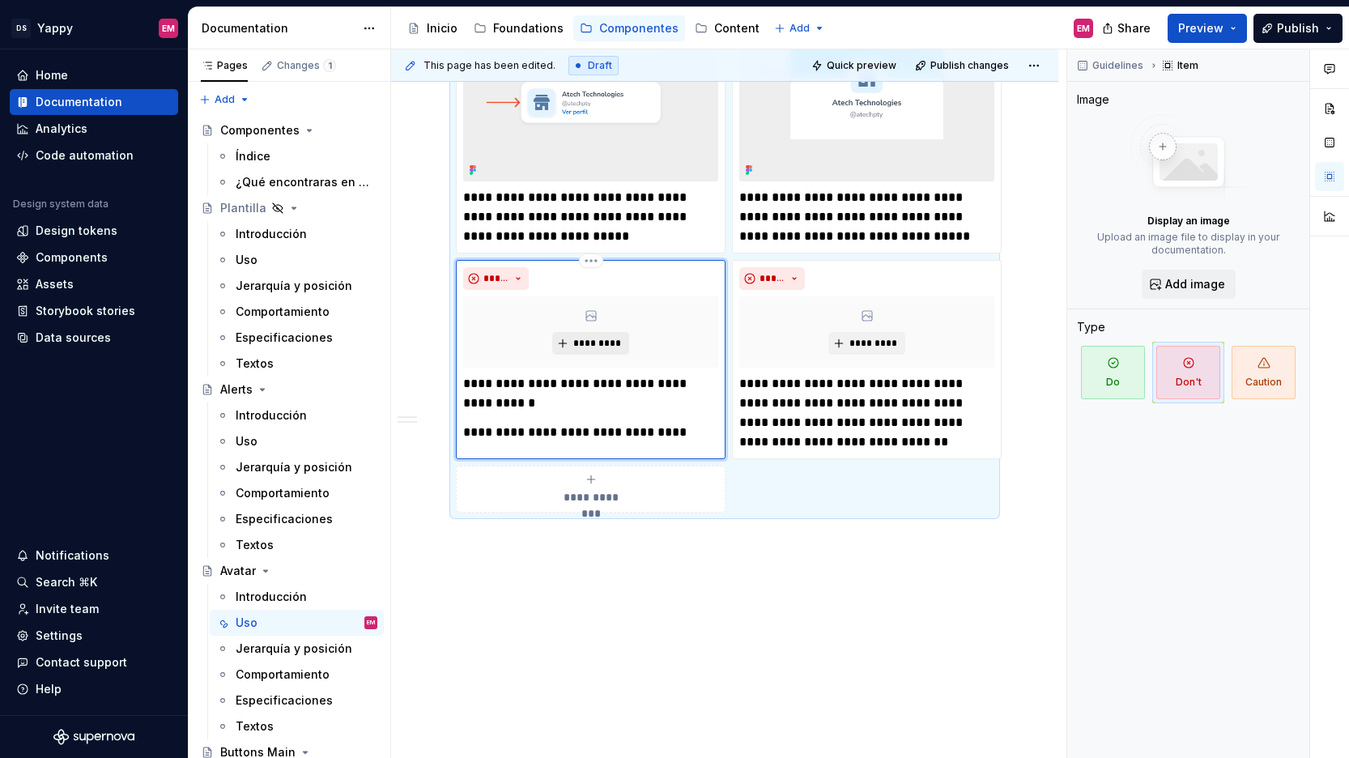
click at [586, 332] on button "*********" at bounding box center [590, 343] width 77 height 23
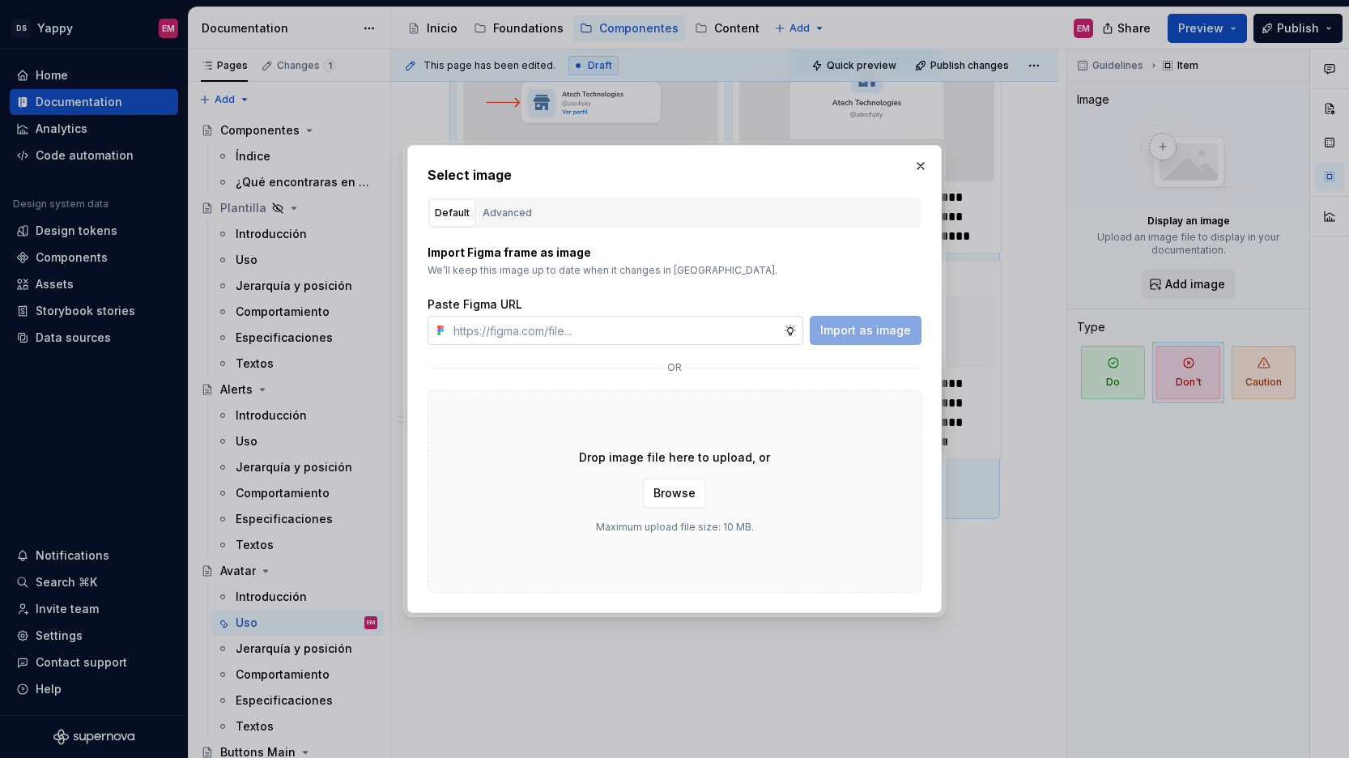
type textarea "*"
type input "[URL][DOMAIN_NAME]"
type textarea "*"
type input "[URL][DOMAIN_NAME]"
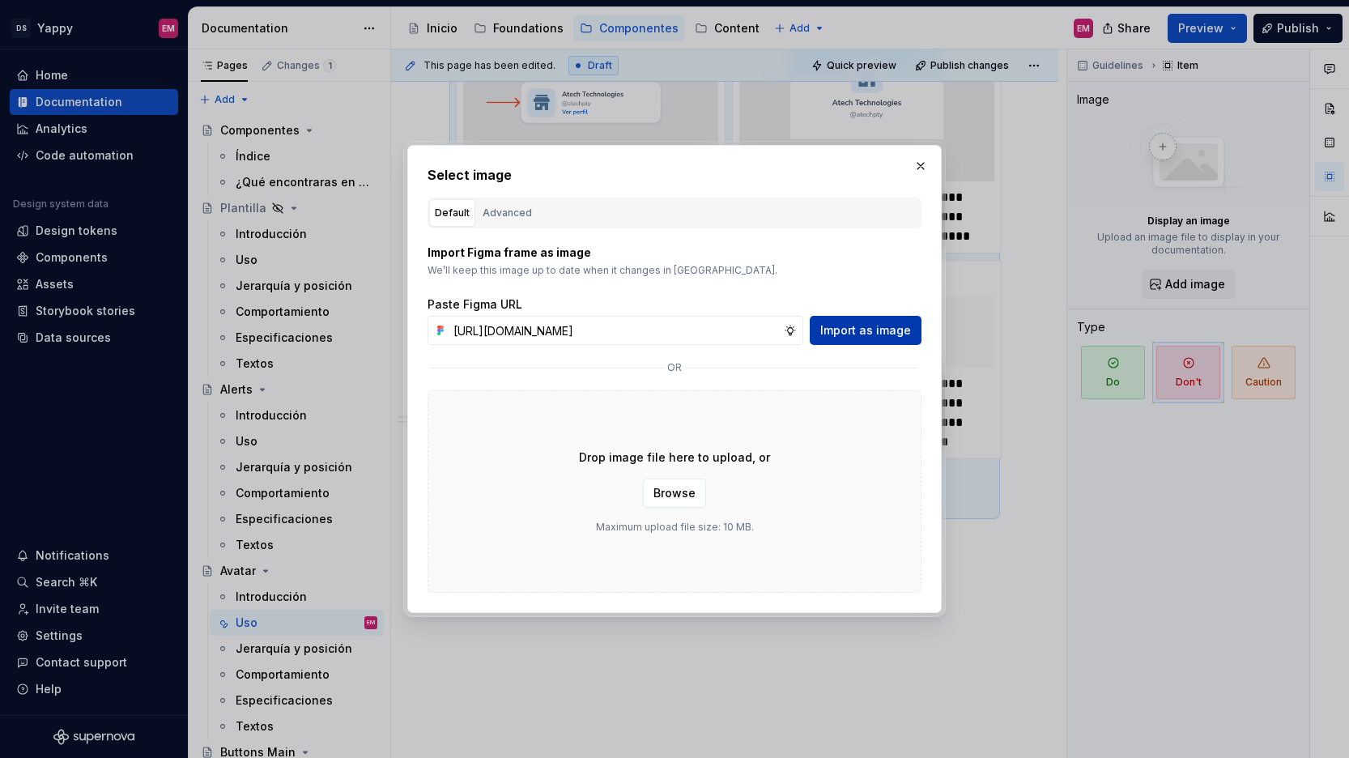
click at [878, 322] on span "Import as image" at bounding box center [865, 330] width 91 height 16
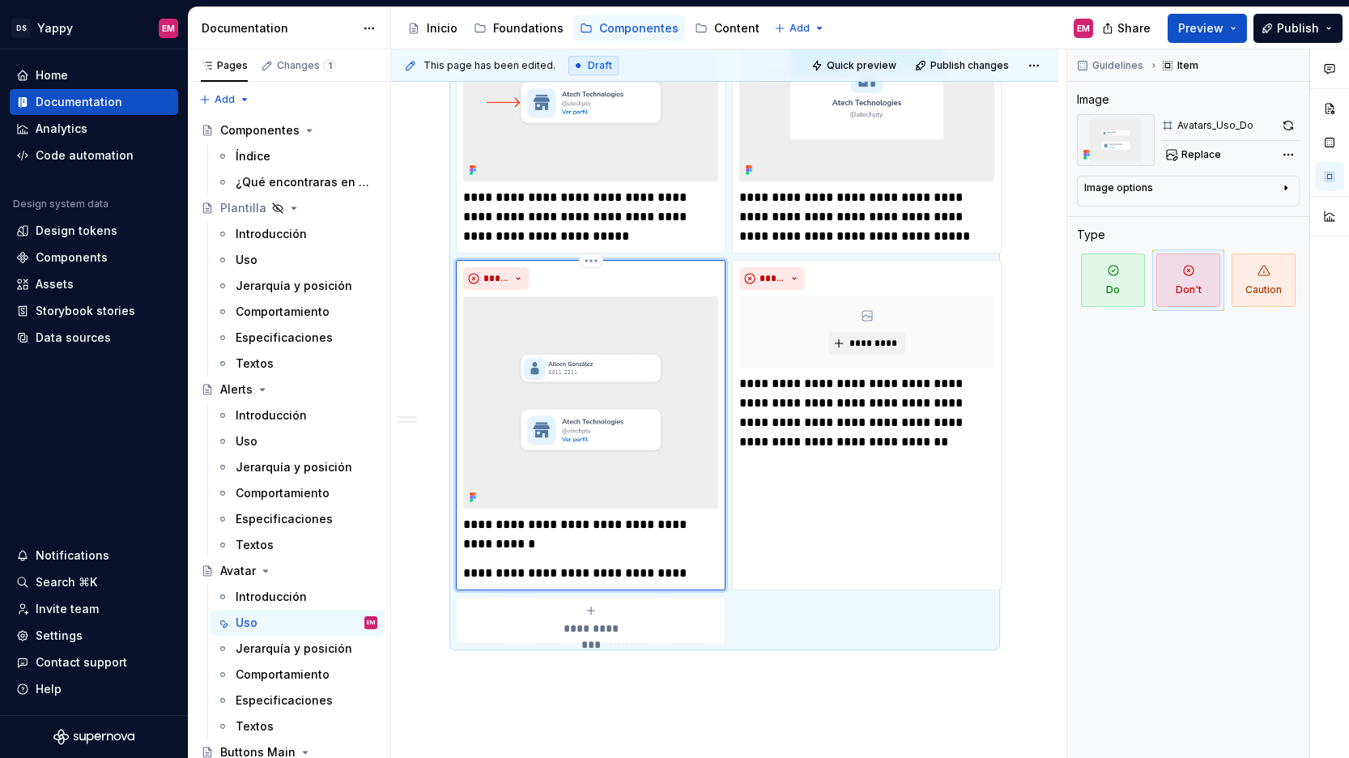
click at [591, 376] on img at bounding box center [590, 402] width 255 height 213
click at [1188, 157] on span "Replace" at bounding box center [1201, 154] width 40 height 13
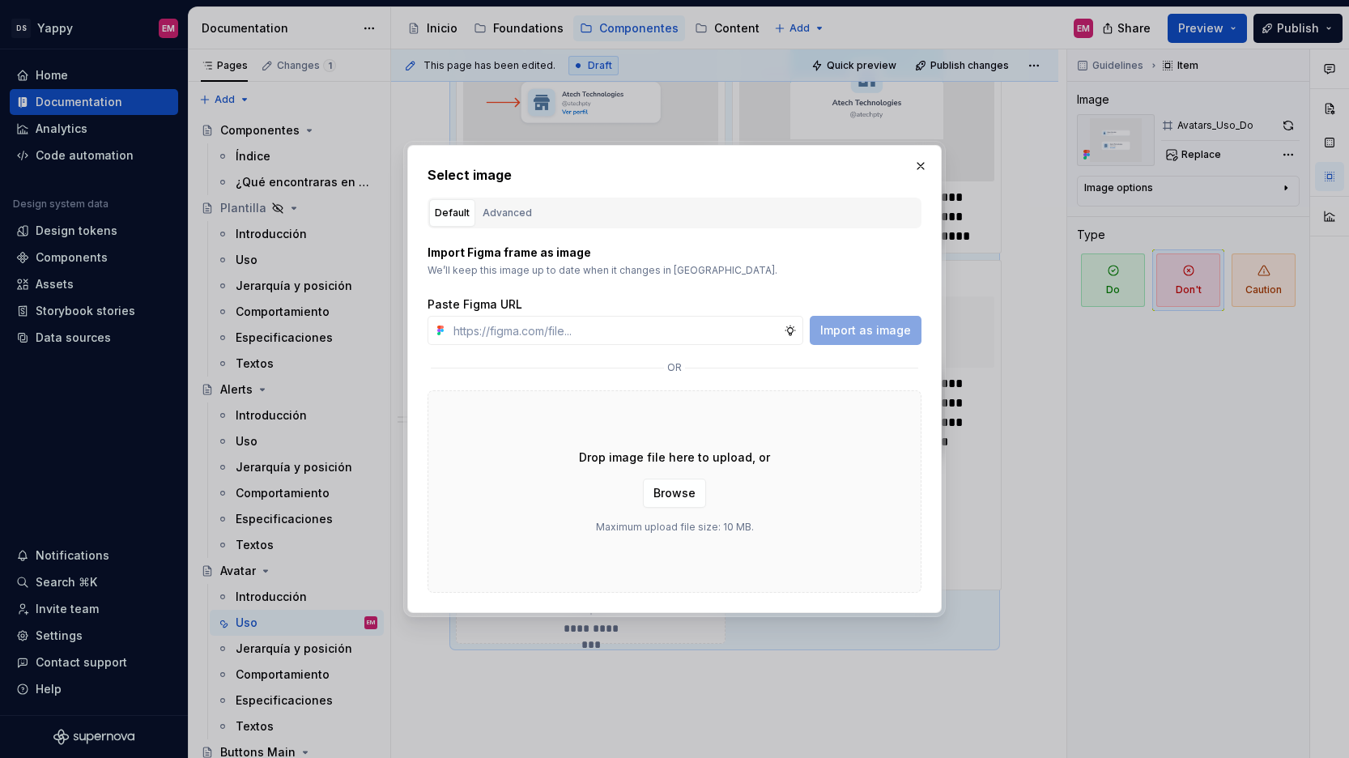
type textarea "*"
paste input "[URL][DOMAIN_NAME]"
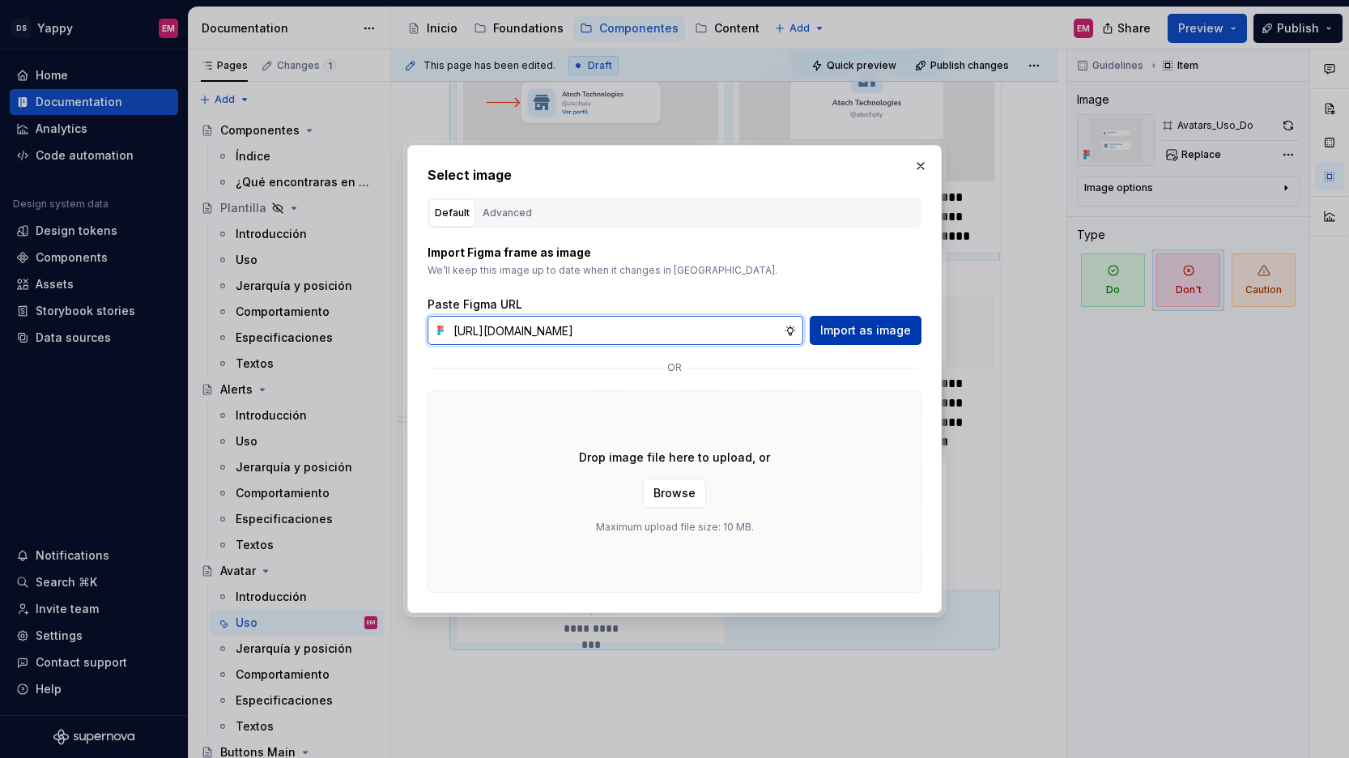
type input "[URL][DOMAIN_NAME]"
click at [842, 319] on button "Import as image" at bounding box center [865, 330] width 112 height 29
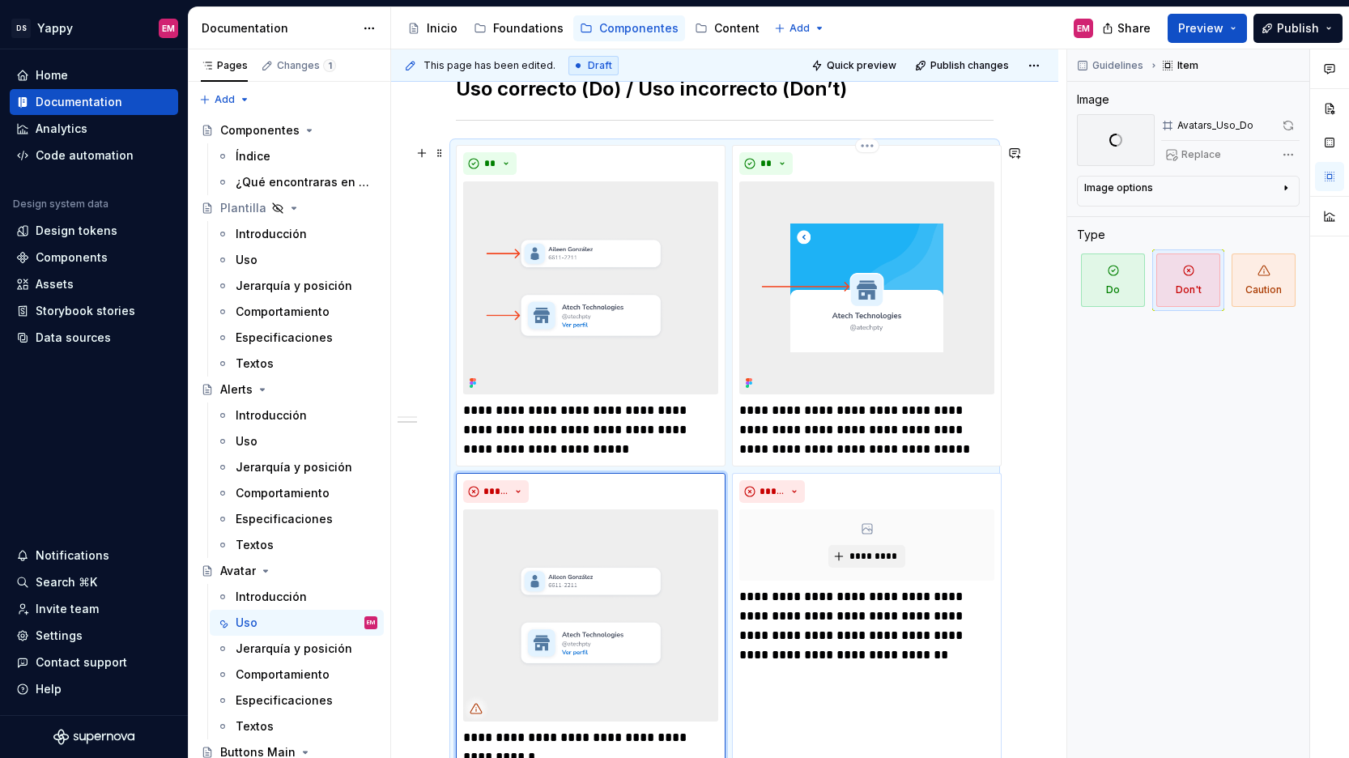
scroll to position [537, 0]
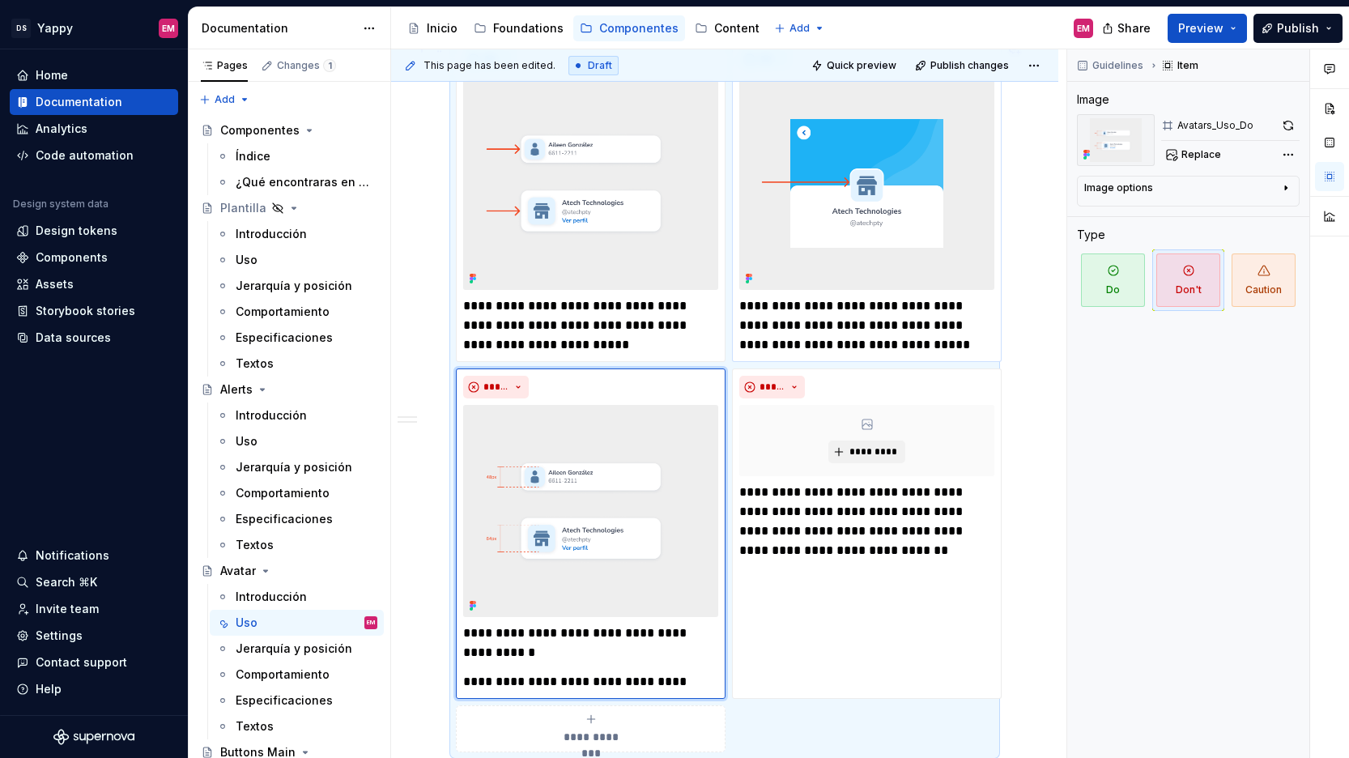
click at [839, 207] on img at bounding box center [866, 183] width 255 height 213
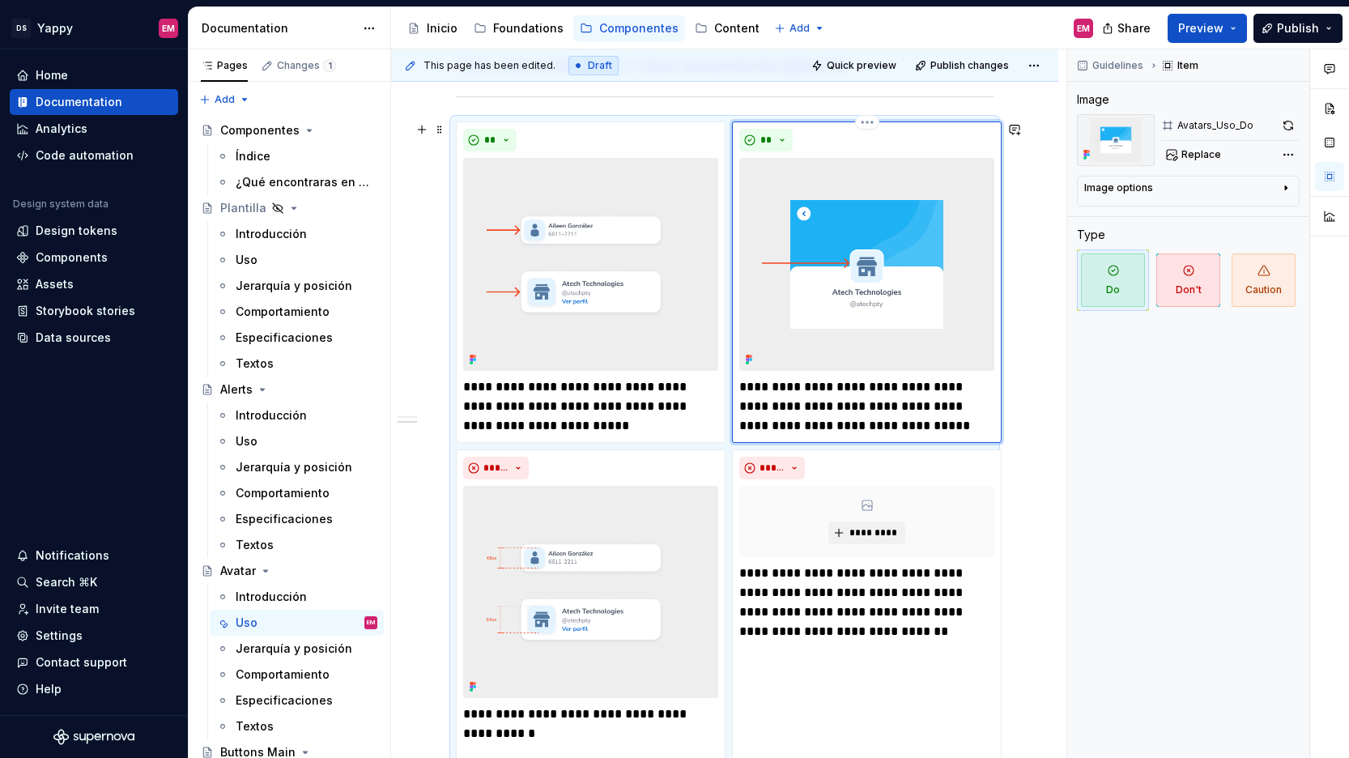
scroll to position [205, 0]
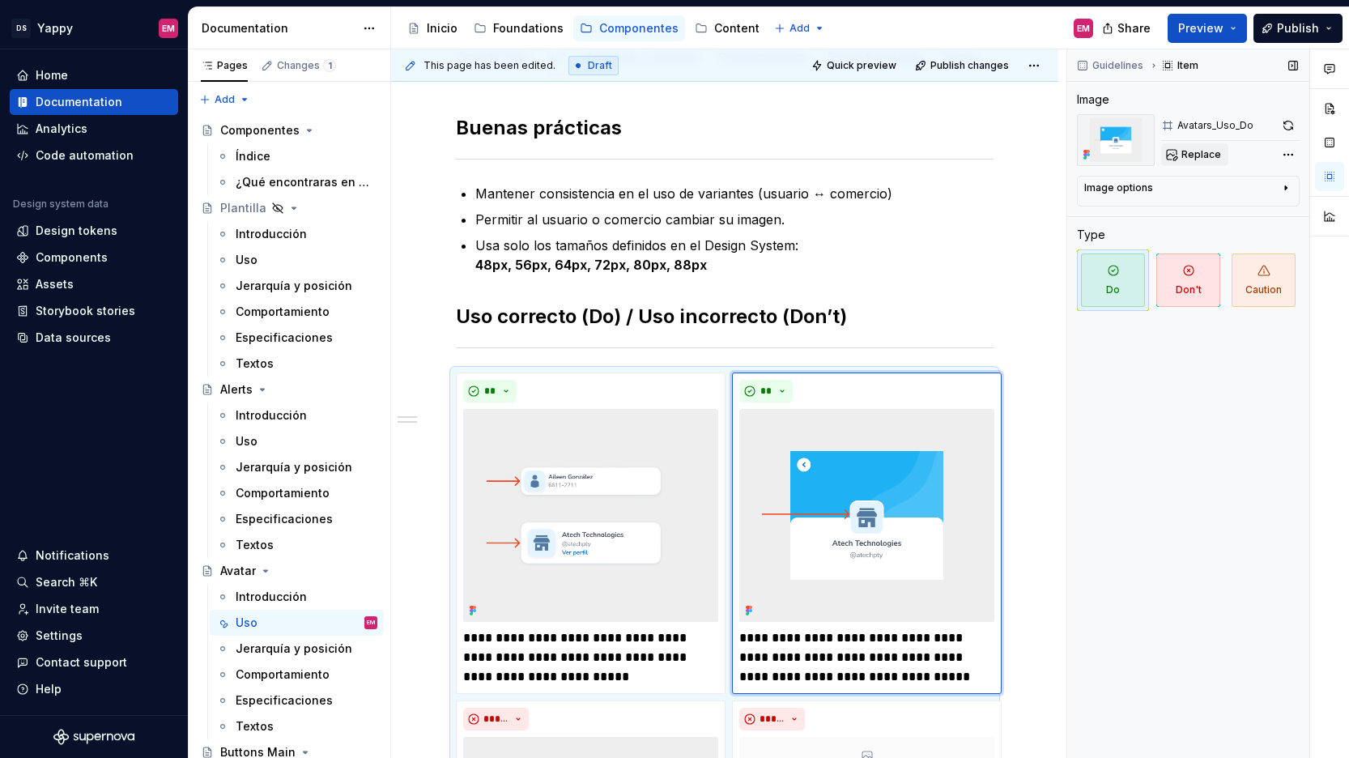
click at [1169, 159] on button "Replace" at bounding box center [1194, 154] width 67 height 23
type textarea "*"
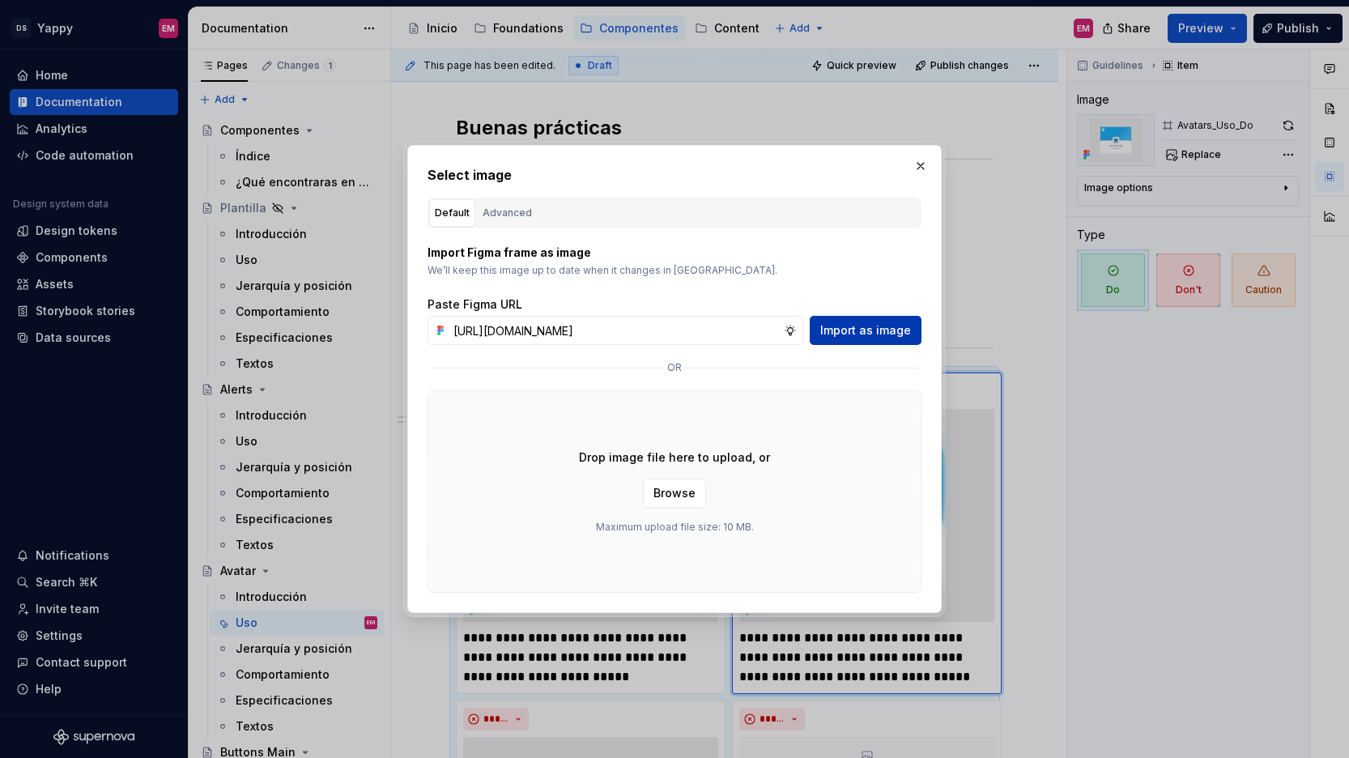
scroll to position [0, 660]
type input "[URL][DOMAIN_NAME]"
click at [911, 341] on button "Import as image" at bounding box center [865, 330] width 112 height 29
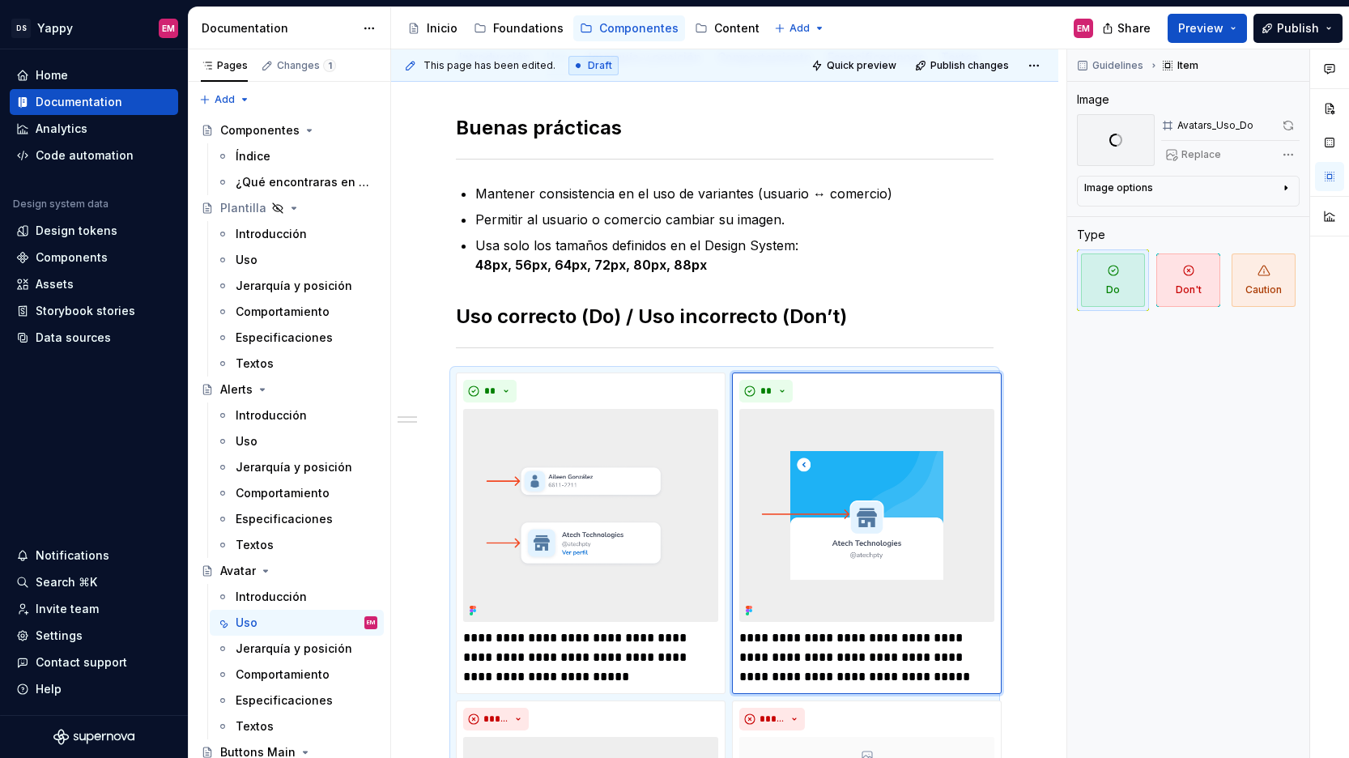
scroll to position [534, 0]
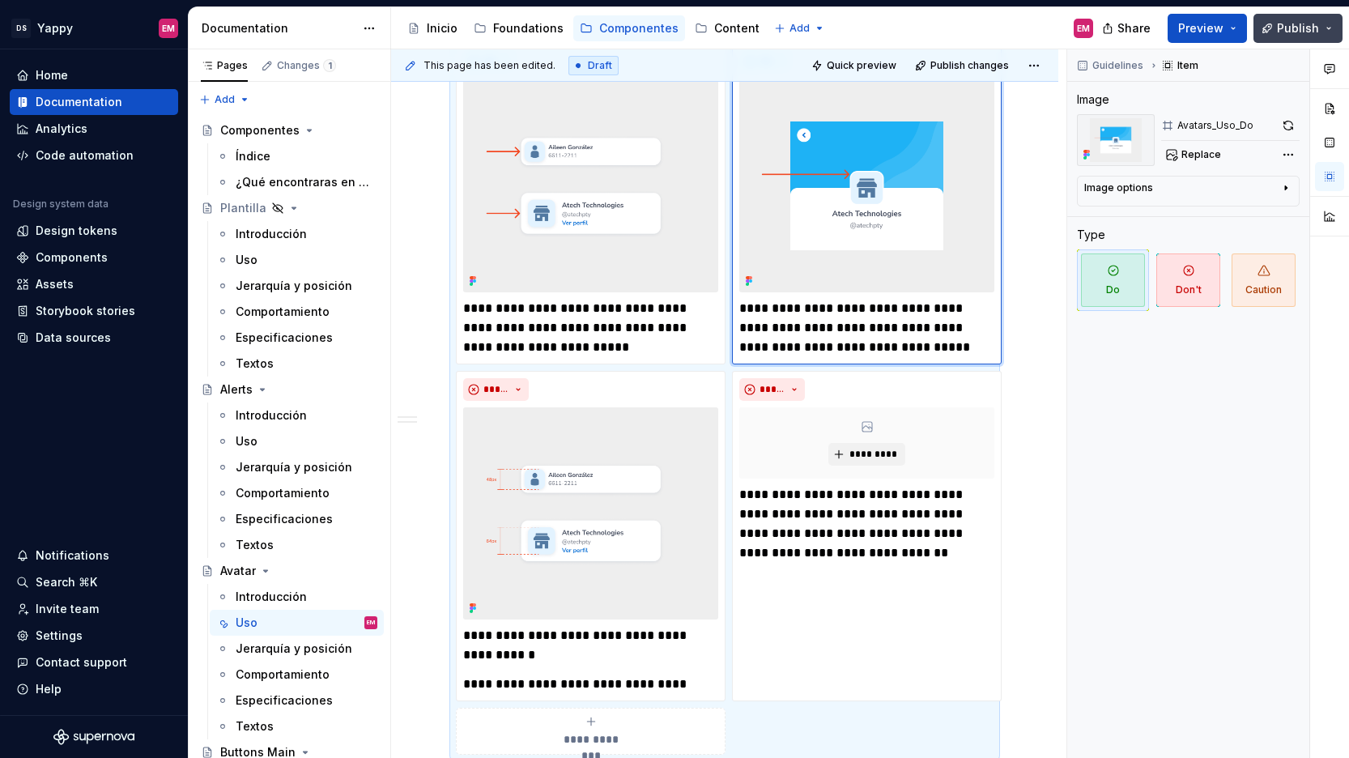
click at [1281, 22] on span "Publish" at bounding box center [1298, 28] width 42 height 16
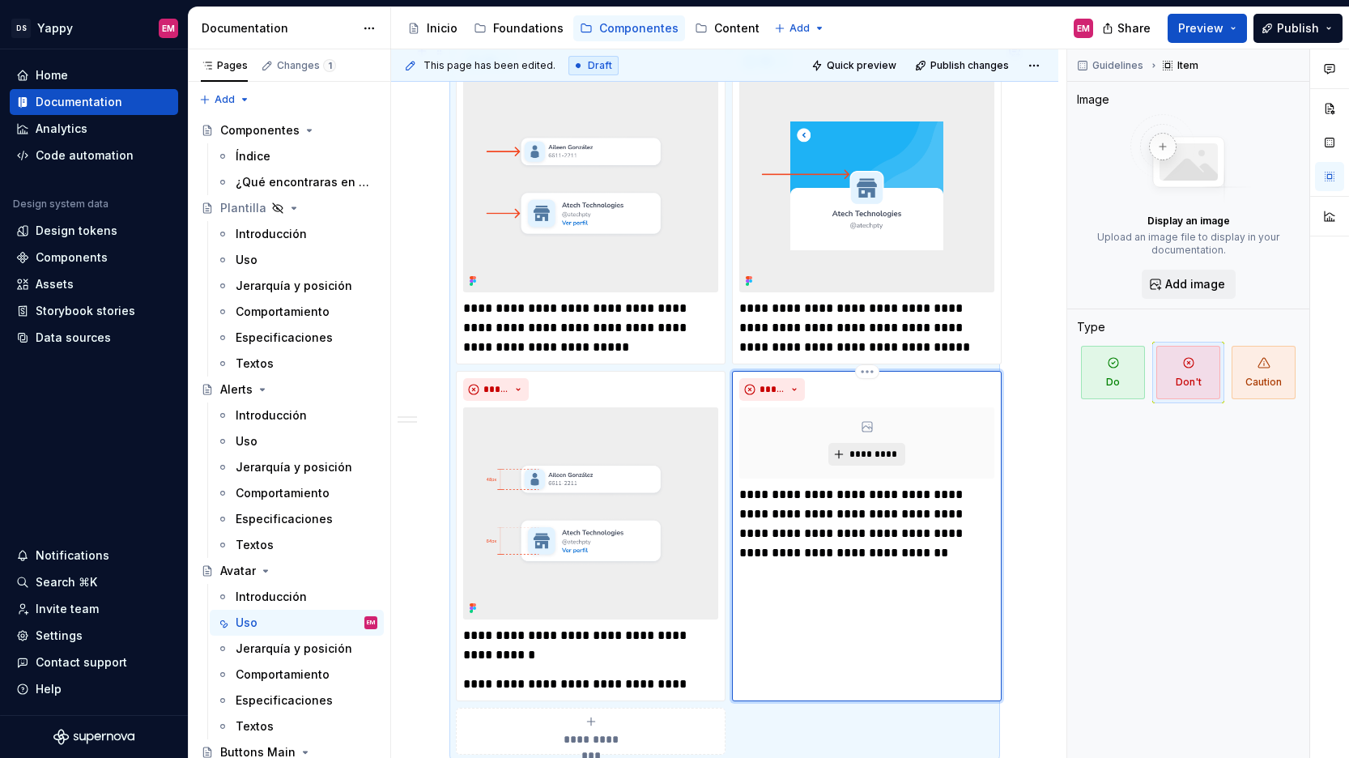
click at [866, 449] on span "*********" at bounding box center [872, 454] width 49 height 13
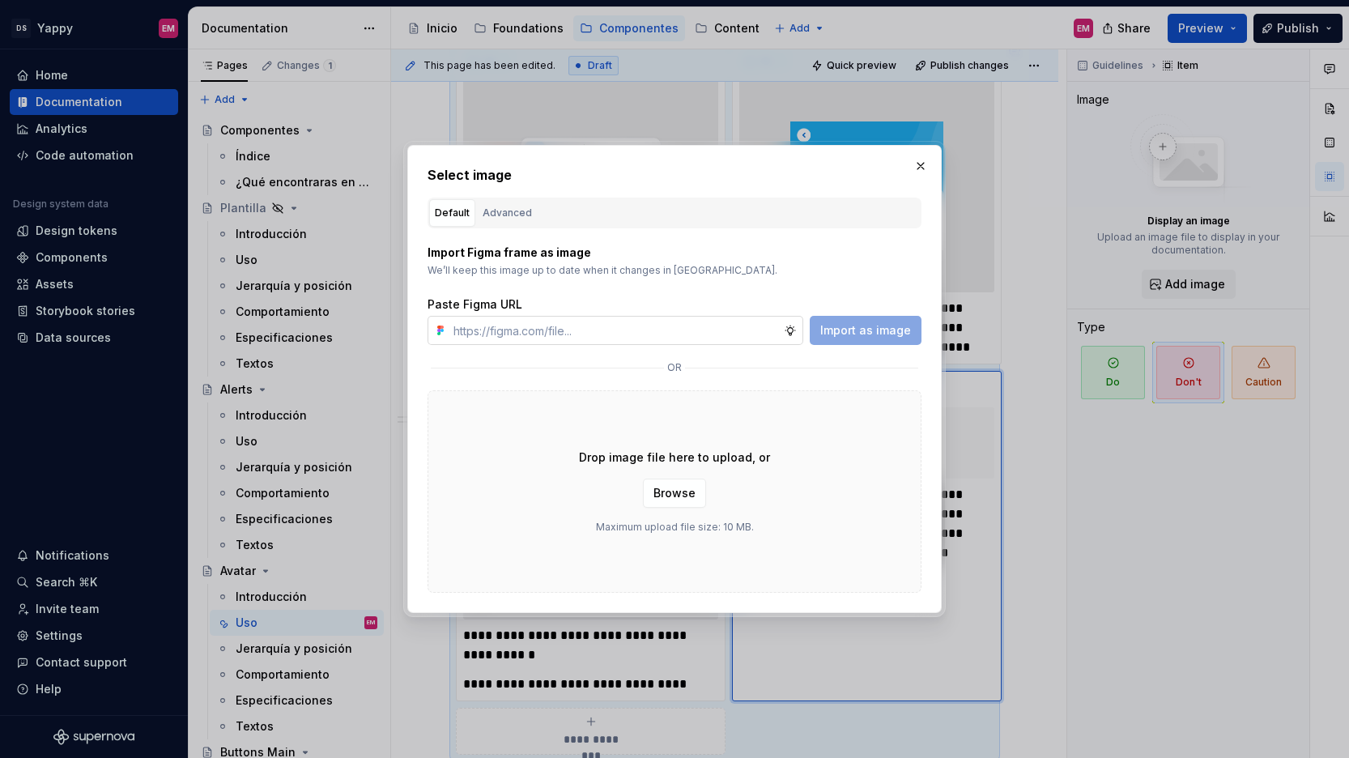
type textarea "*"
type input "[URL][DOMAIN_NAME]"
type textarea "*"
type input "[URL][DOMAIN_NAME]"
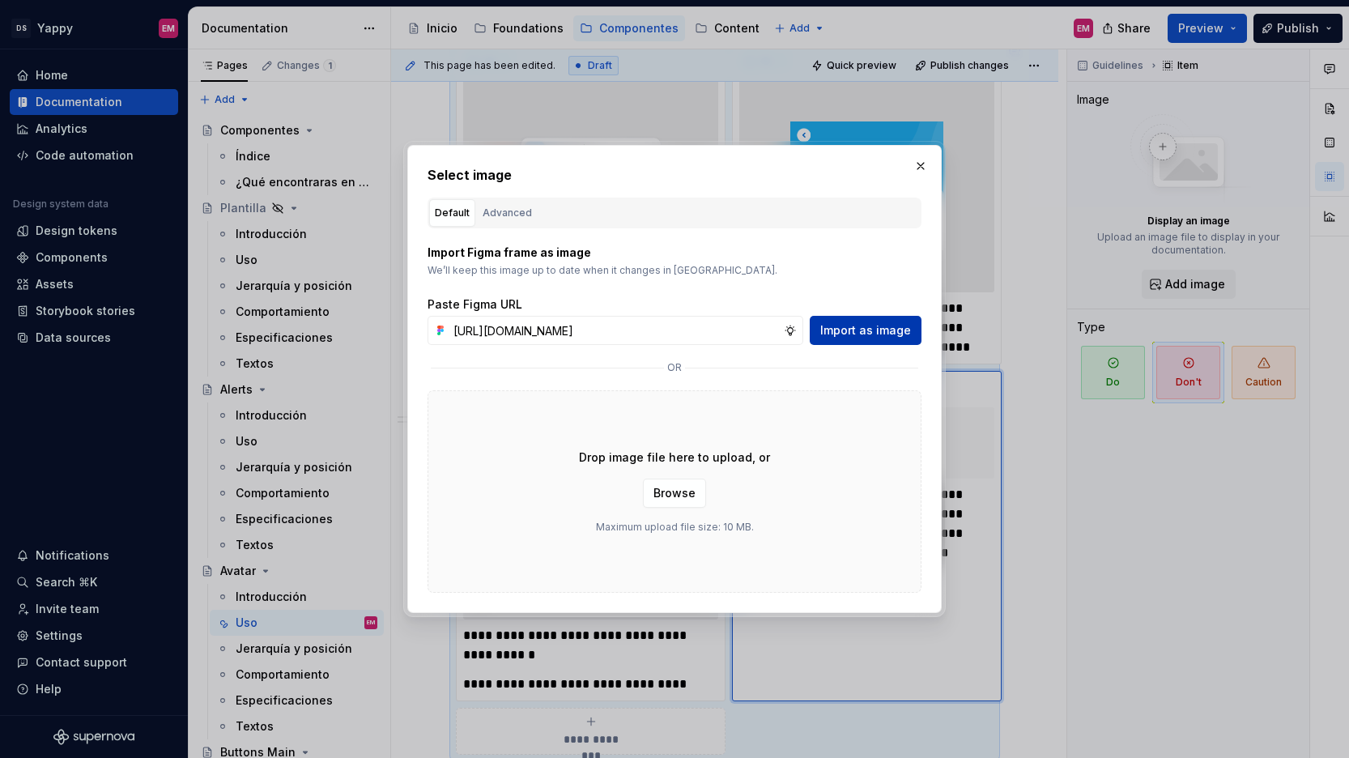
click at [888, 327] on span "Import as image" at bounding box center [865, 330] width 91 height 16
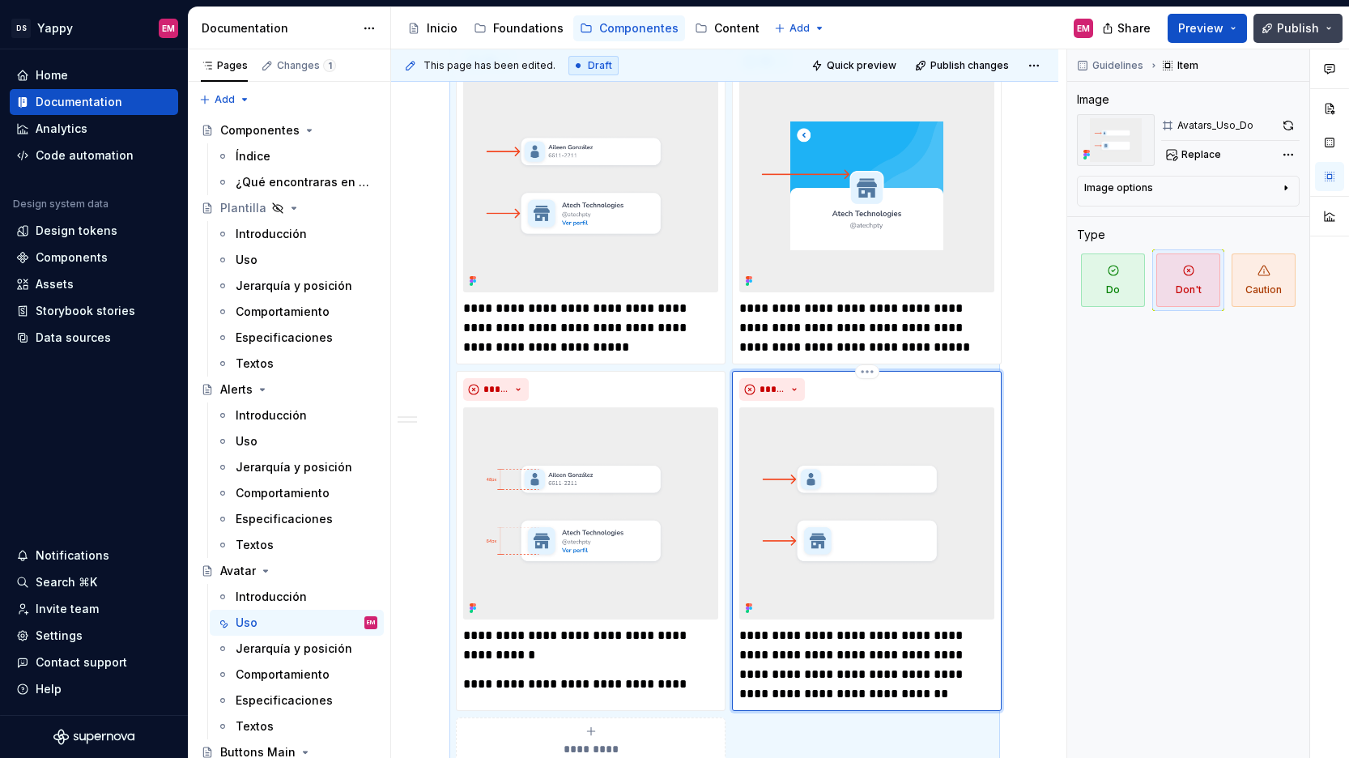
click at [1281, 21] on span "Publish" at bounding box center [1298, 28] width 42 height 16
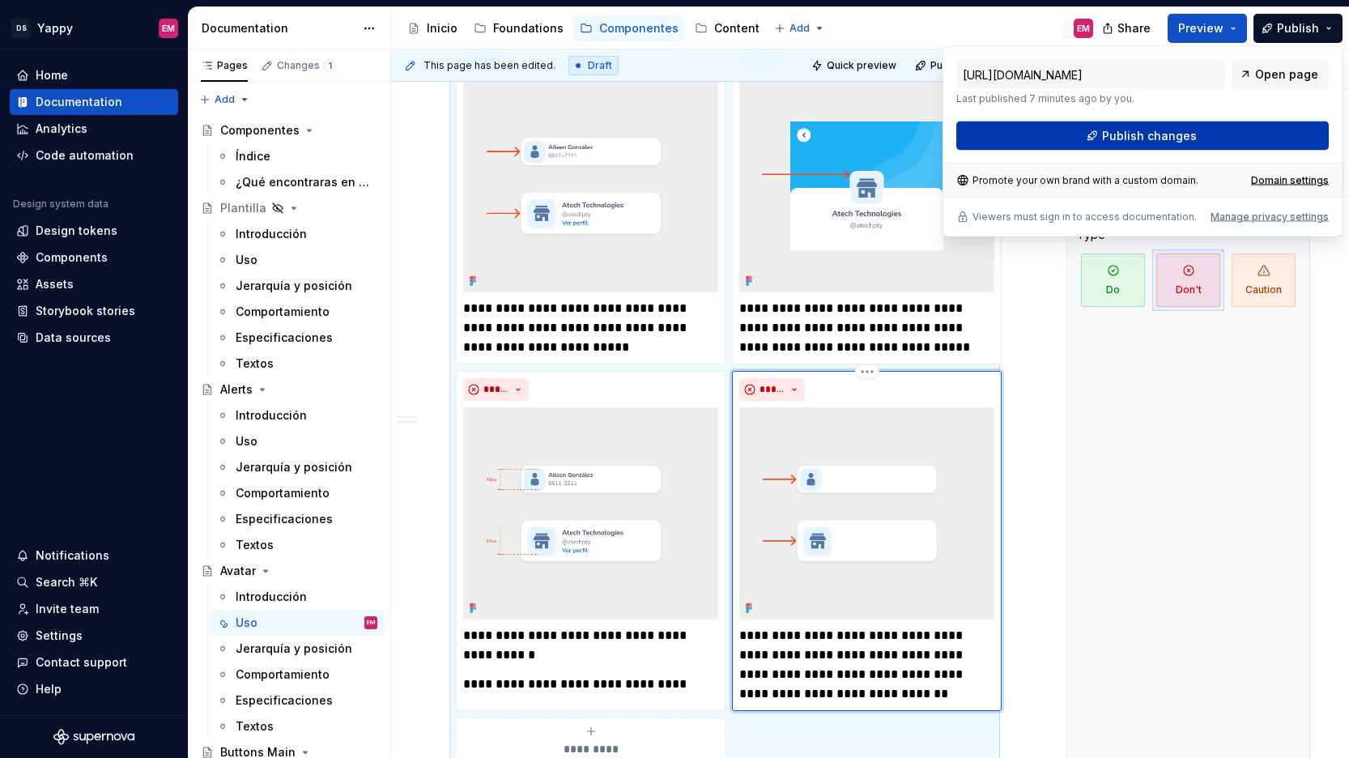
click at [1088, 133] on button "Publish changes" at bounding box center [1142, 135] width 372 height 29
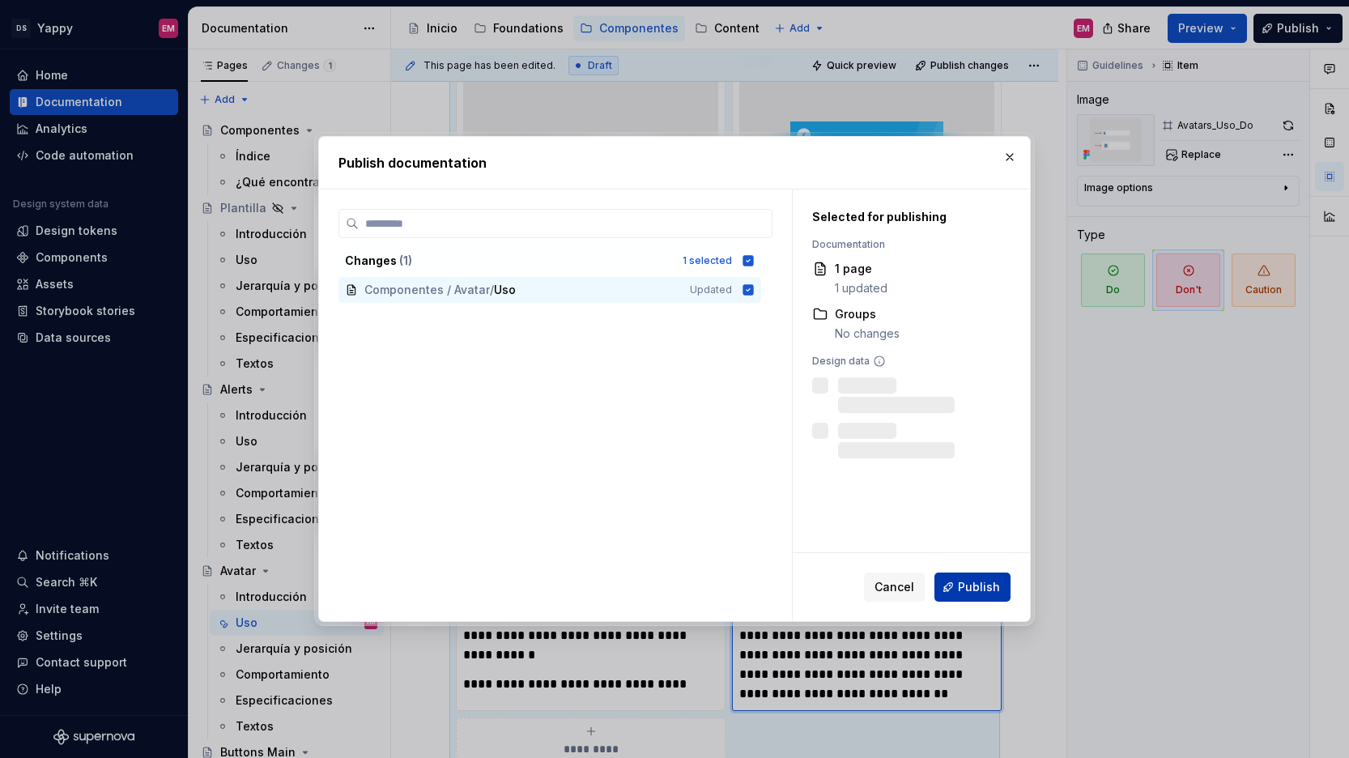
click at [971, 588] on span "Publish" at bounding box center [979, 587] width 42 height 16
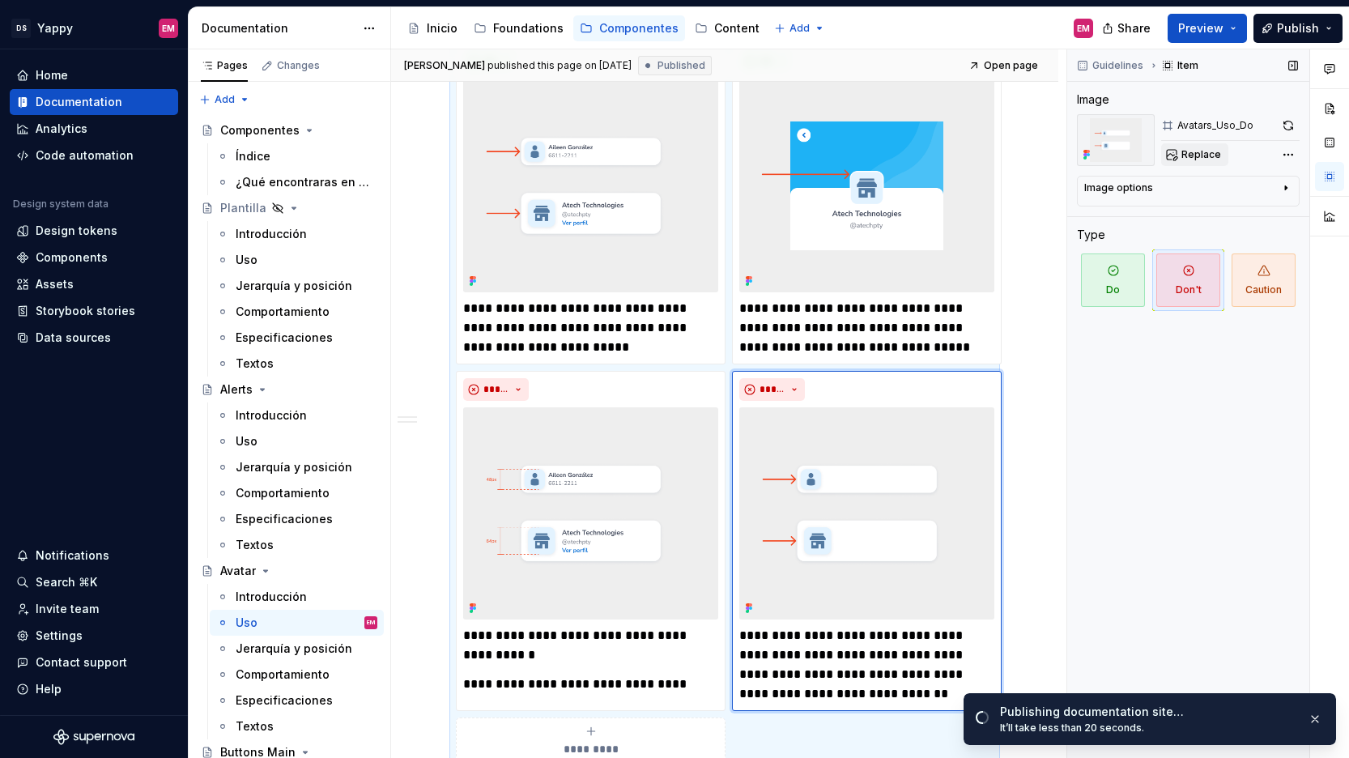
click at [1195, 153] on span "Replace" at bounding box center [1201, 154] width 40 height 13
type textarea "*"
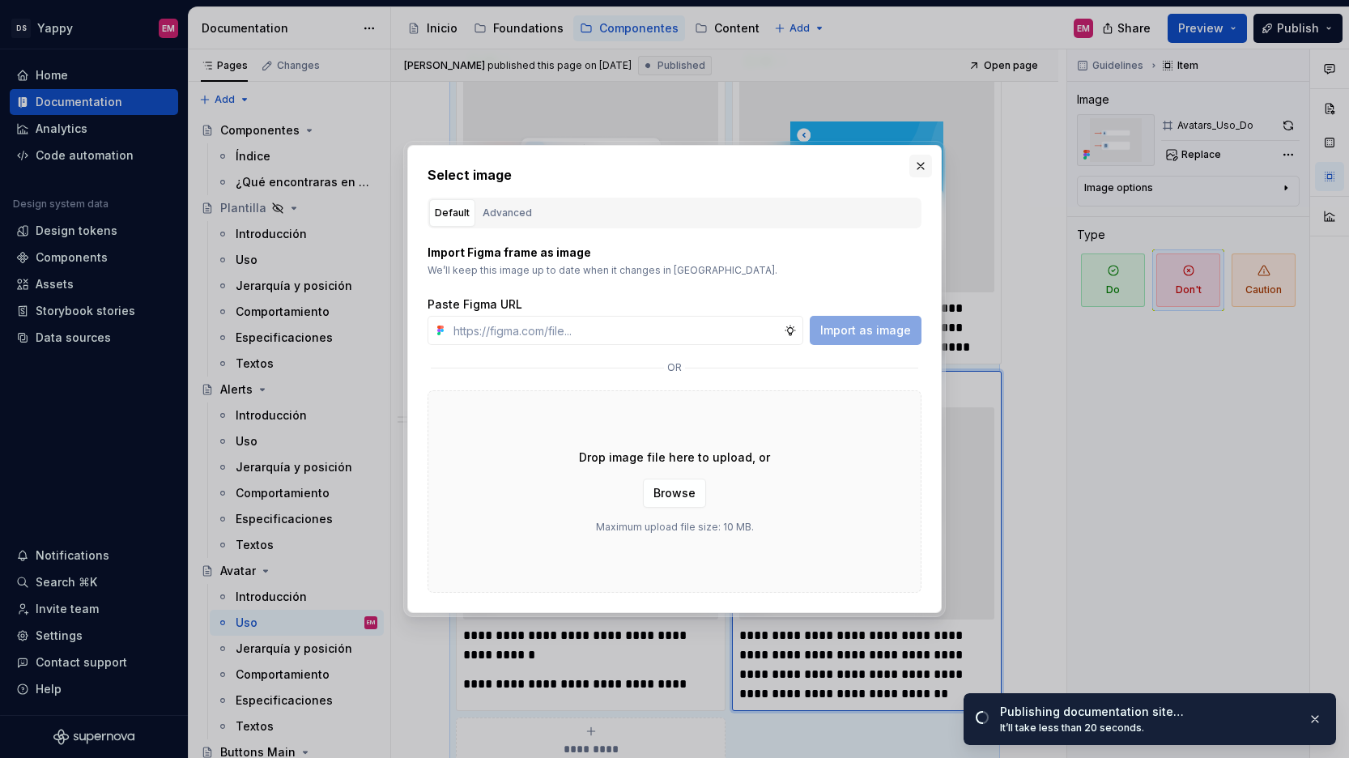
type input "[URL][DOMAIN_NAME]"
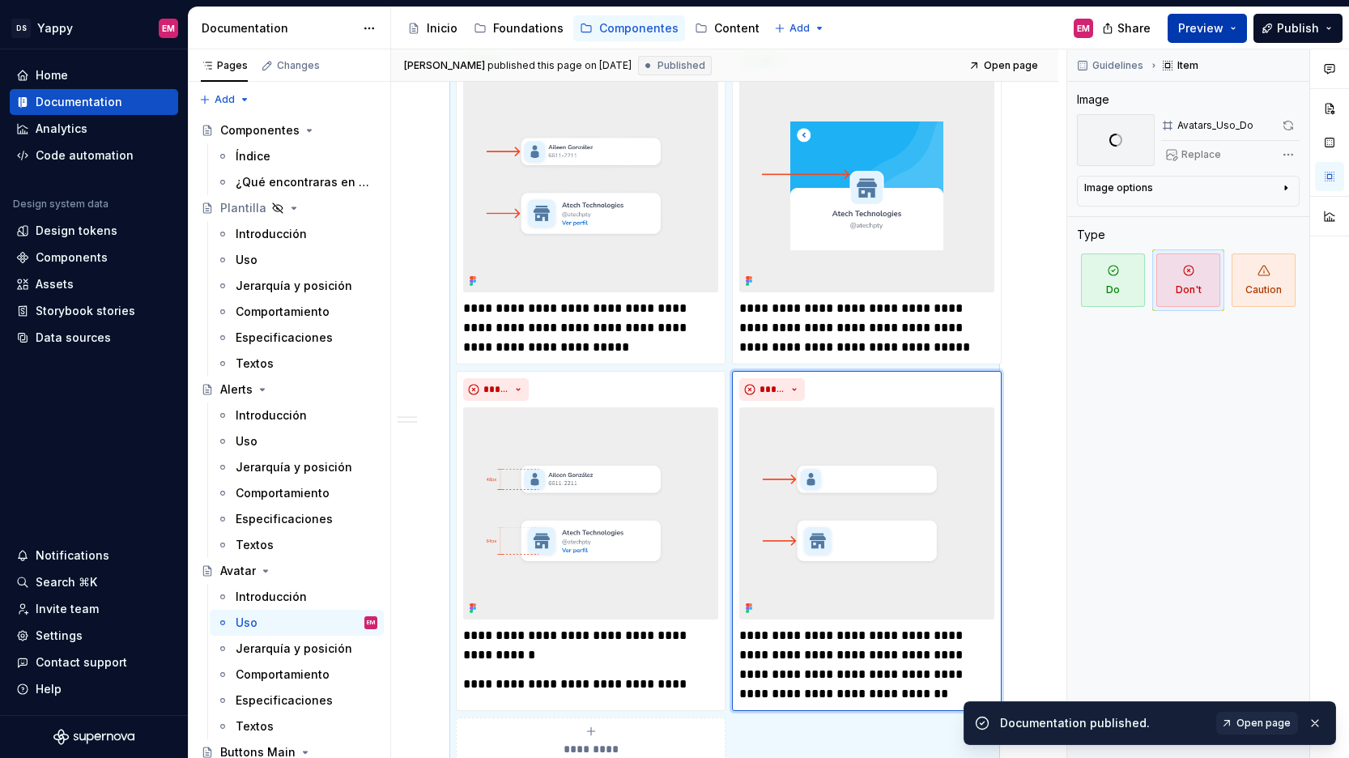
scroll to position [544, 0]
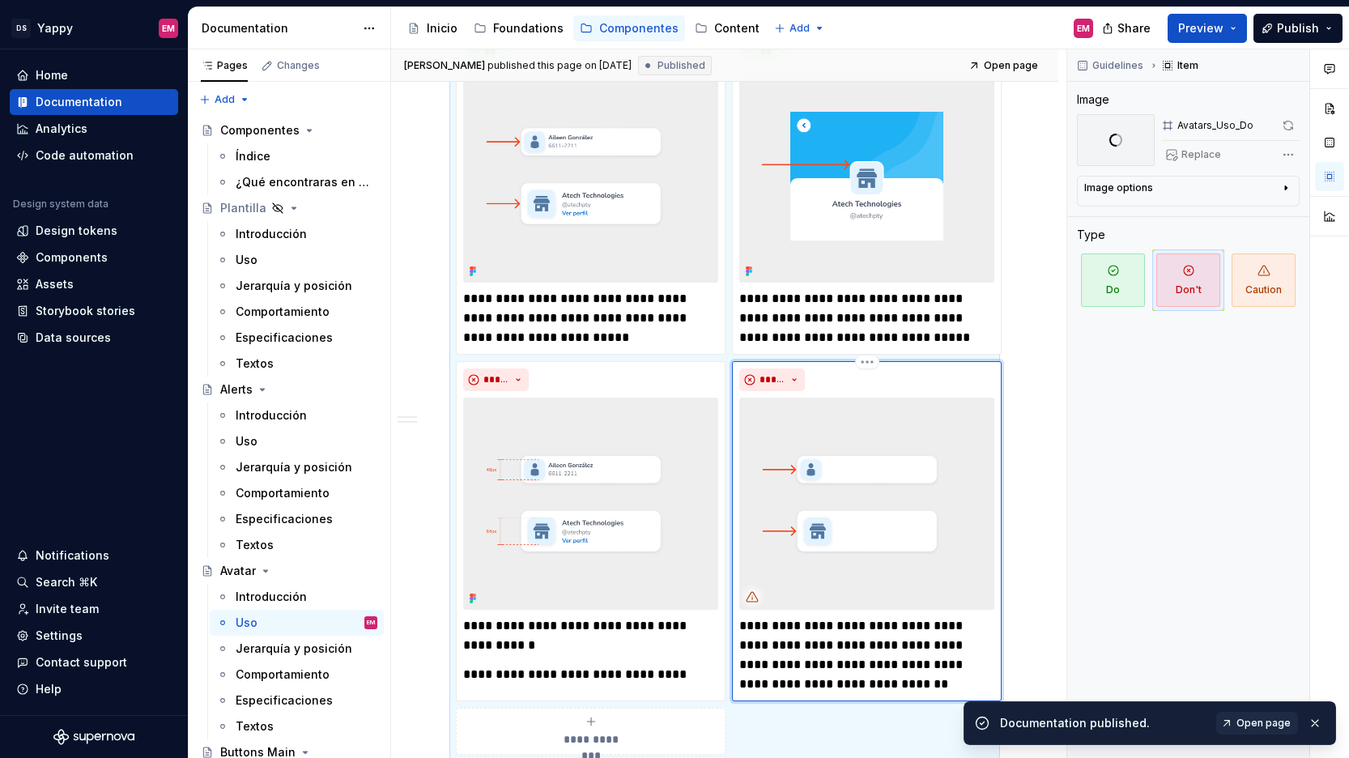
click at [900, 454] on img at bounding box center [866, 503] width 255 height 213
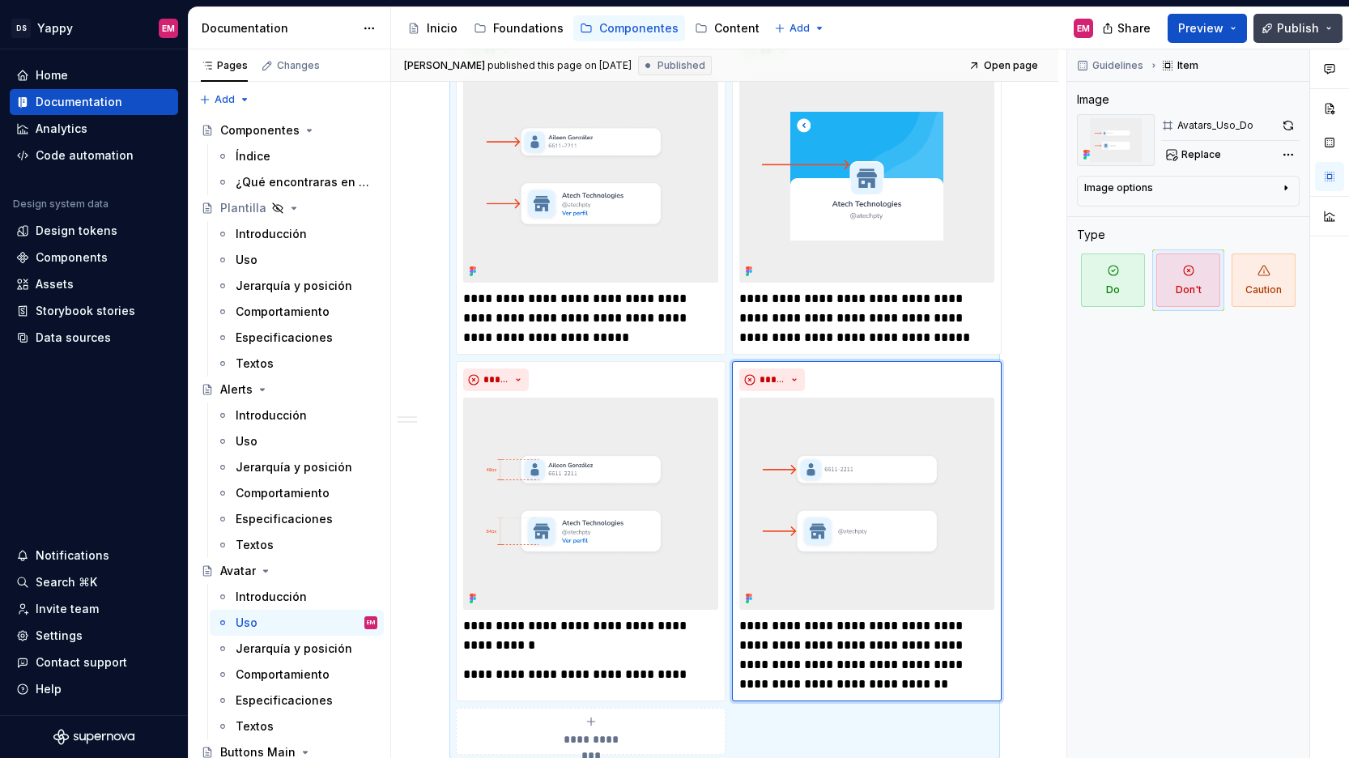
click at [1306, 27] on span "Publish" at bounding box center [1298, 28] width 42 height 16
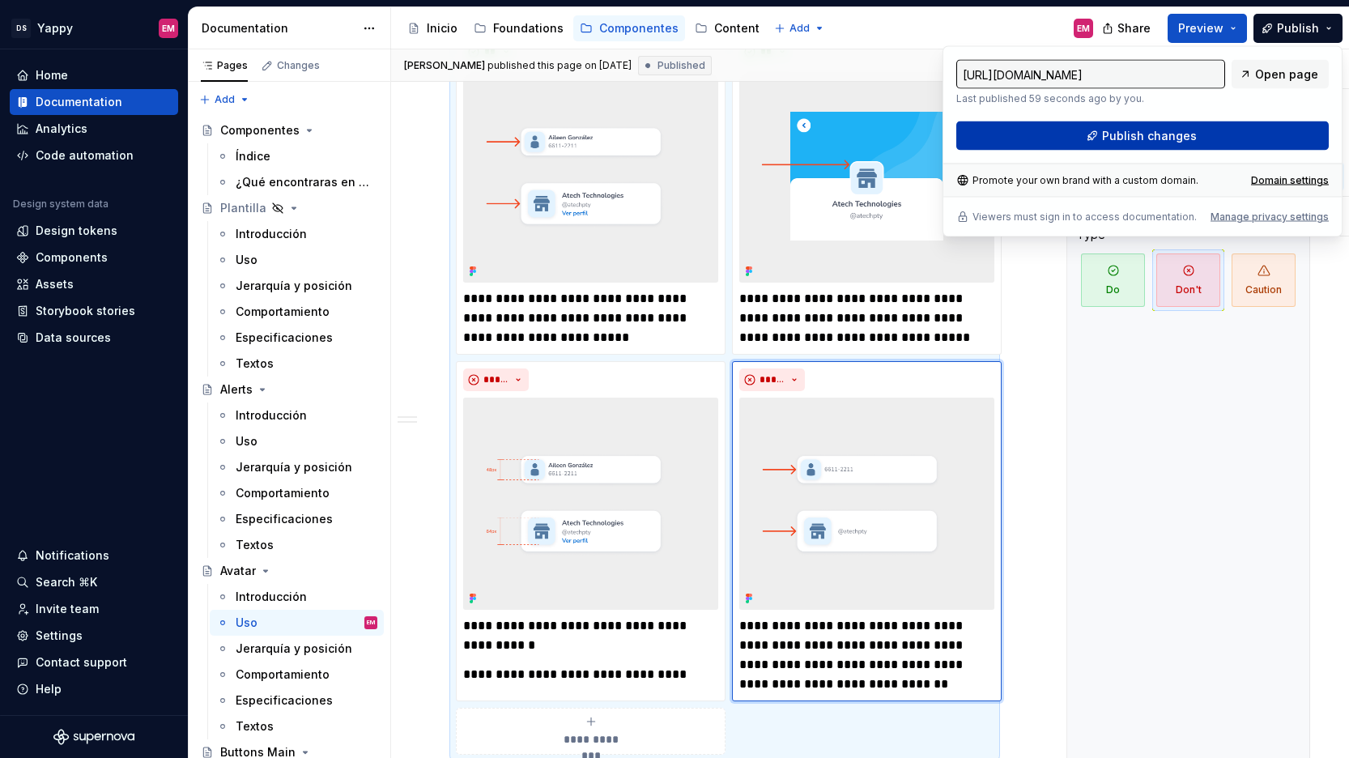
click at [1171, 138] on span "Publish changes" at bounding box center [1149, 136] width 95 height 16
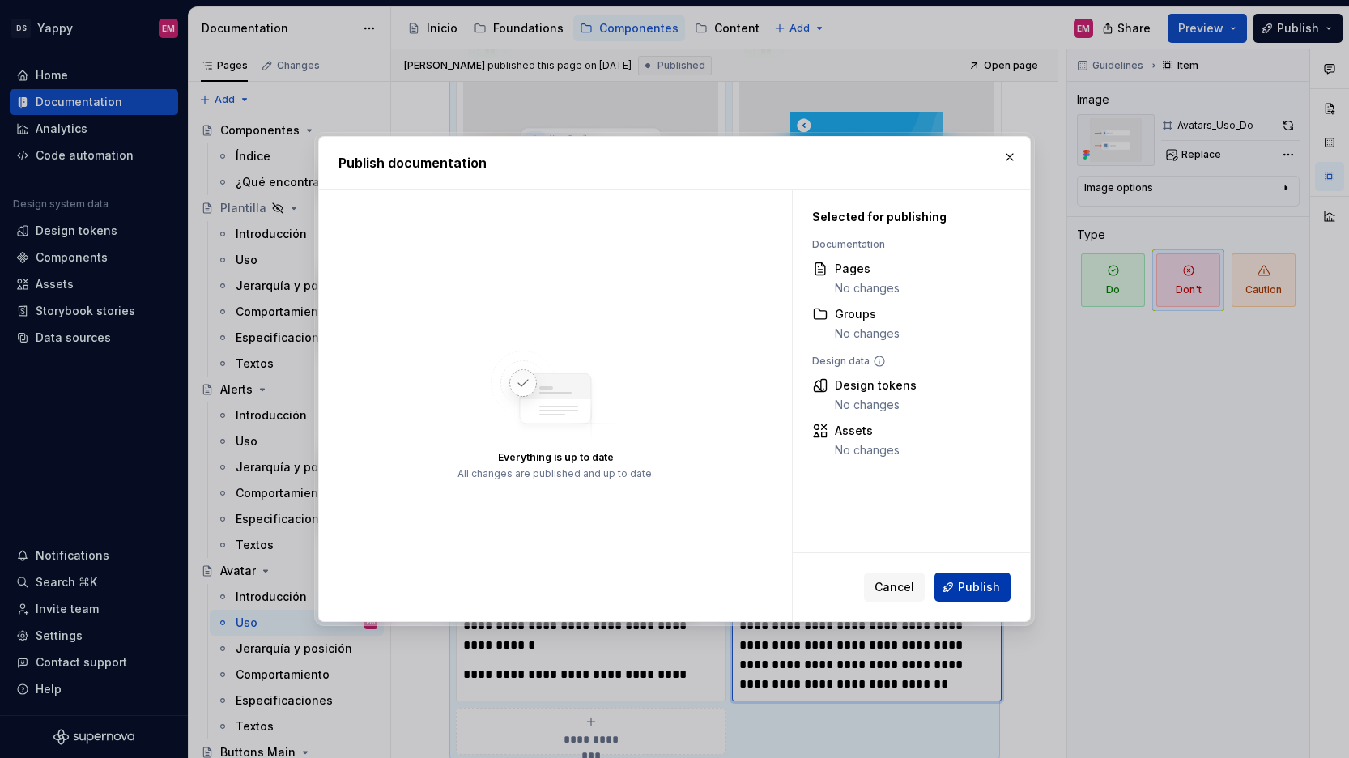
click at [945, 592] on button "Publish" at bounding box center [972, 586] width 76 height 29
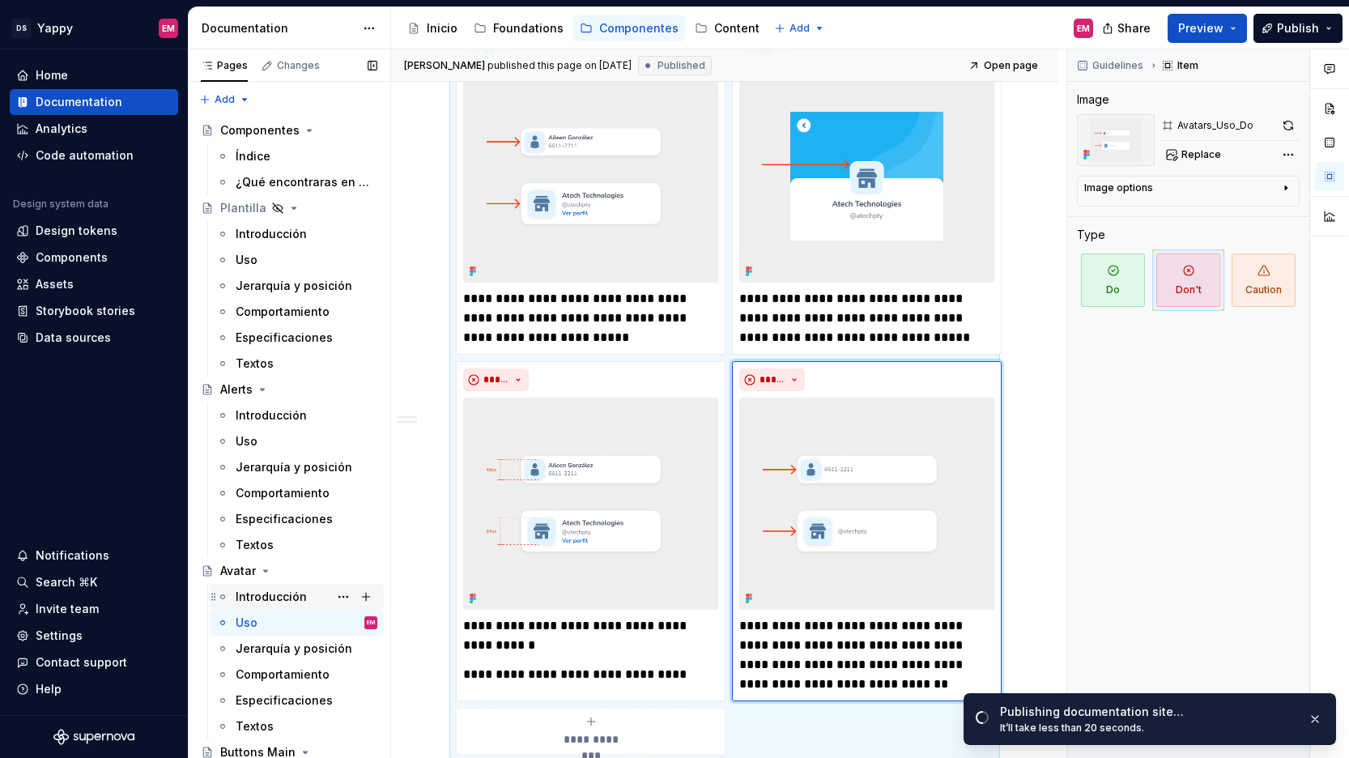
click at [259, 591] on div "Introducción" at bounding box center [271, 596] width 71 height 16
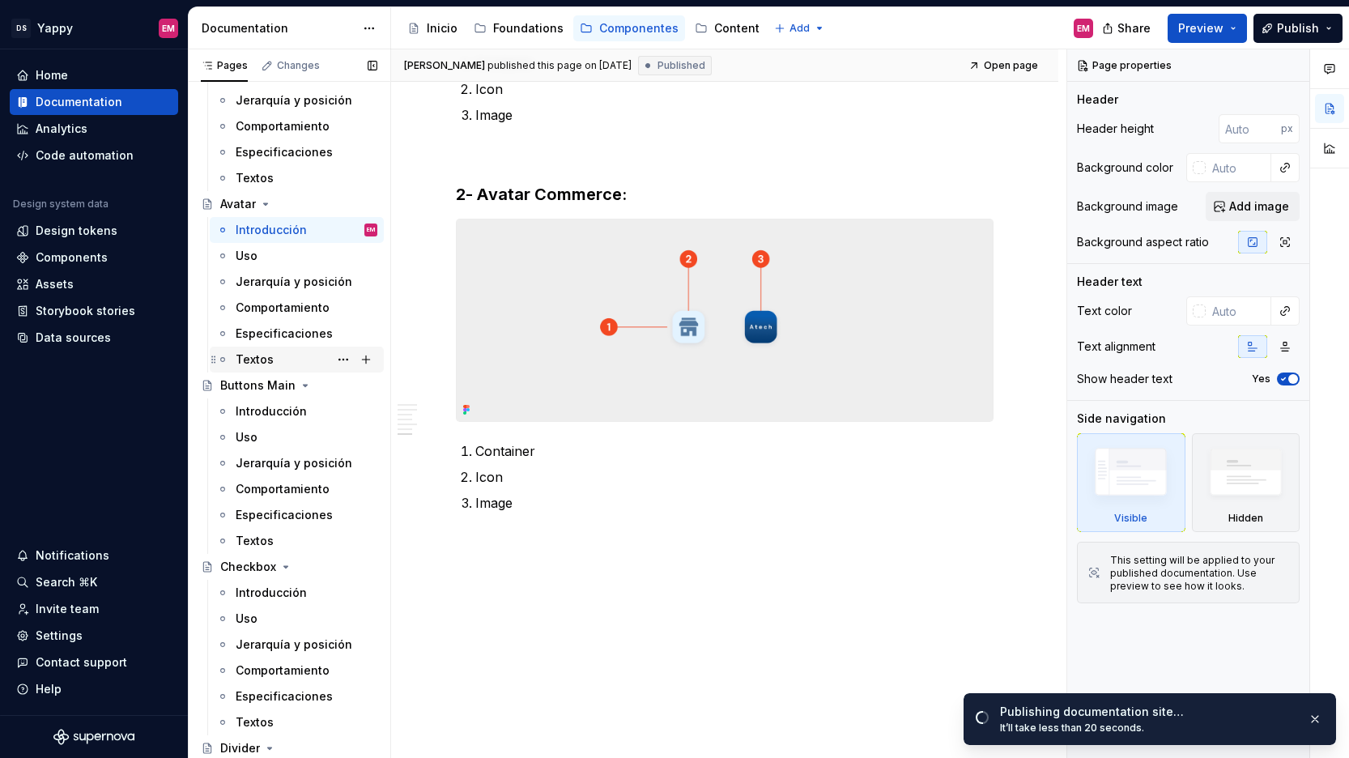
scroll to position [399, 0]
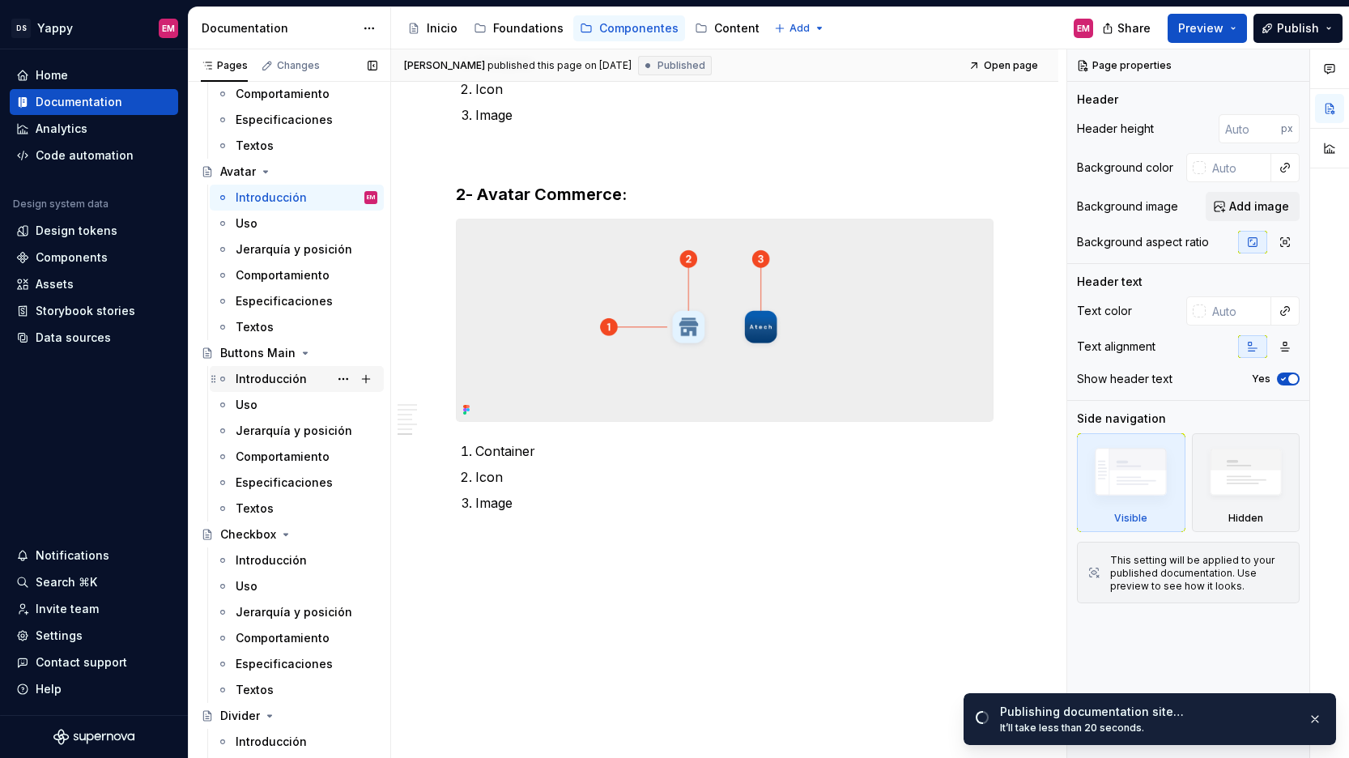
click at [264, 377] on div "Introducción" at bounding box center [271, 379] width 71 height 16
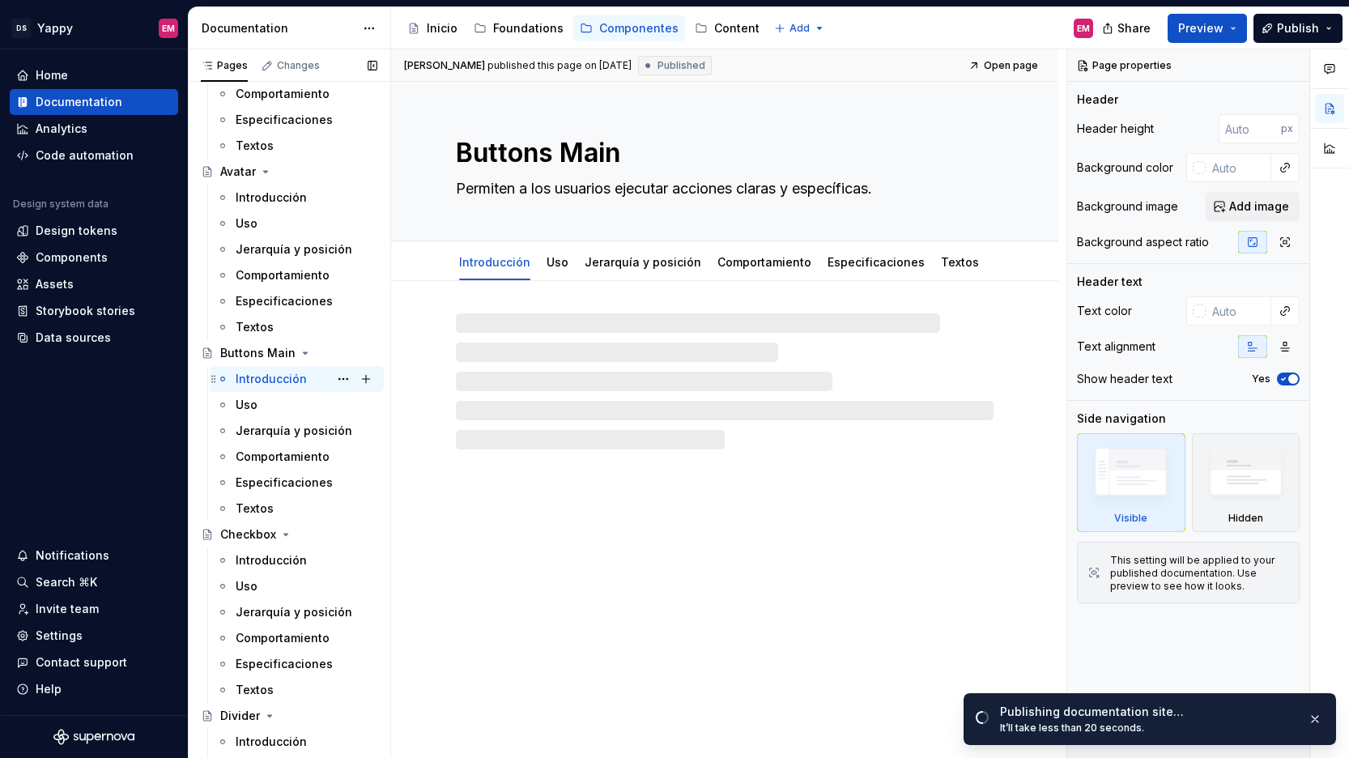
click at [252, 378] on div "Introducción" at bounding box center [271, 379] width 71 height 16
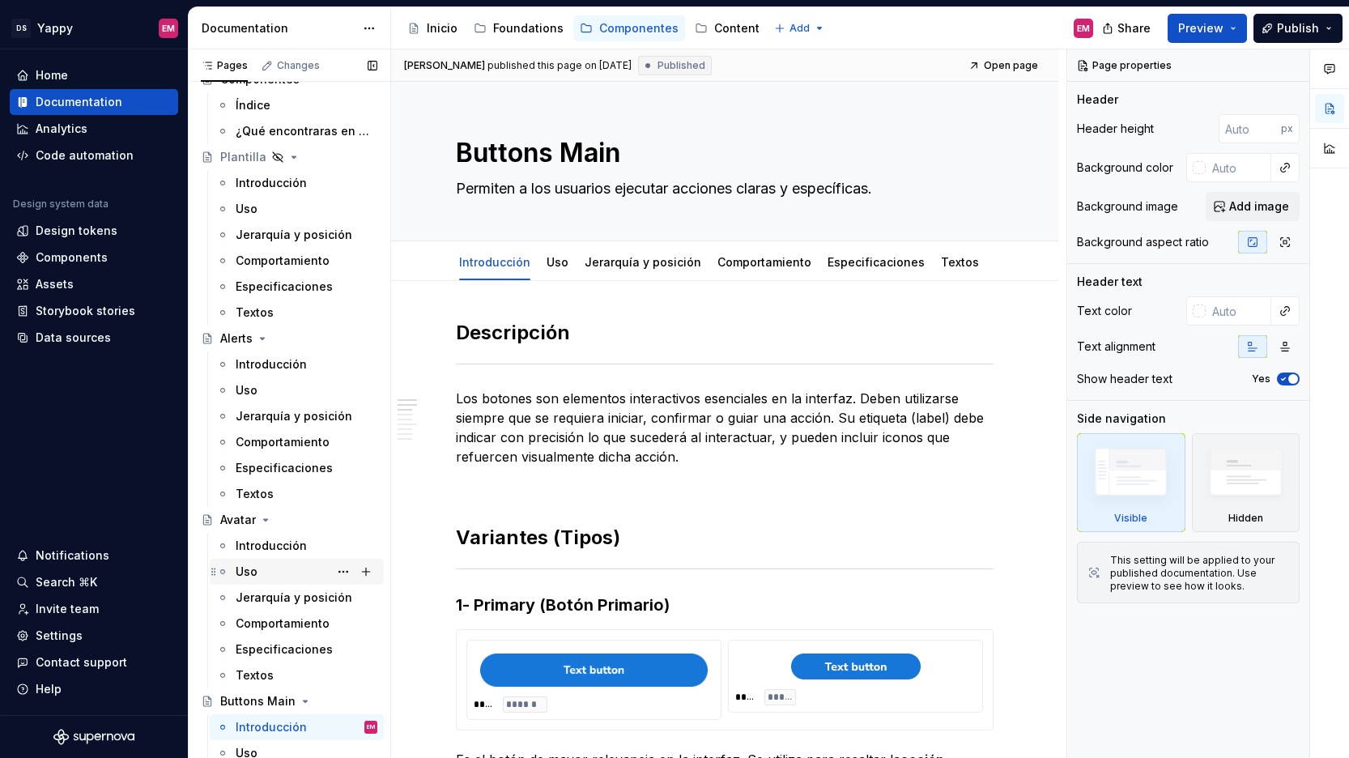
click at [239, 566] on div "Uso" at bounding box center [247, 571] width 22 height 16
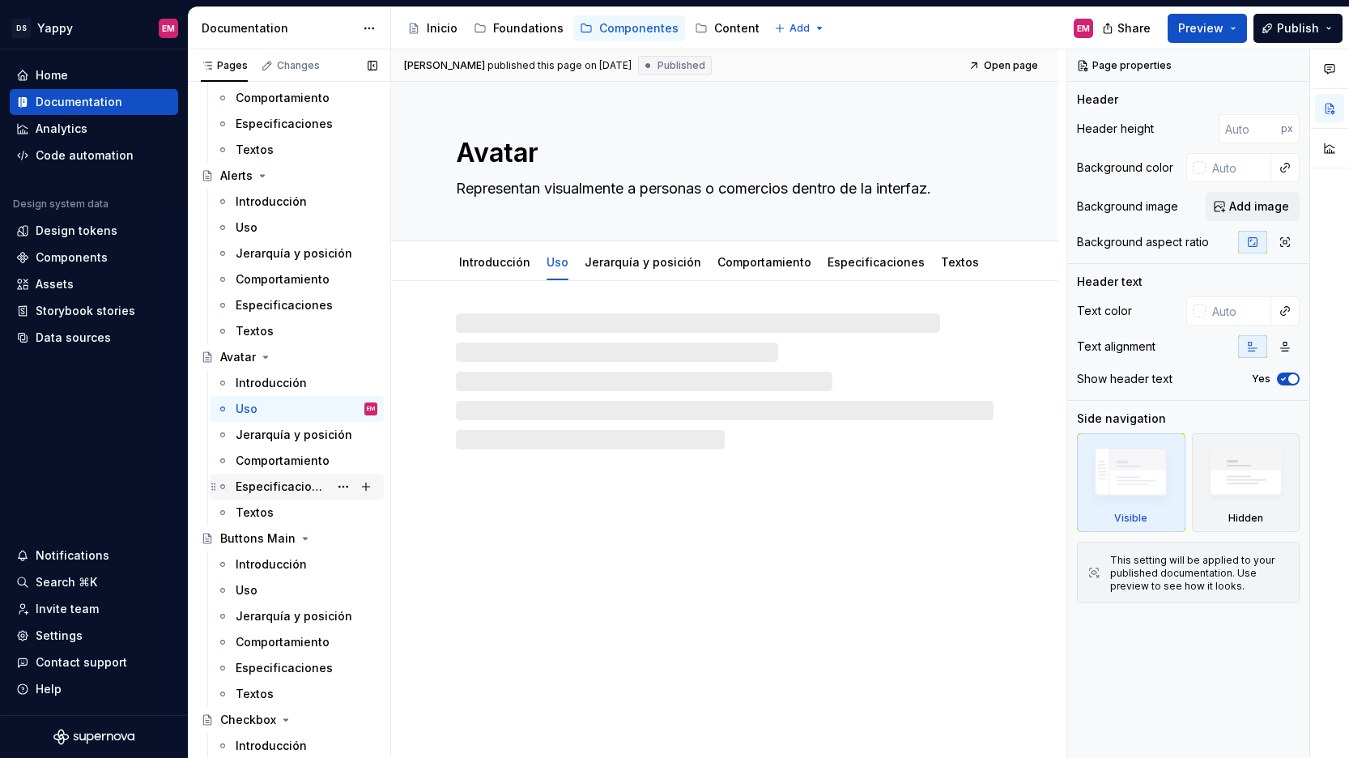
scroll to position [235, 0]
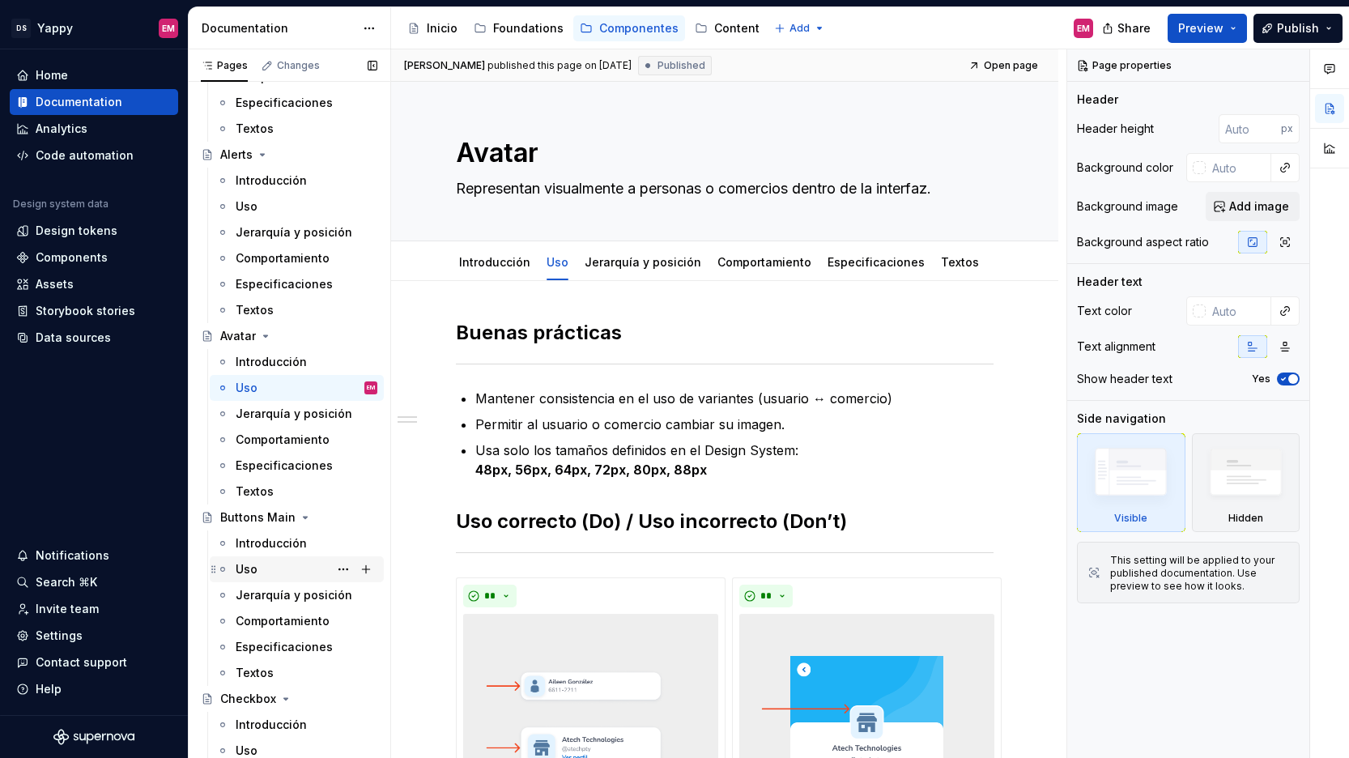
click at [253, 566] on div "Uso" at bounding box center [247, 569] width 22 height 16
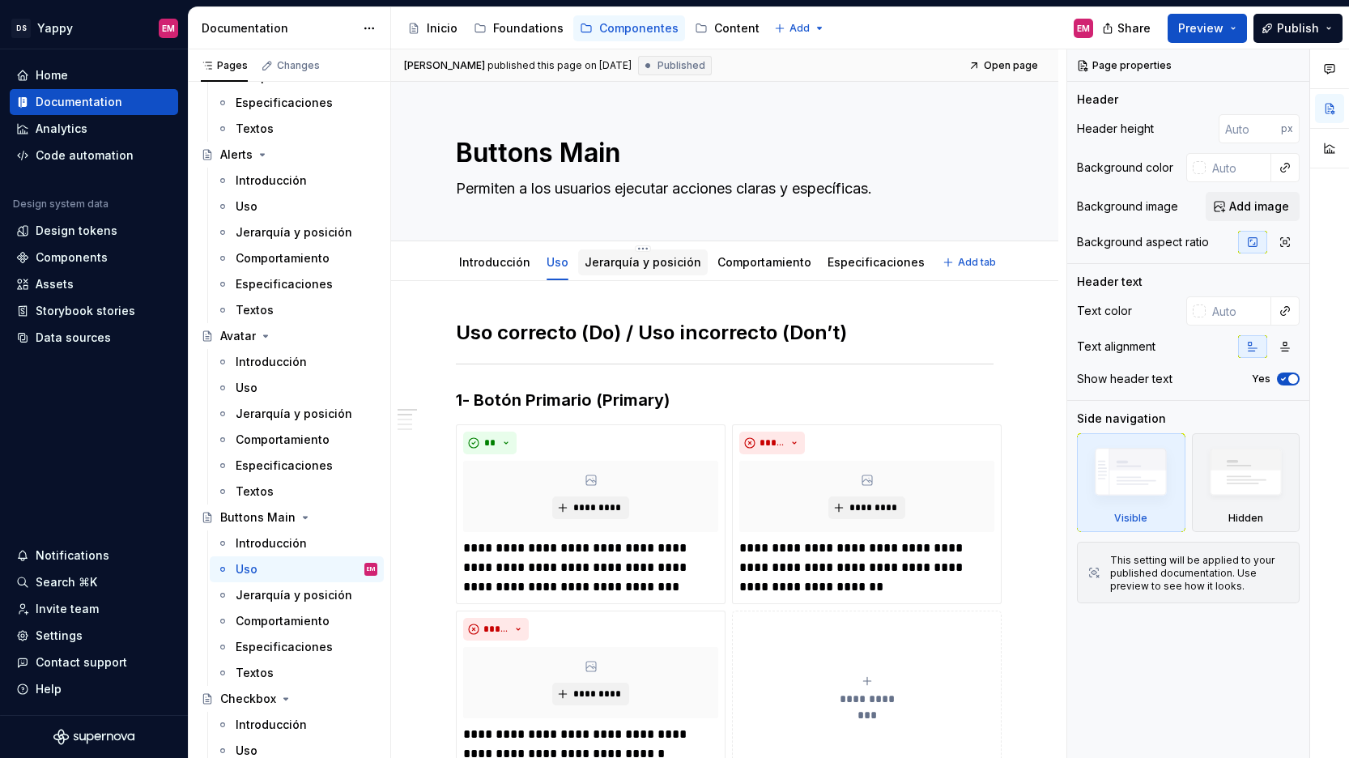
click at [621, 272] on div "Jerarquía y posición" at bounding box center [643, 262] width 130 height 26
click at [605, 253] on div "Jerarquía y posición" at bounding box center [642, 262] width 117 height 19
click at [608, 258] on link "Jerarquía y posición" at bounding box center [642, 262] width 117 height 14
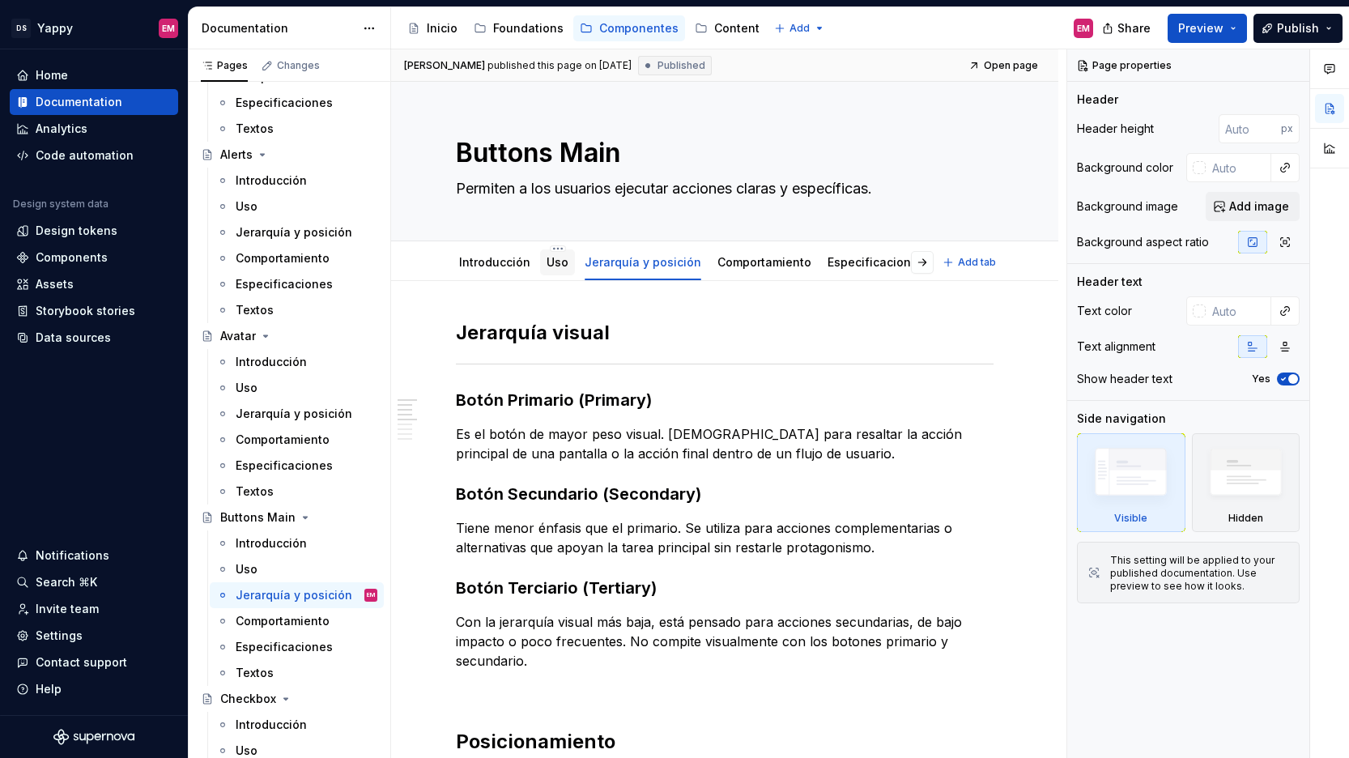
click at [546, 268] on link "Uso" at bounding box center [557, 262] width 22 height 14
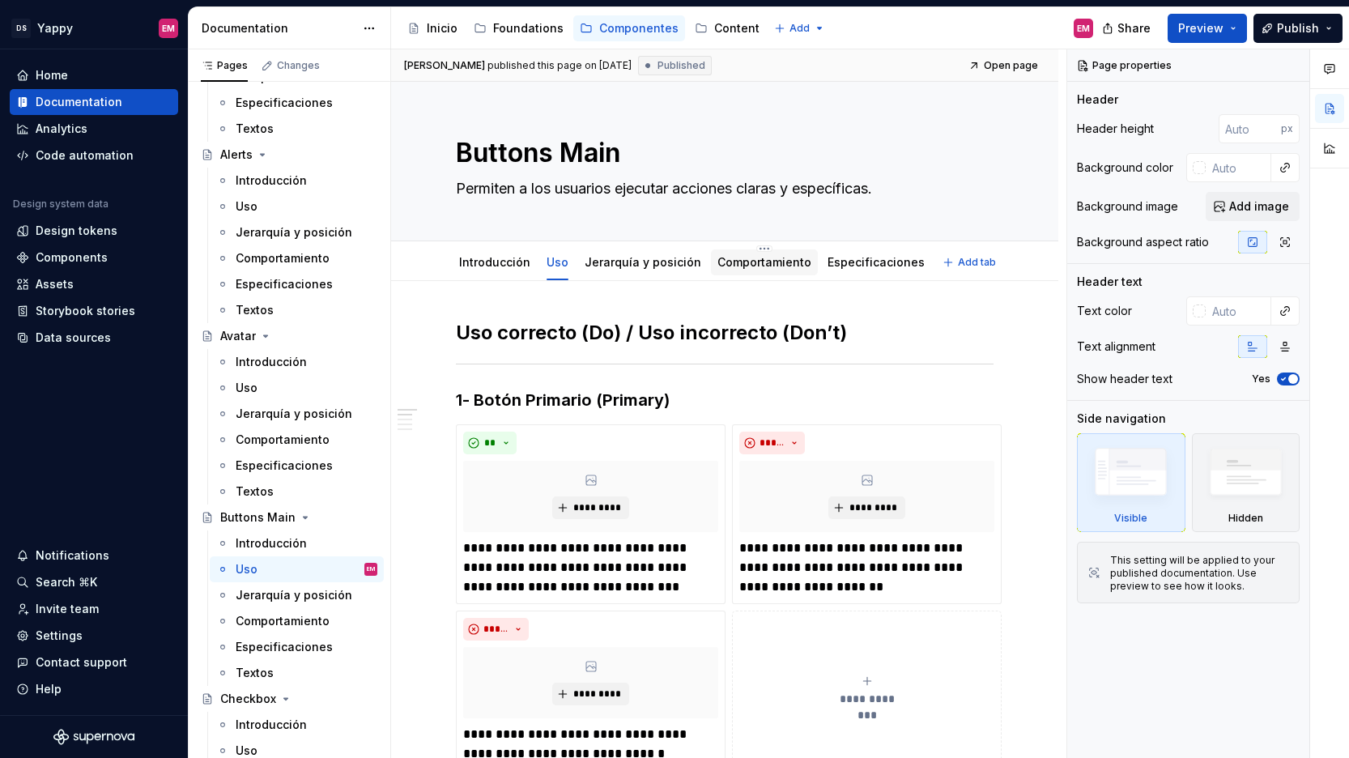
click at [724, 266] on link "Comportamiento" at bounding box center [764, 262] width 94 height 14
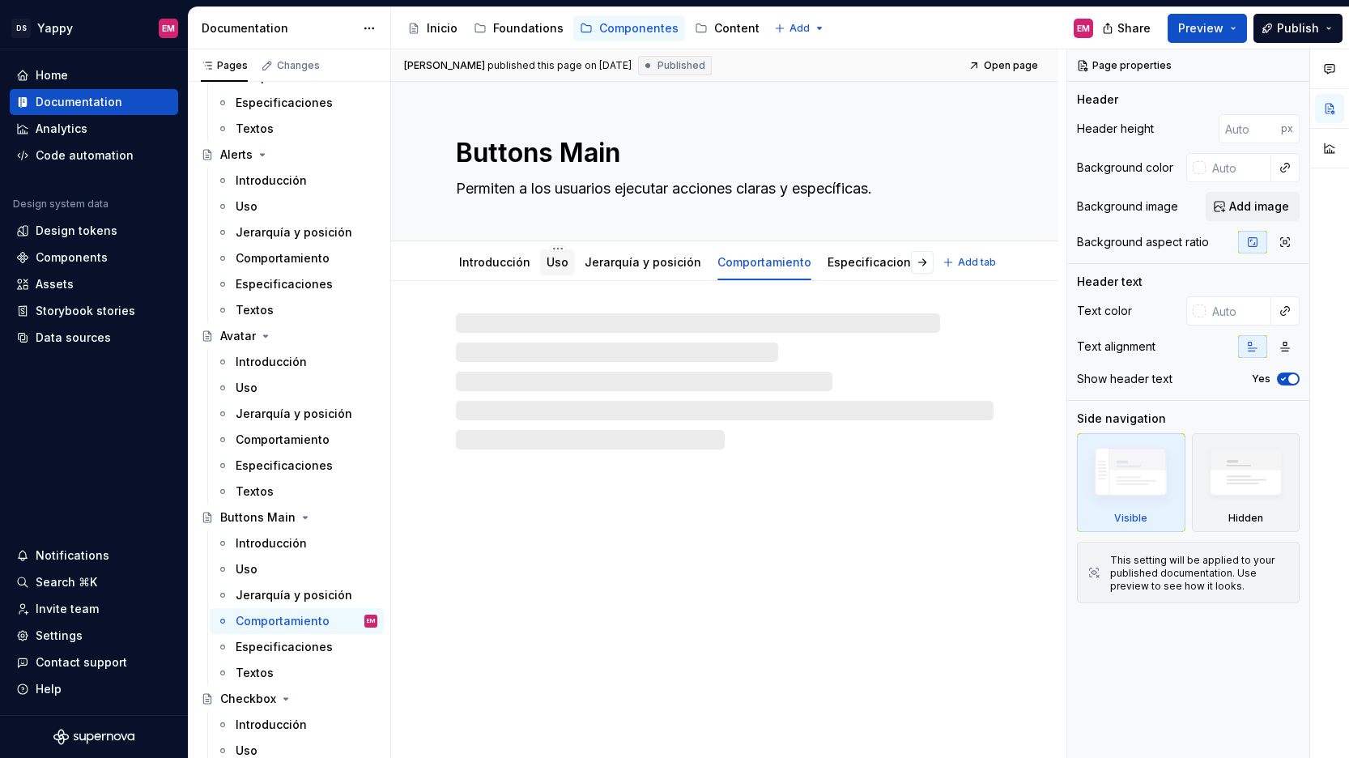
click at [547, 266] on link "Uso" at bounding box center [557, 262] width 22 height 14
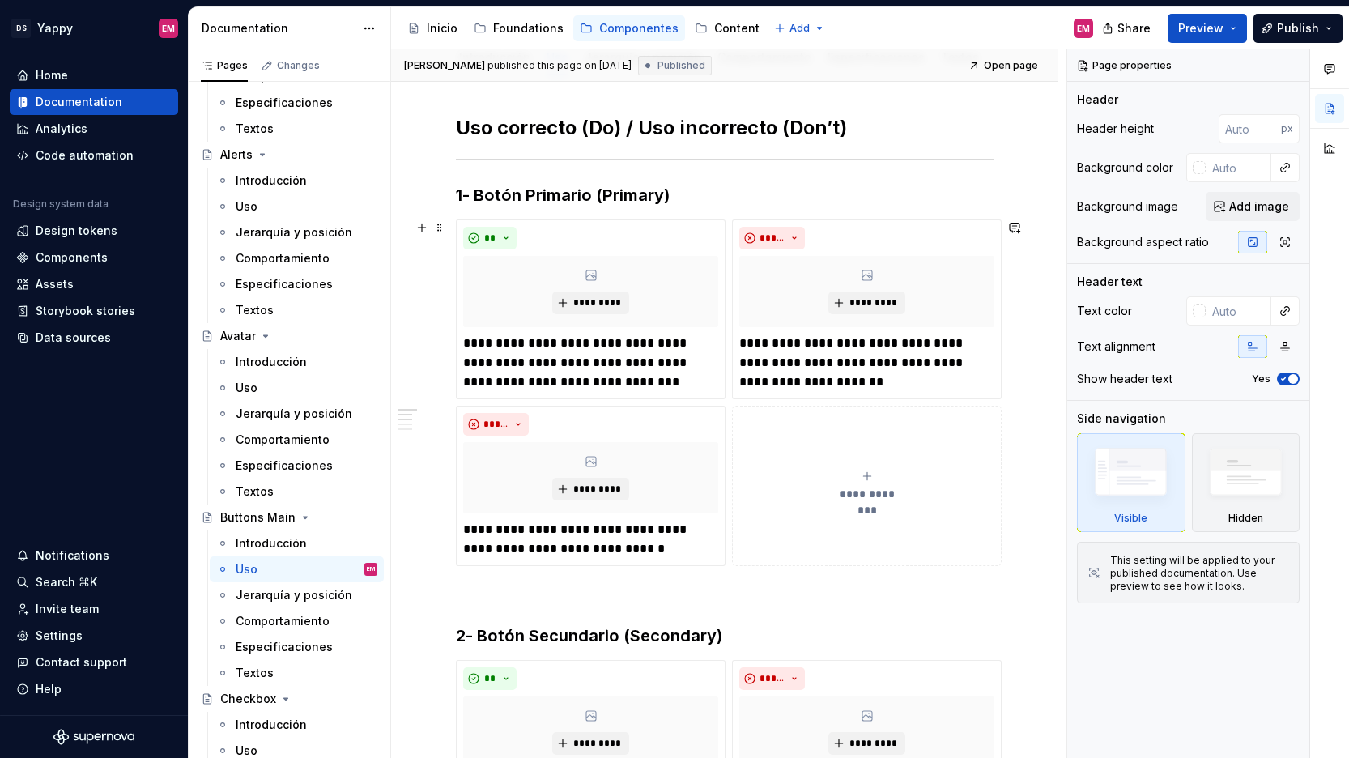
scroll to position [250, 0]
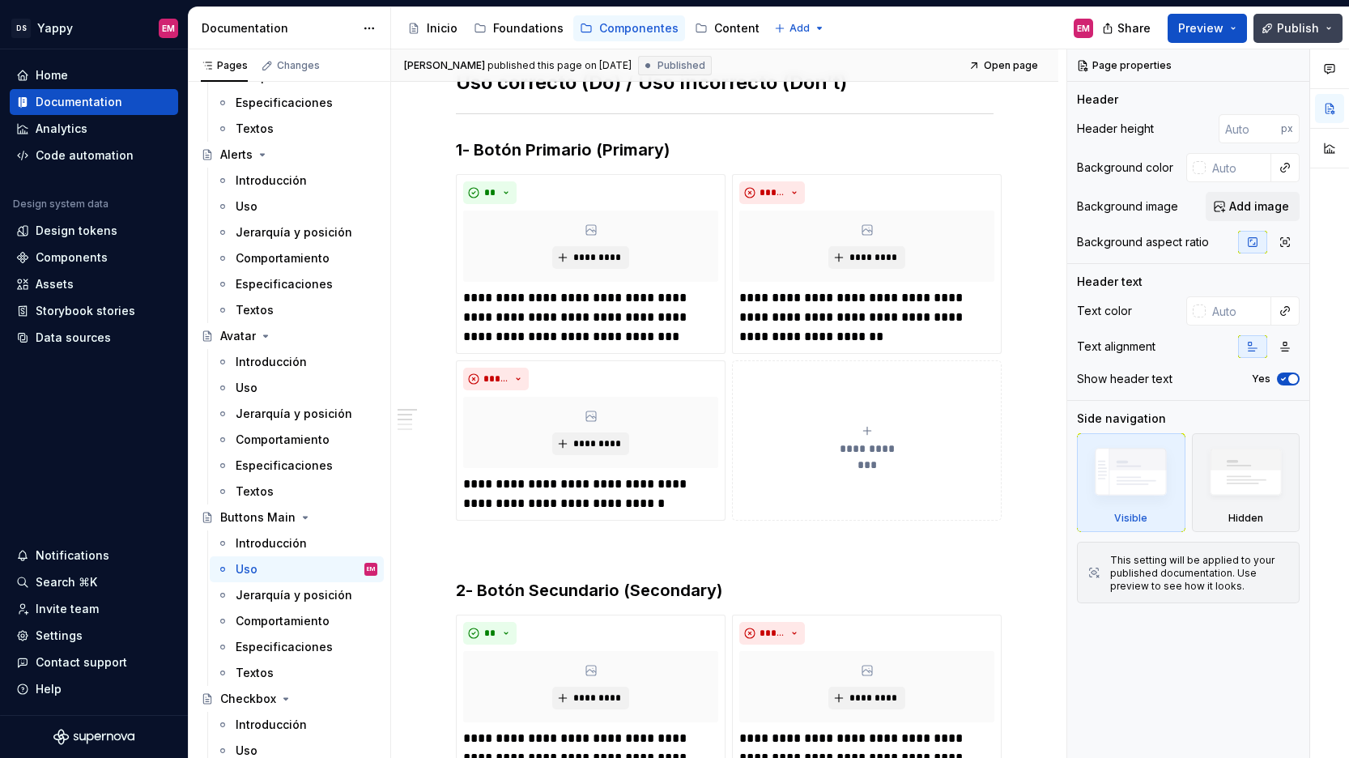
click at [1277, 19] on button "Publish" at bounding box center [1297, 28] width 89 height 29
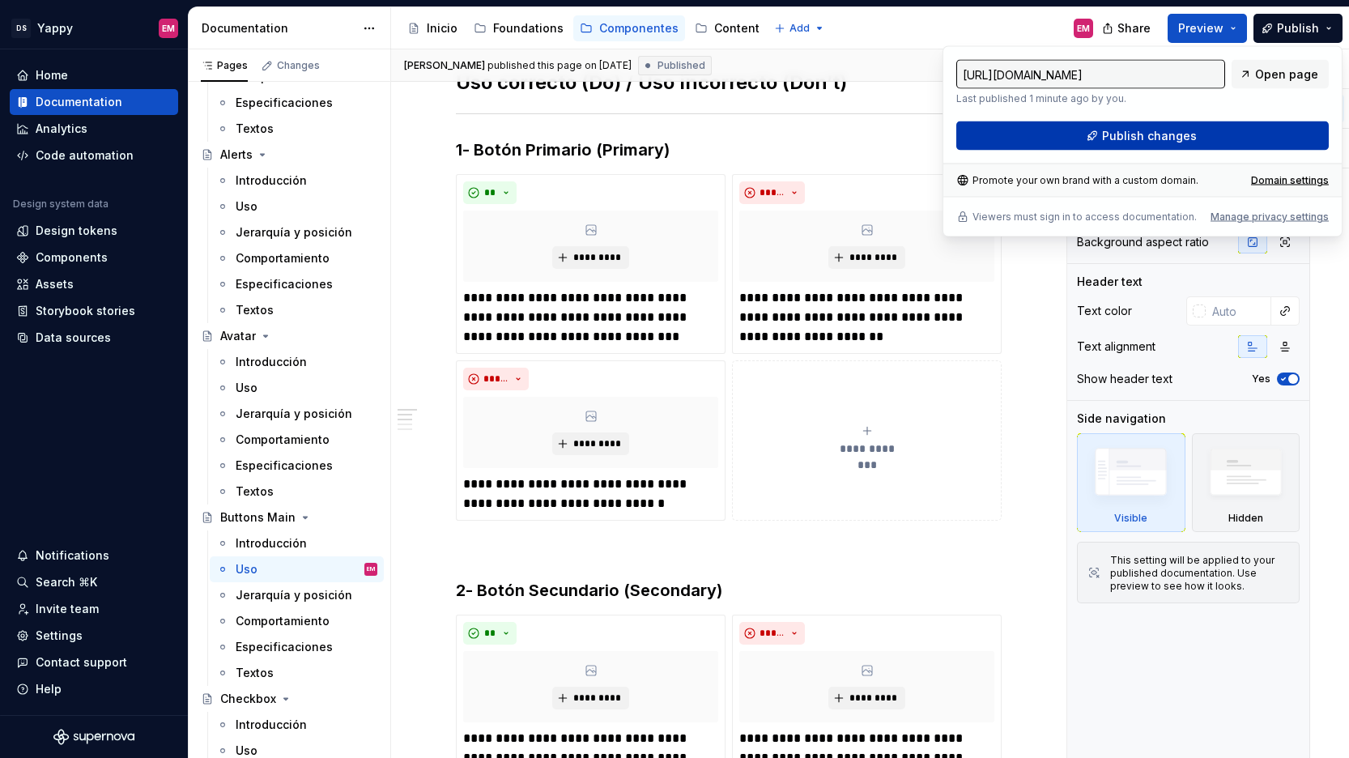
click at [1120, 129] on span "Publish changes" at bounding box center [1149, 136] width 95 height 16
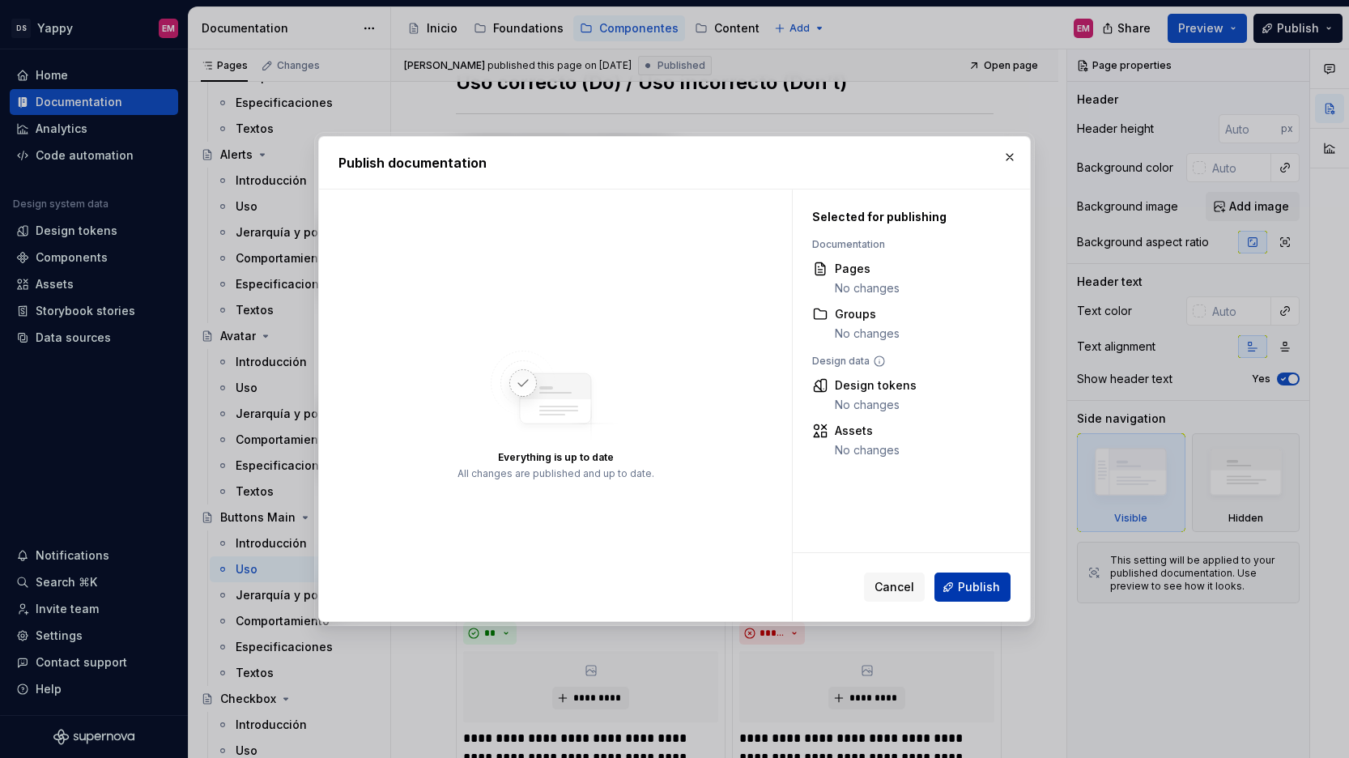
click at [983, 590] on span "Publish" at bounding box center [979, 587] width 42 height 16
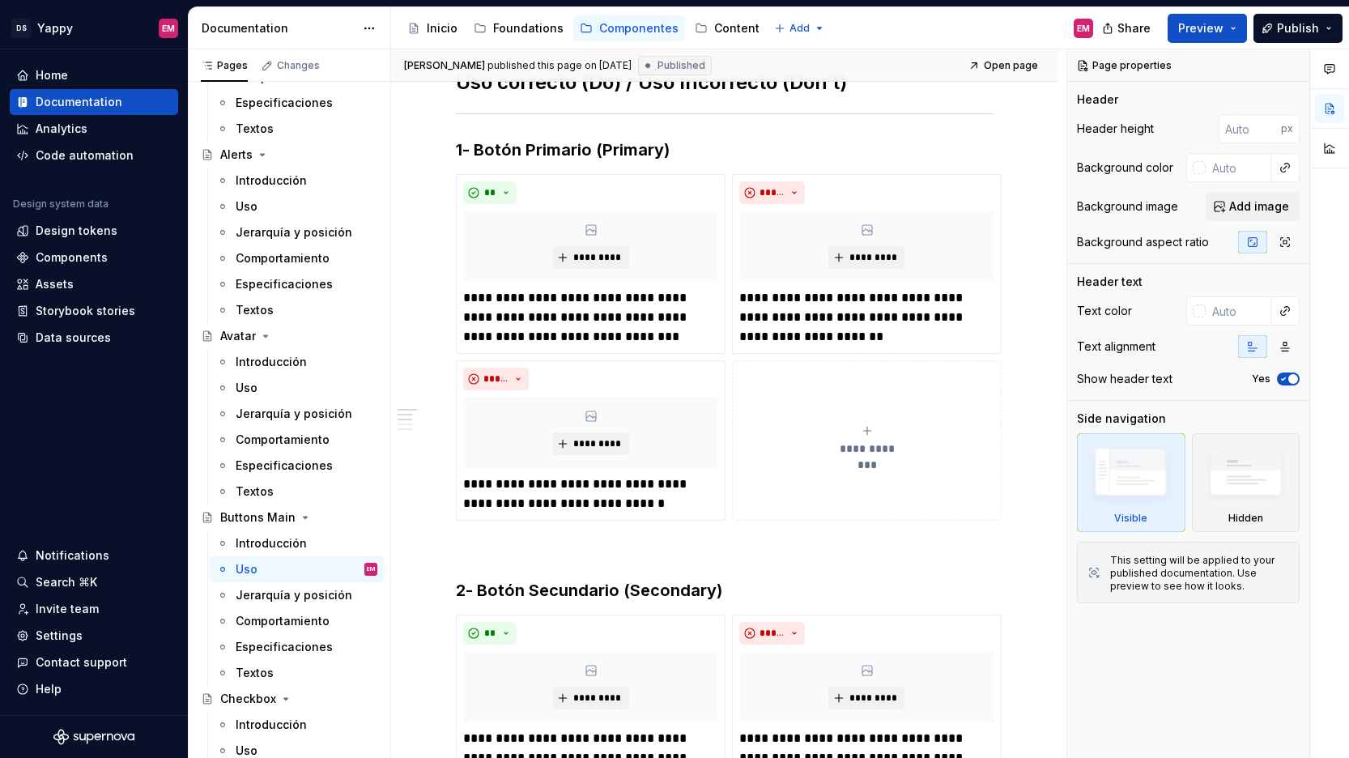
type textarea "*"
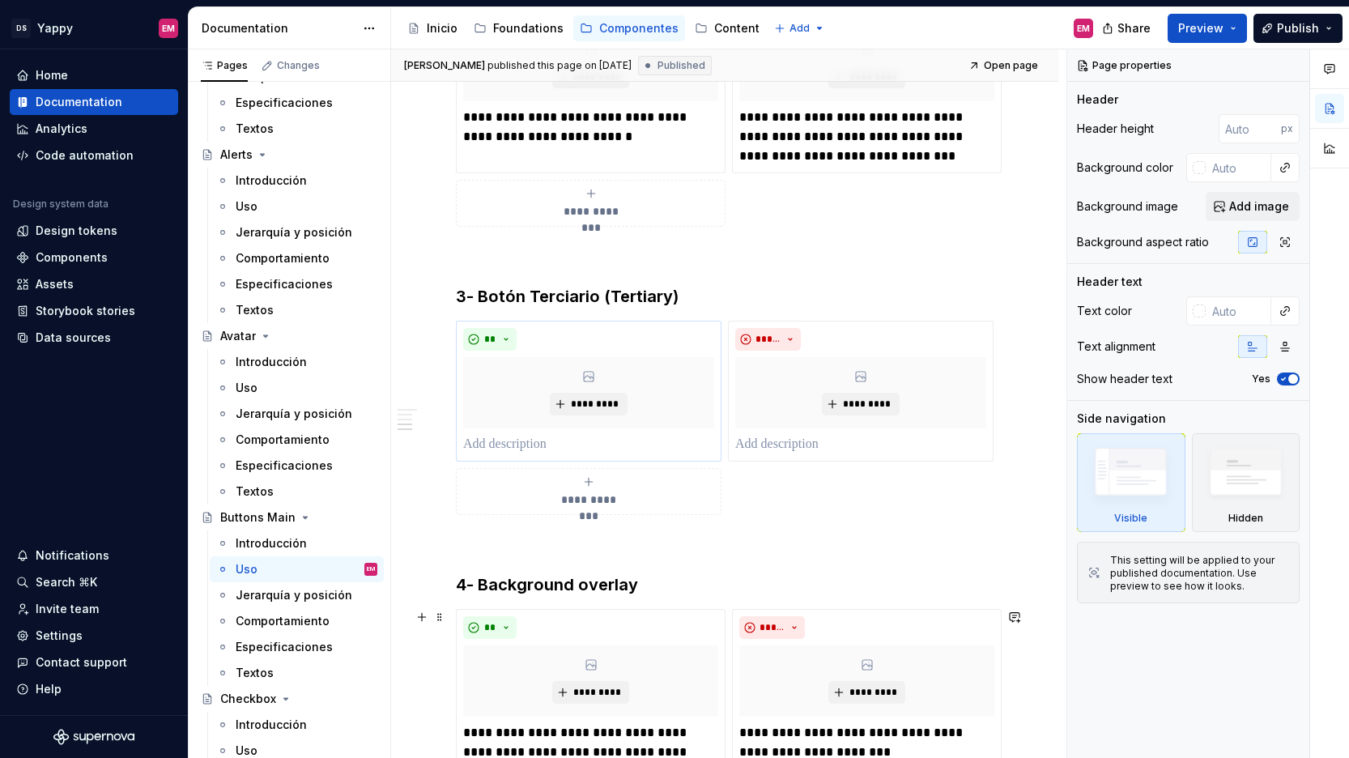
scroll to position [1052, 0]
